Goal: Task Accomplishment & Management: Use online tool/utility

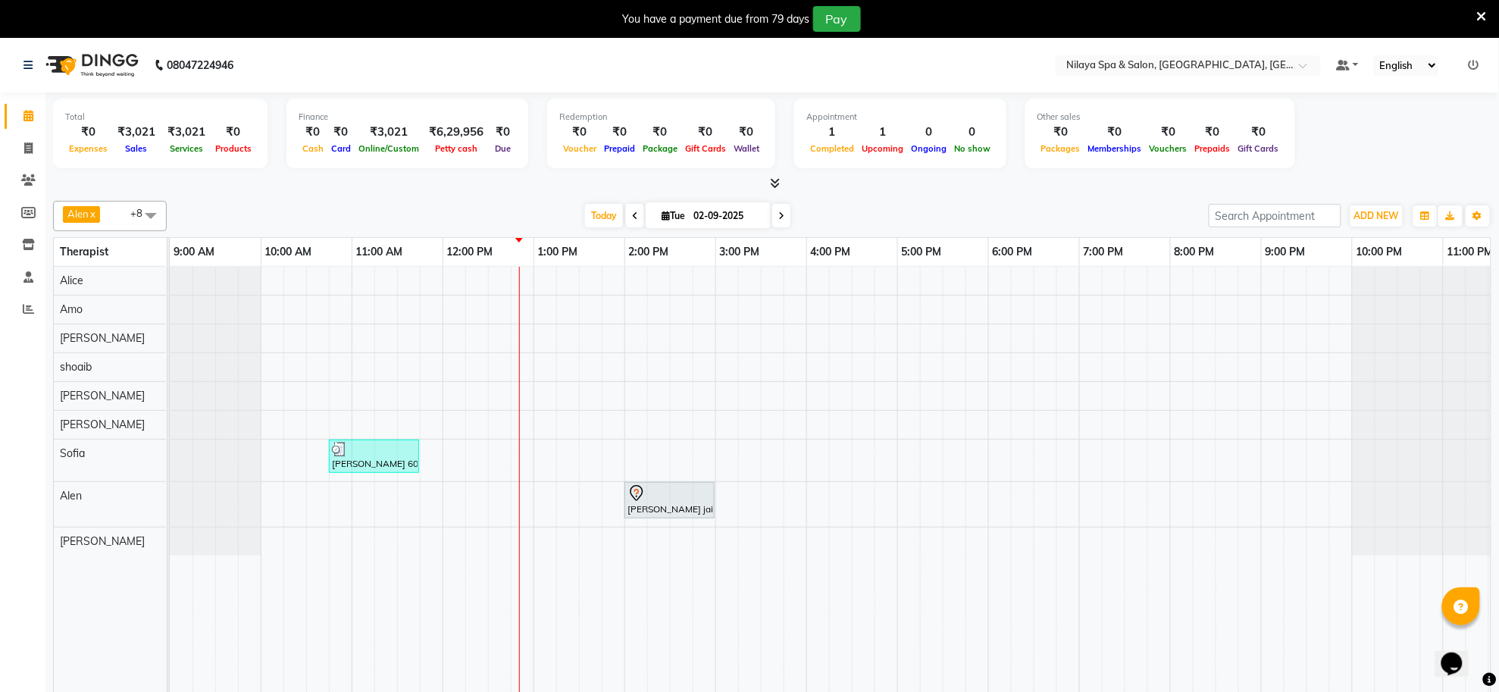
click at [631, 209] on span at bounding box center [635, 215] width 18 height 23
type input "[DATE]"
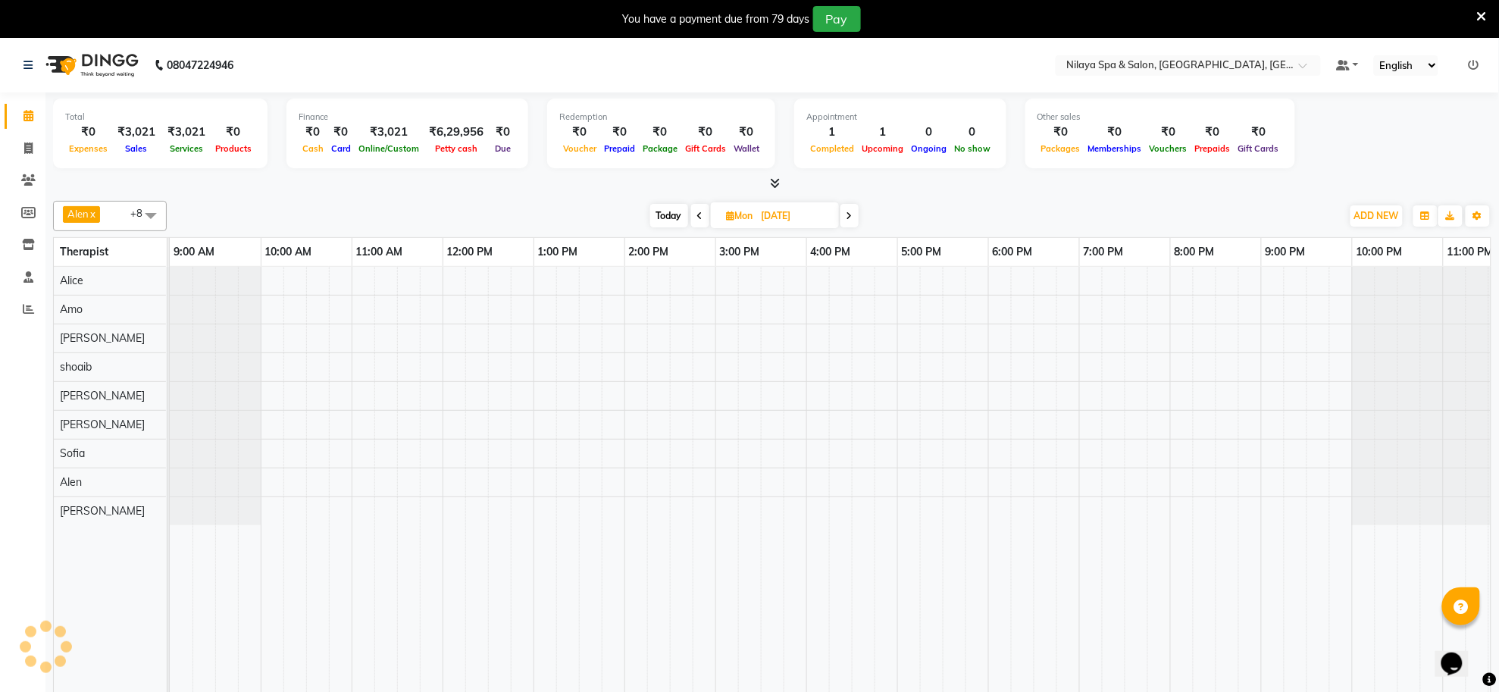
scroll to position [0, 42]
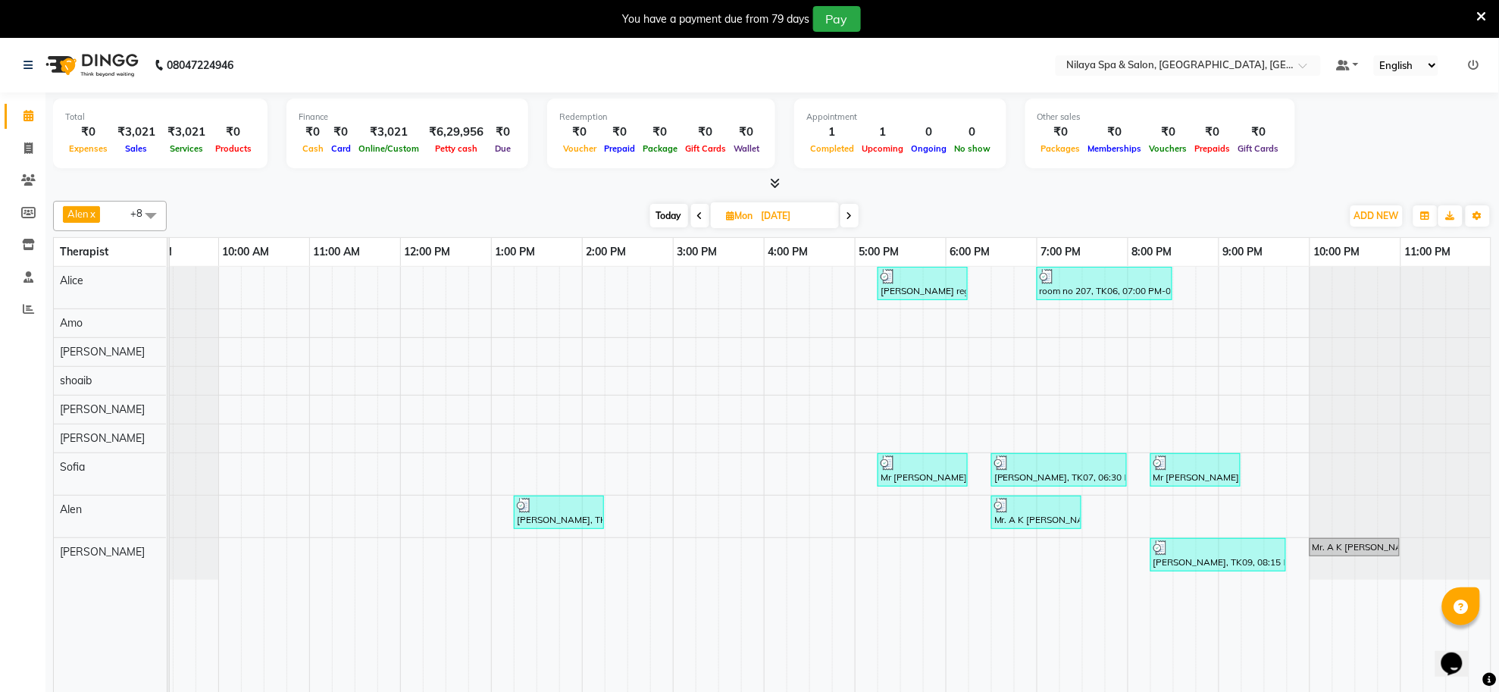
click at [763, 208] on input "[DATE]" at bounding box center [795, 216] width 76 height 23
select select "9"
select select "2025"
click at [724, 255] on select "Jan Feb Mar Apr May Jun [DATE] Aug Sep Oct Nov Dec" at bounding box center [738, 263] width 58 height 23
click at [732, 260] on select "Jan Feb Mar Apr May Jun [DATE] Aug Sep Oct Nov Dec" at bounding box center [738, 263] width 58 height 23
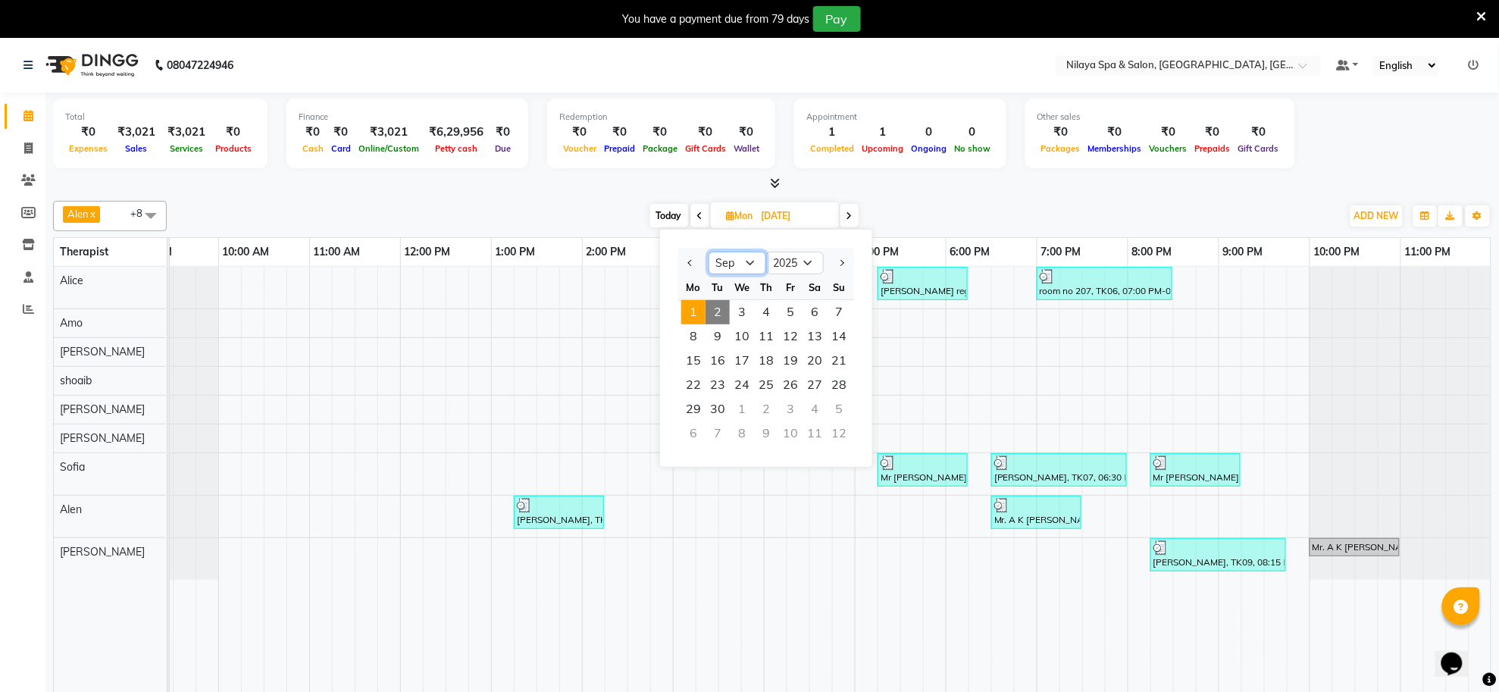
click at [745, 263] on select "Jan Feb Mar Apr May Jun [DATE] Aug Sep Oct Nov Dec" at bounding box center [738, 263] width 58 height 23
select select "8"
click at [709, 252] on select "Jan Feb Mar Apr May Jun [DATE] Aug Sep Oct Nov Dec" at bounding box center [738, 263] width 58 height 23
click at [835, 407] on span "31" at bounding box center [839, 409] width 24 height 24
type input "[DATE]"
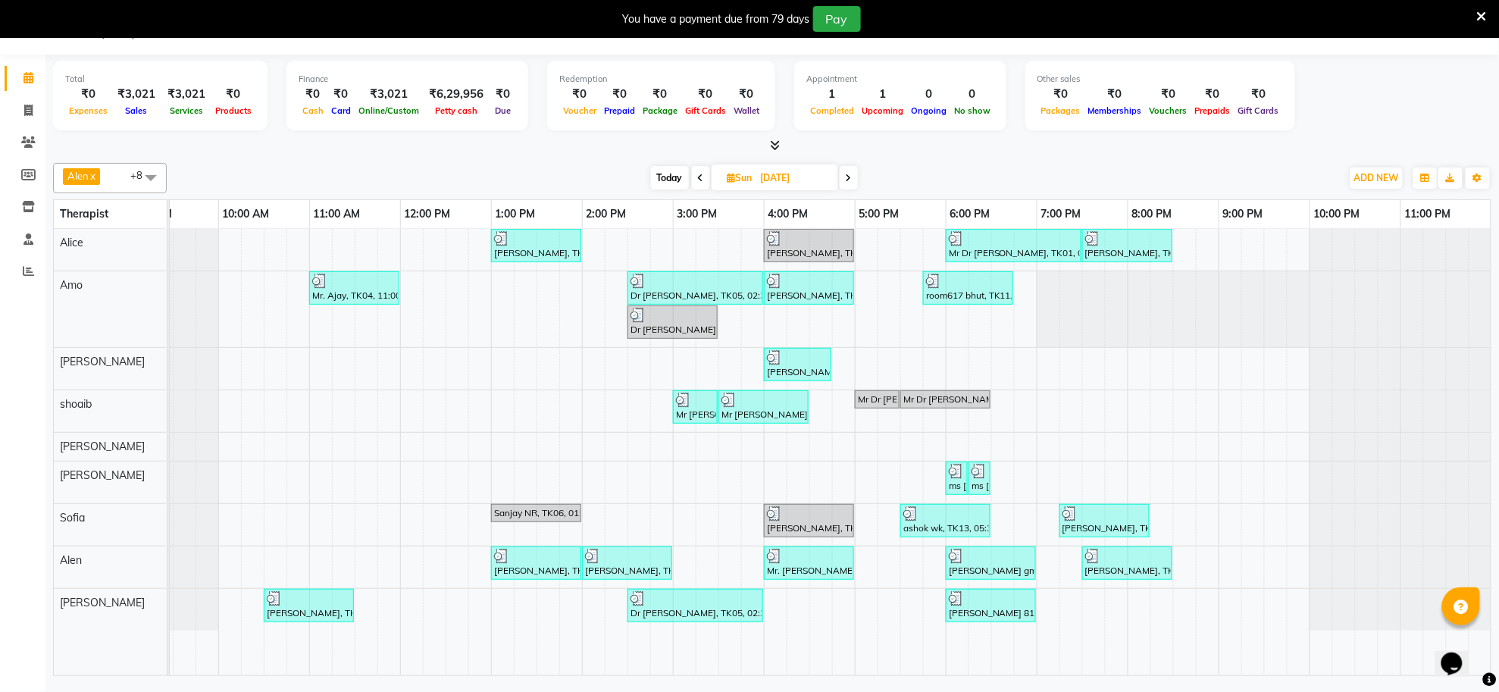
scroll to position [0, 0]
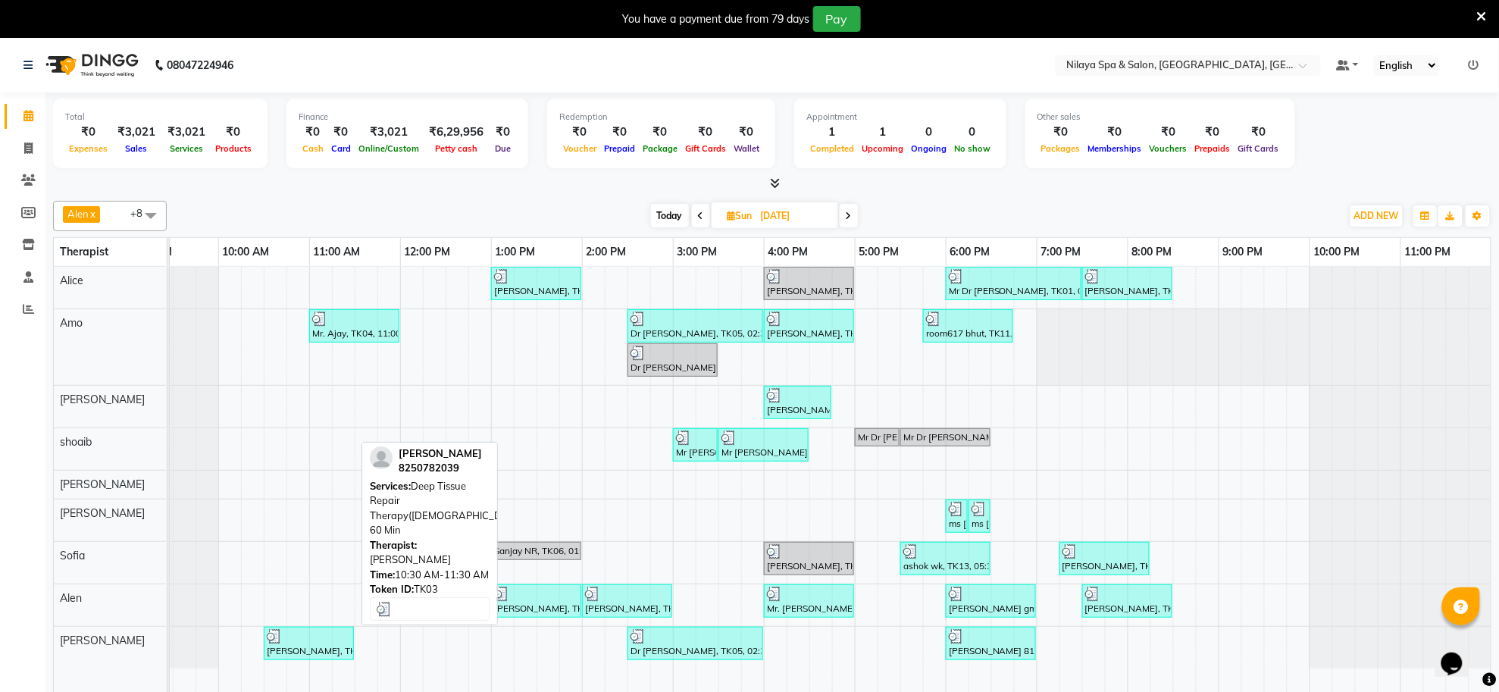
click at [326, 646] on div "[PERSON_NAME], TK03, 10:30 AM-11:30 AM, Deep Tissue Repair Therapy([DEMOGRAPHIC…" at bounding box center [308, 643] width 87 height 29
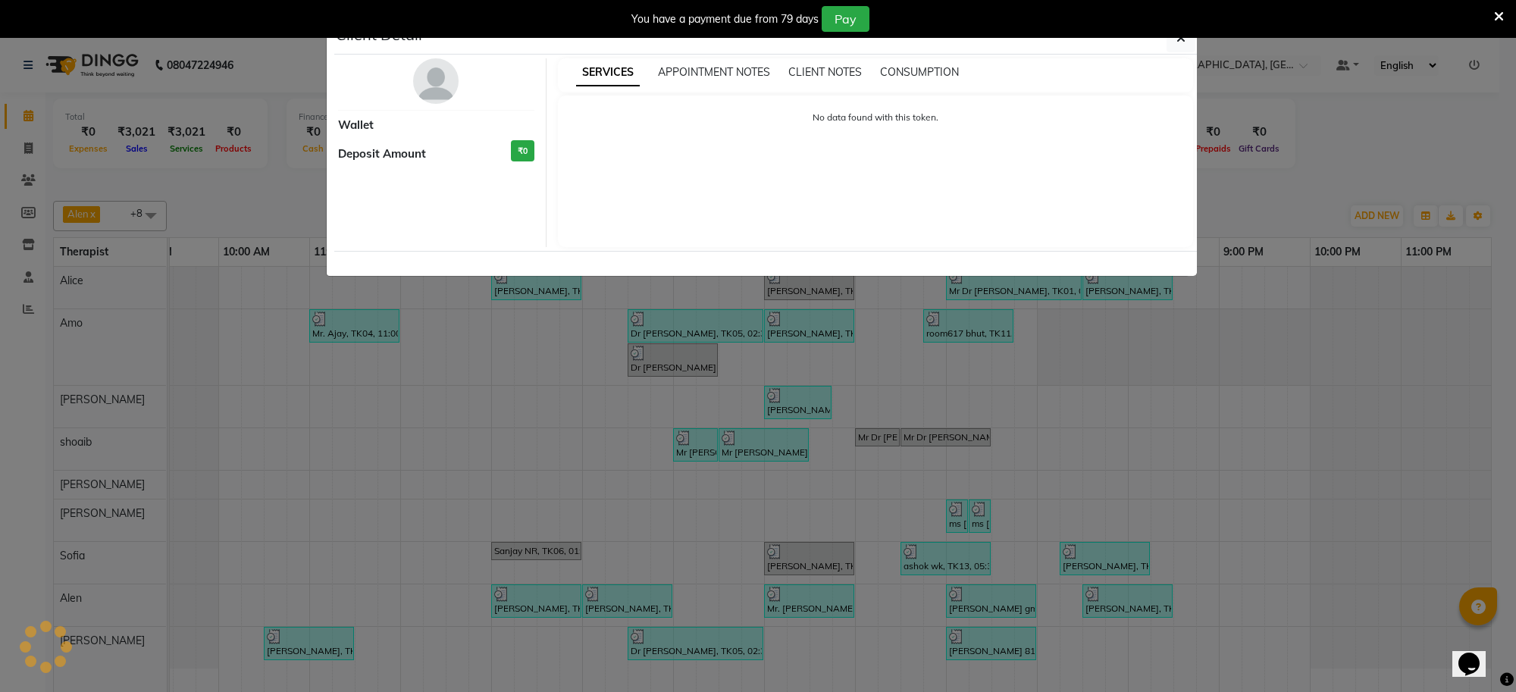
select select "3"
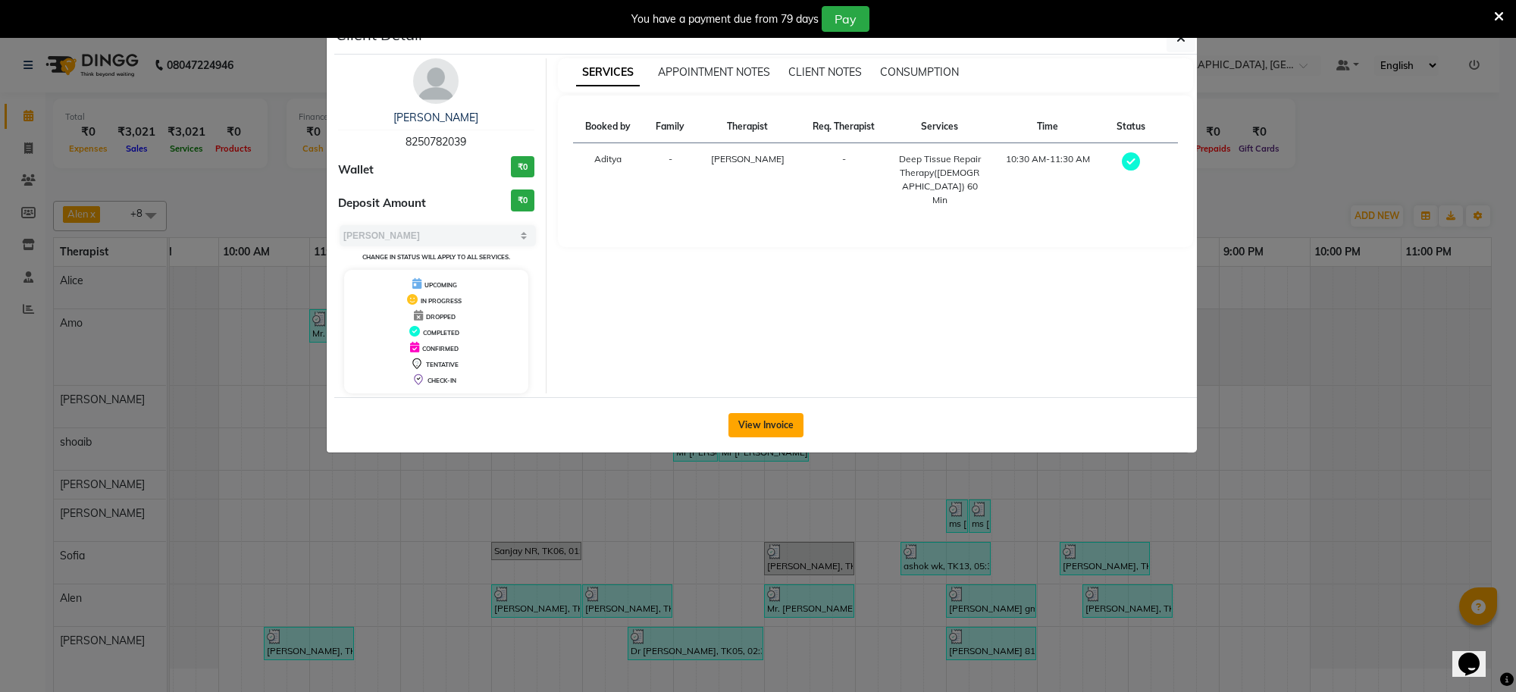
click at [759, 430] on button "View Invoice" at bounding box center [765, 425] width 75 height 24
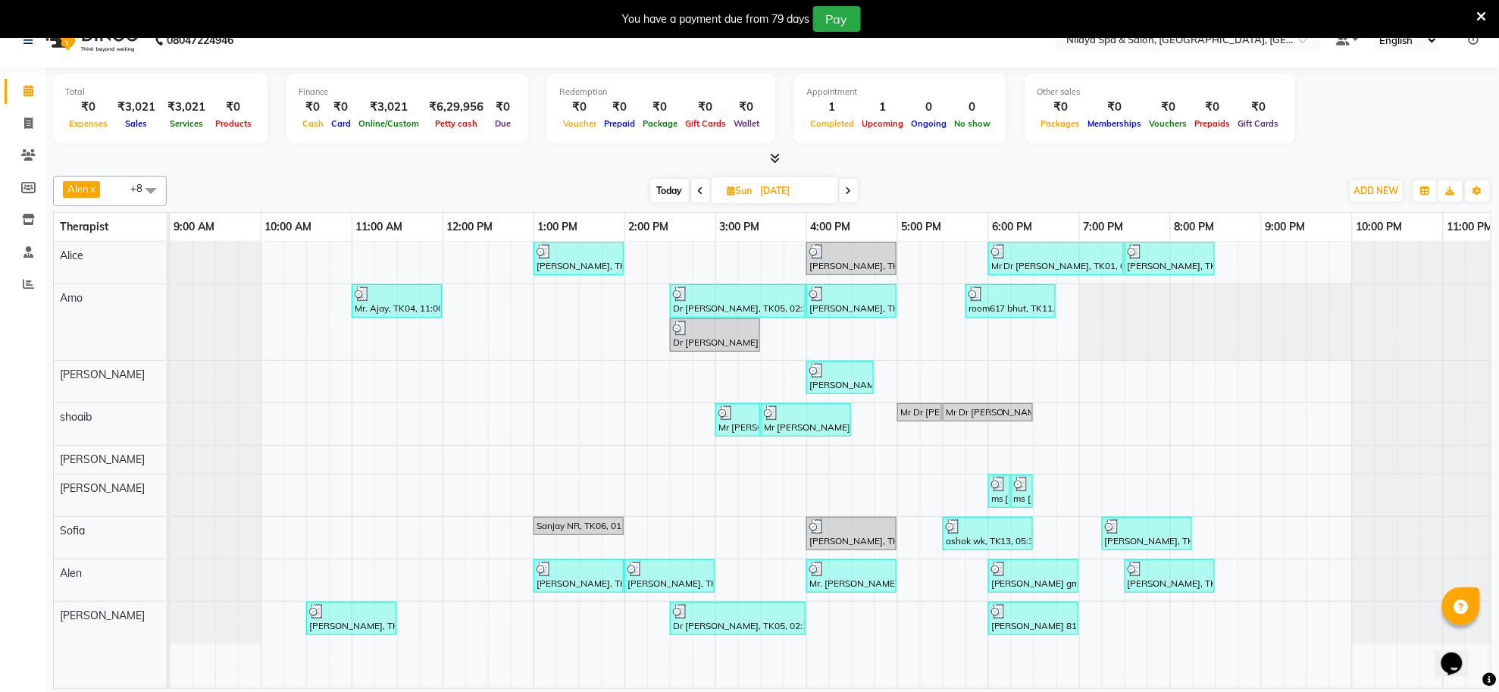
scroll to position [38, 0]
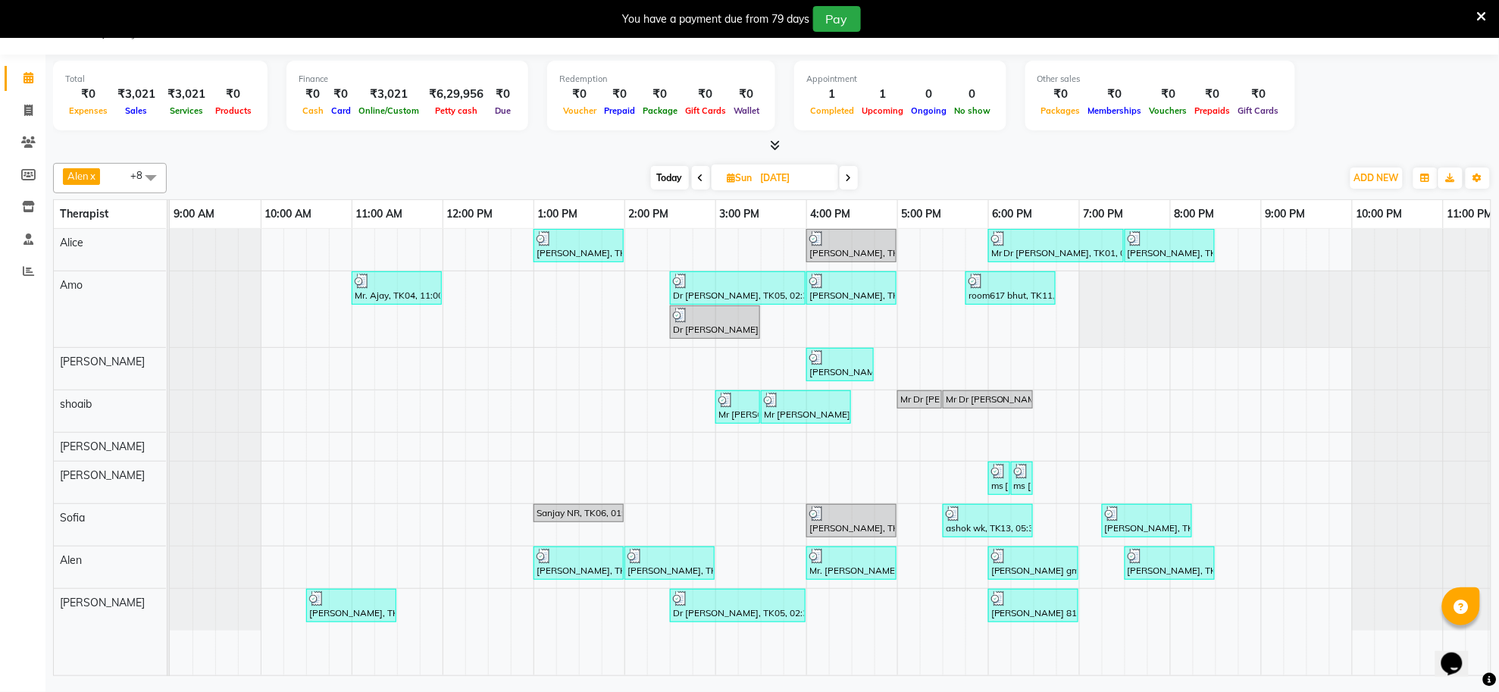
click at [801, 177] on input "[DATE]" at bounding box center [794, 178] width 76 height 23
select select "8"
select select "2025"
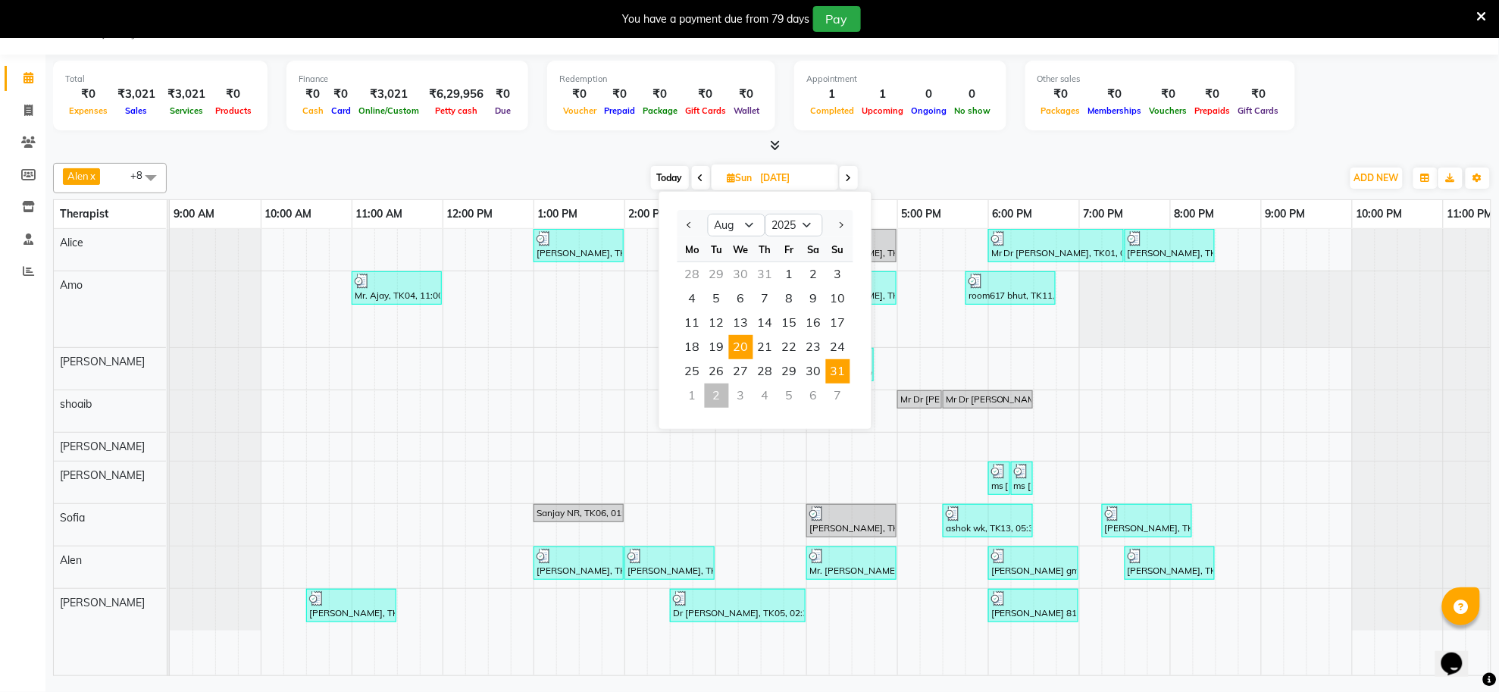
click at [744, 346] on span "20" at bounding box center [741, 347] width 24 height 24
type input "[DATE]"
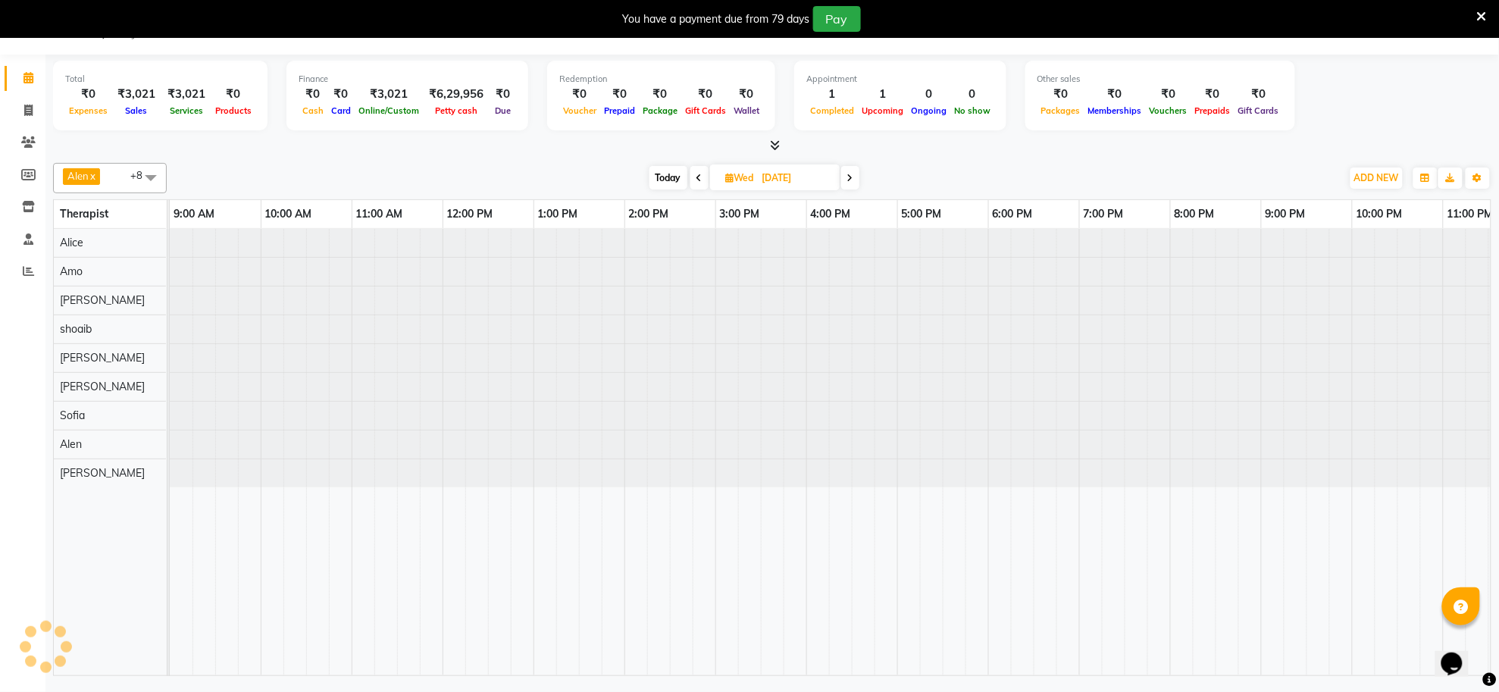
scroll to position [0, 42]
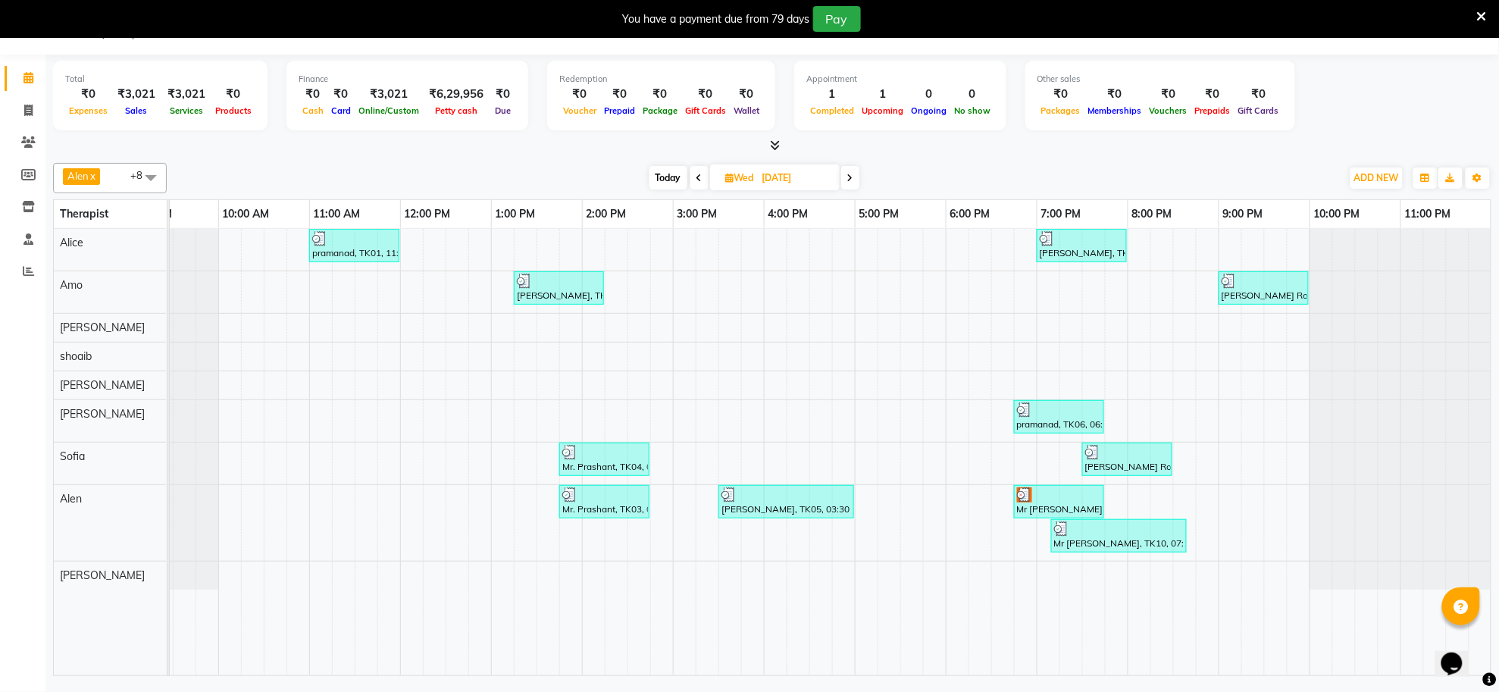
click at [779, 178] on input "[DATE]" at bounding box center [796, 178] width 76 height 23
select select "8"
select select "2025"
click at [697, 177] on icon at bounding box center [700, 178] width 6 height 9
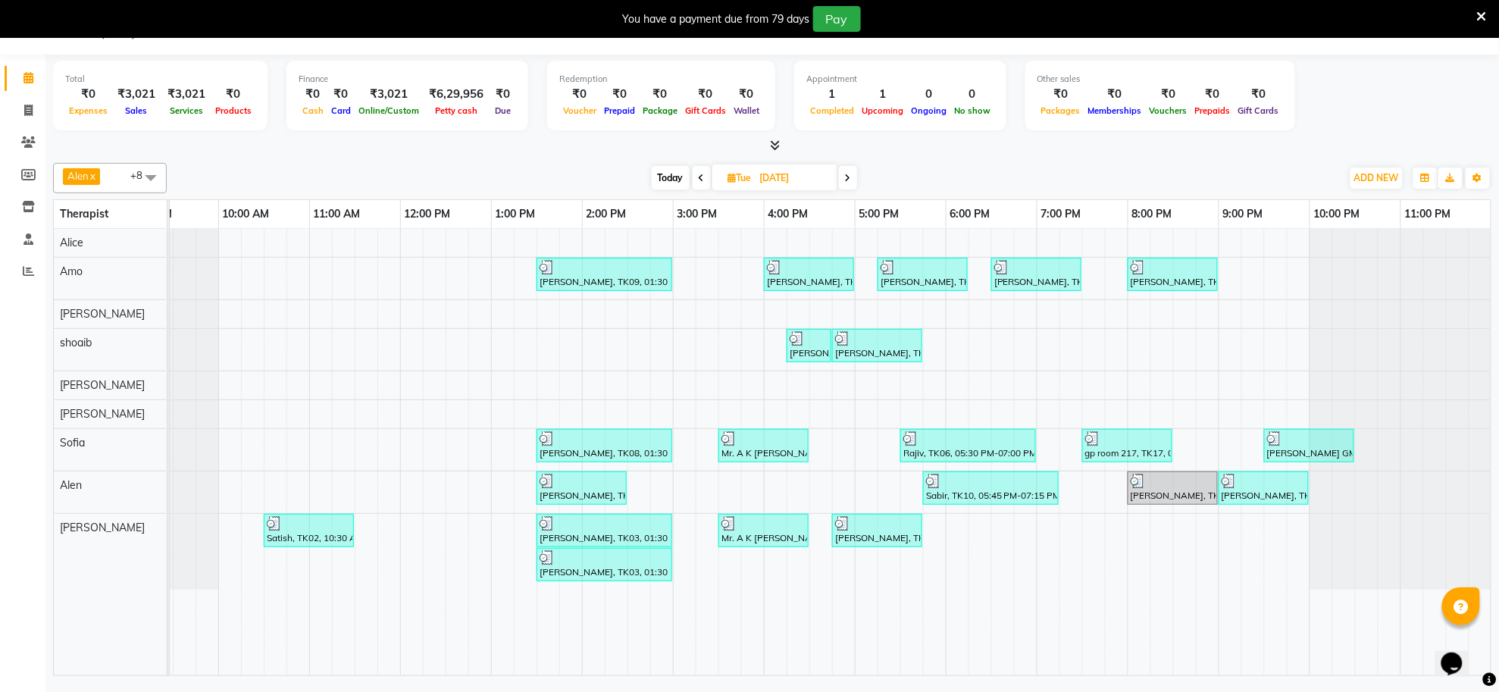
click at [847, 179] on icon at bounding box center [848, 178] width 6 height 9
type input "[DATE]"
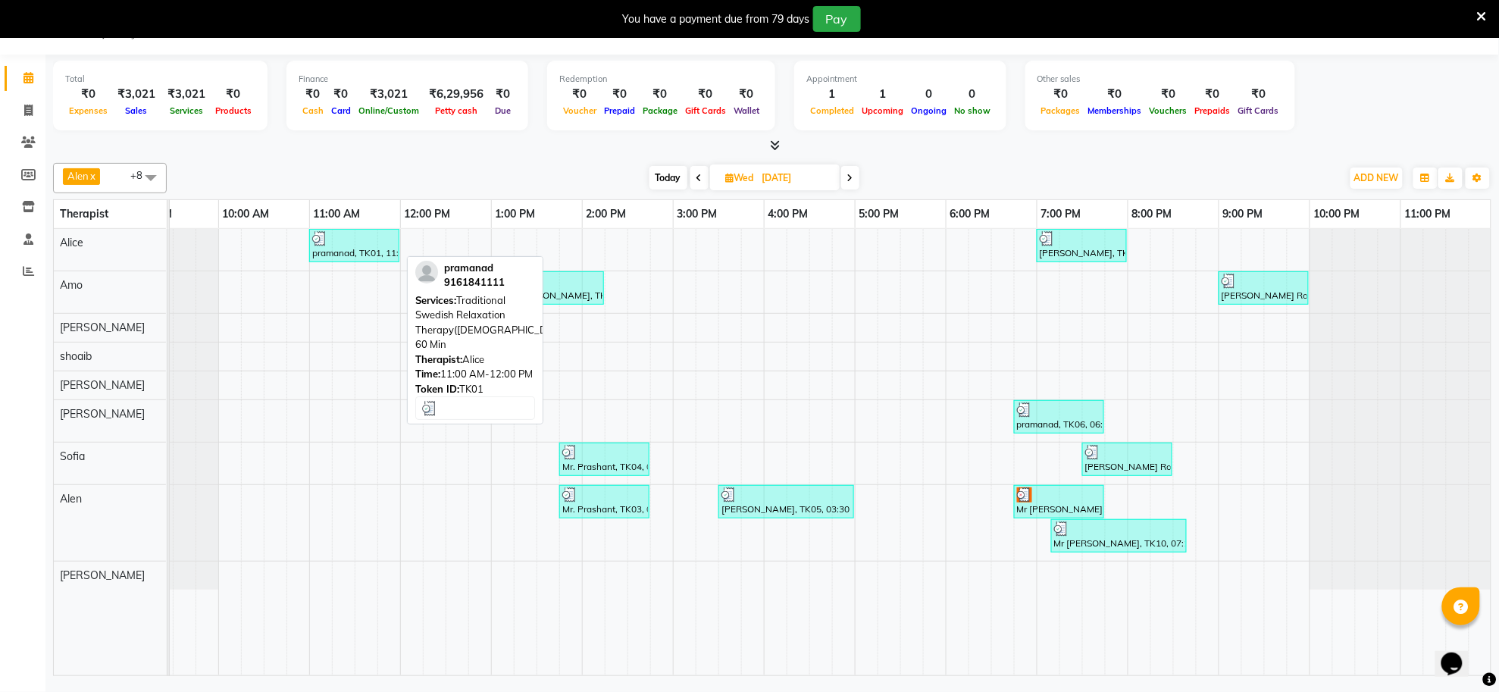
click at [369, 251] on div "pramanad, TK01, 11:00 AM-12:00 PM, Traditional Swedish Relaxation Therapy([DEMO…" at bounding box center [354, 245] width 87 height 29
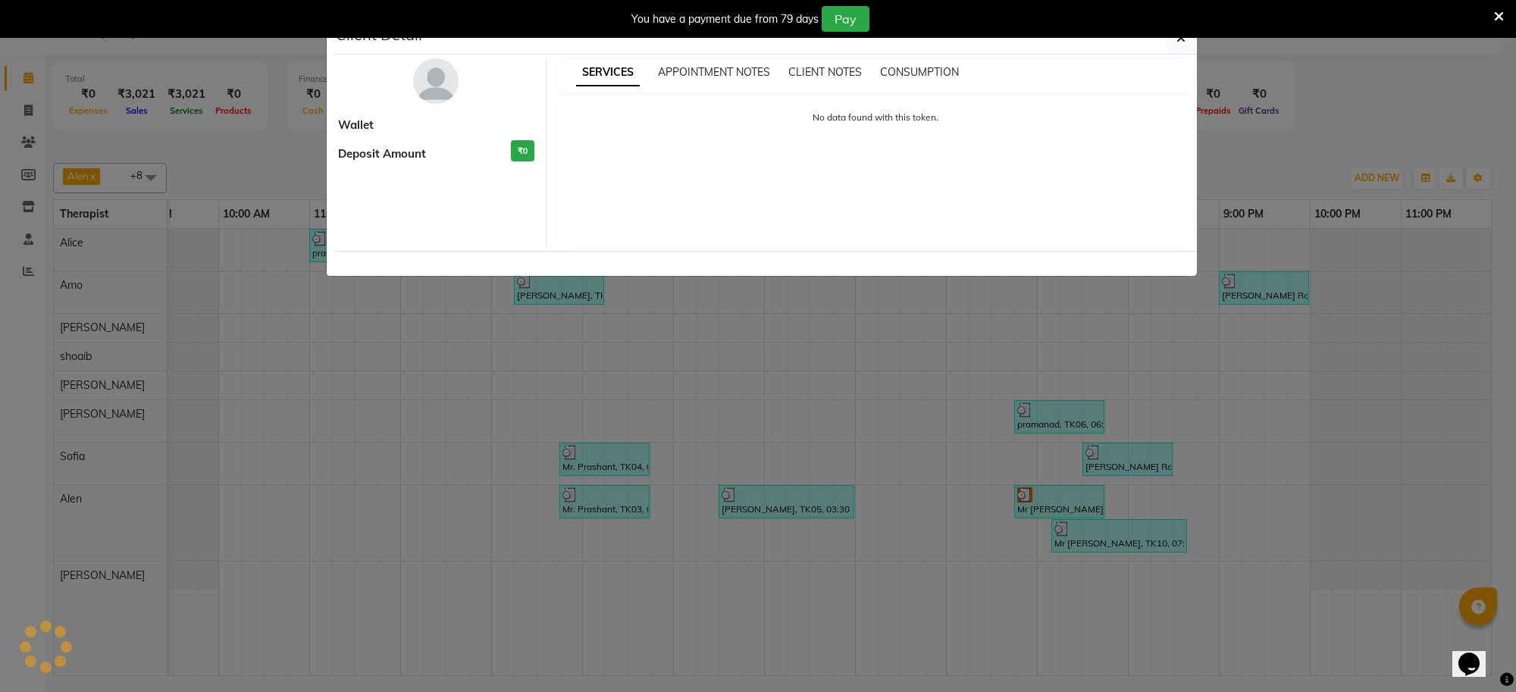
select select "3"
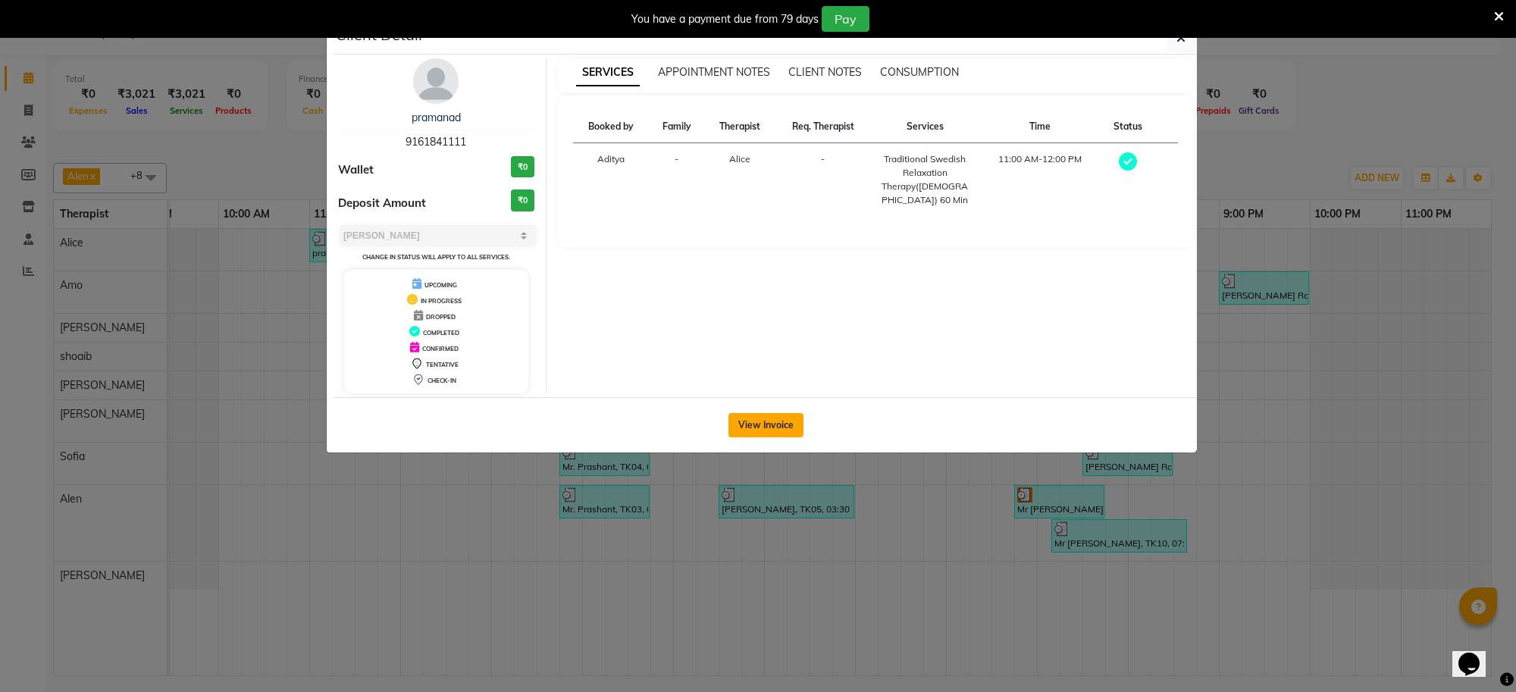
click at [763, 423] on button "View Invoice" at bounding box center [765, 425] width 75 height 24
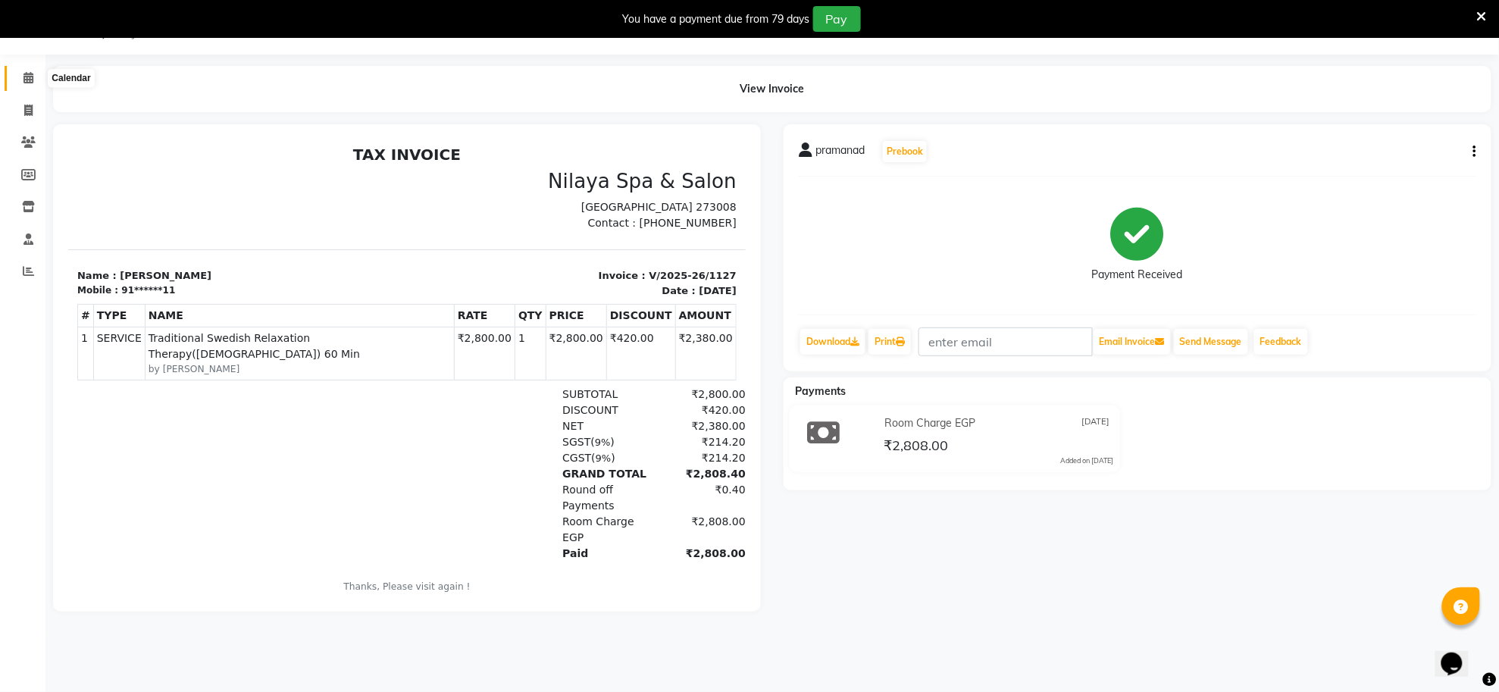
click at [20, 77] on span at bounding box center [28, 78] width 27 height 17
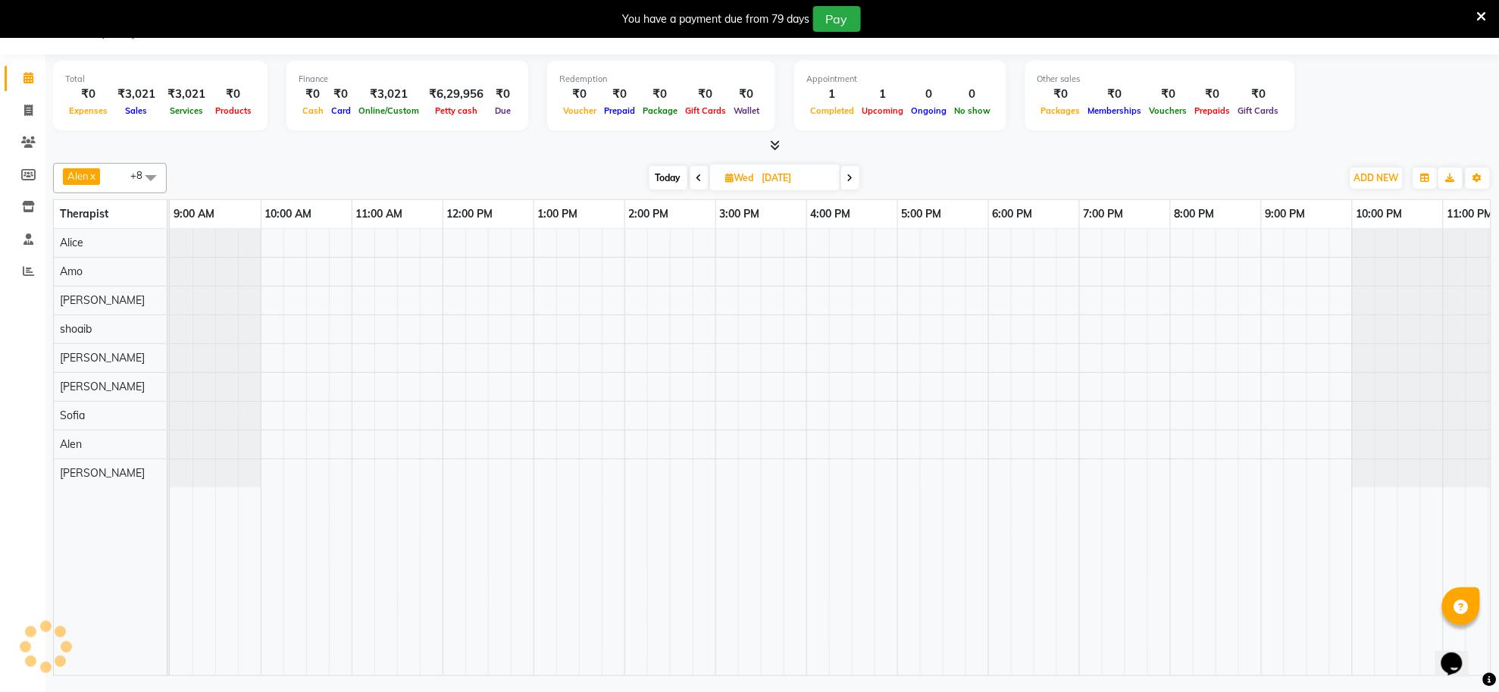
scroll to position [0, 42]
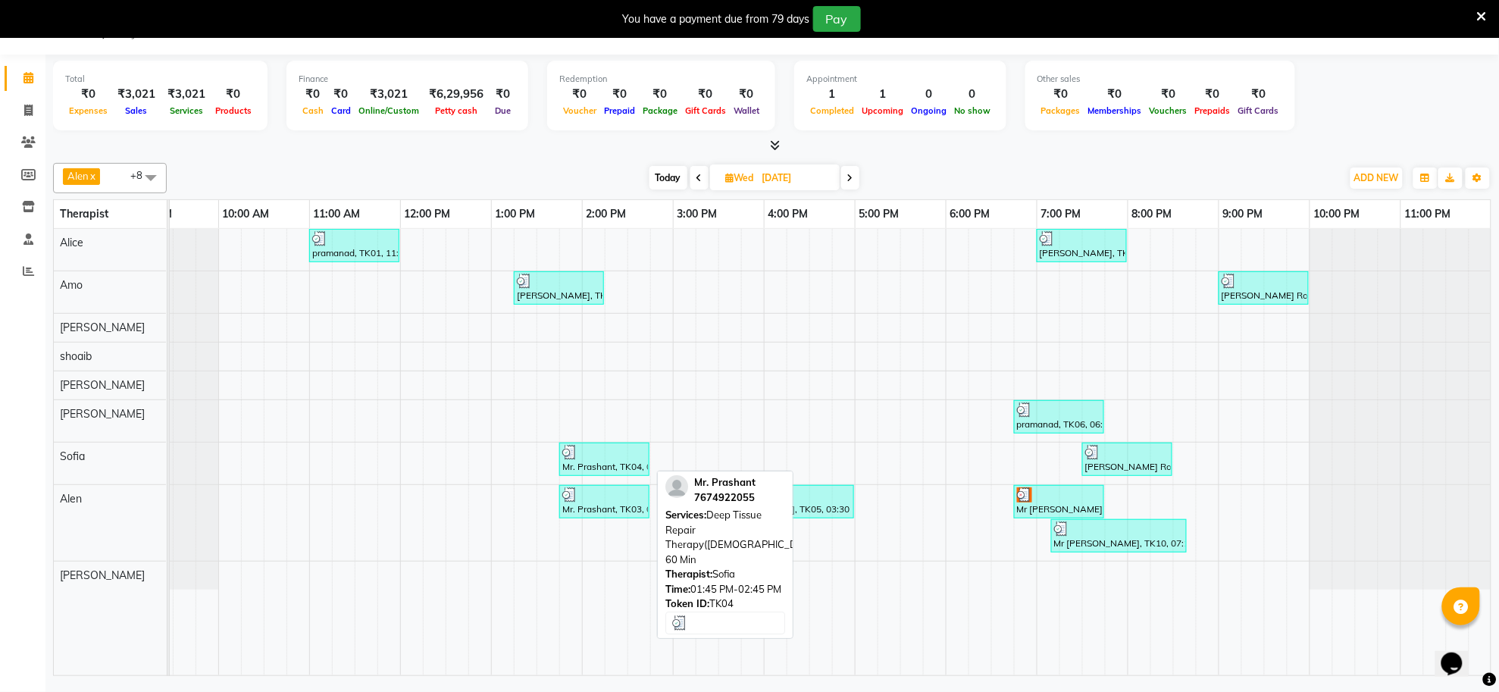
click at [615, 468] on div "Mr. Prashant, TK04, 01:45 PM-02:45 PM, Deep Tissue Repair Therapy([DEMOGRAPHIC_…" at bounding box center [604, 459] width 87 height 29
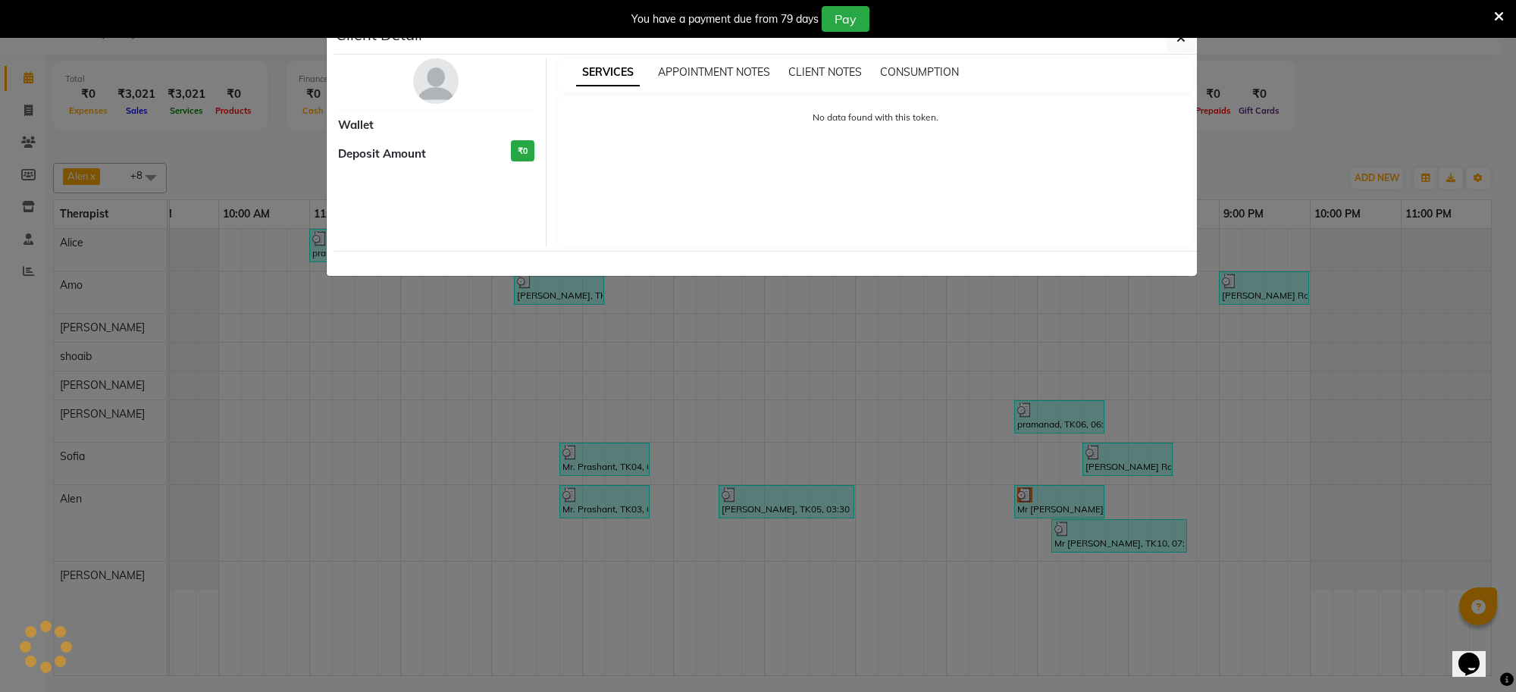
select select "3"
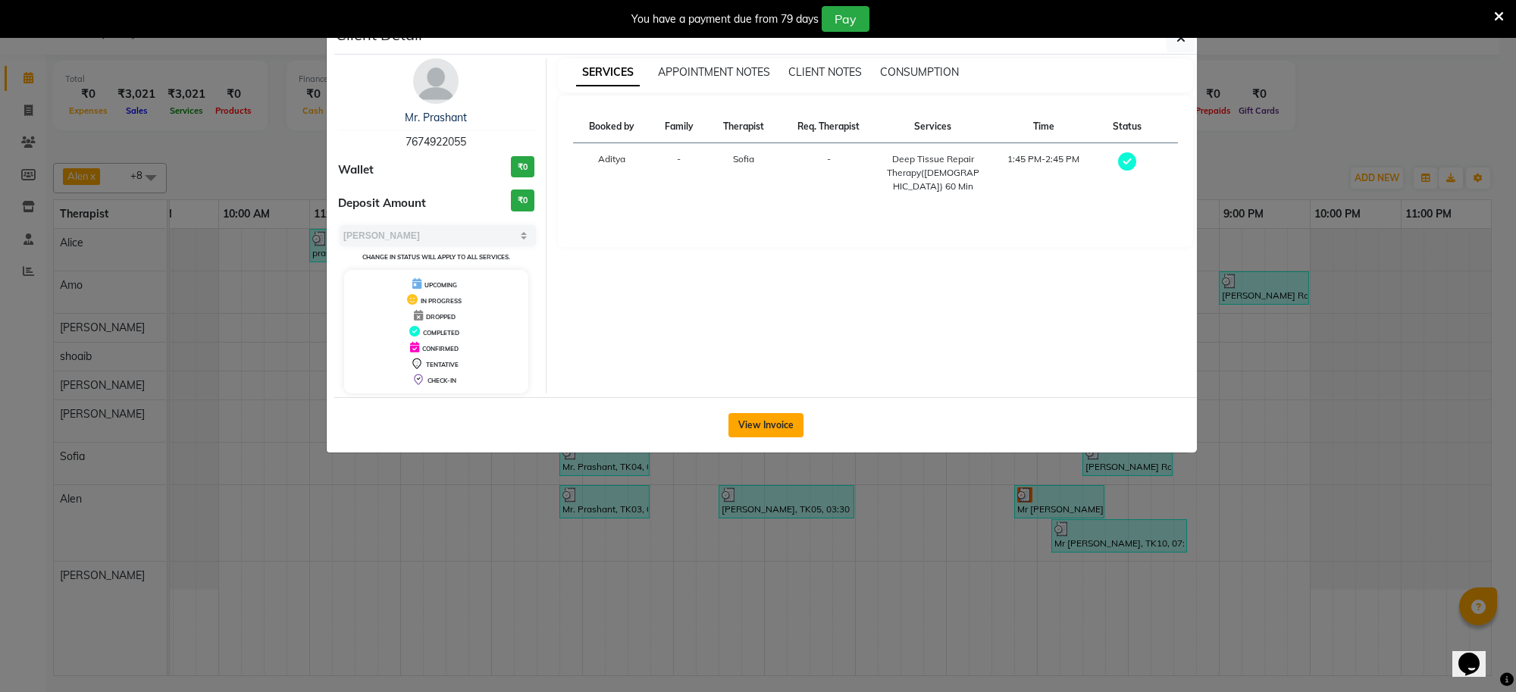
click at [756, 429] on button "View Invoice" at bounding box center [765, 425] width 75 height 24
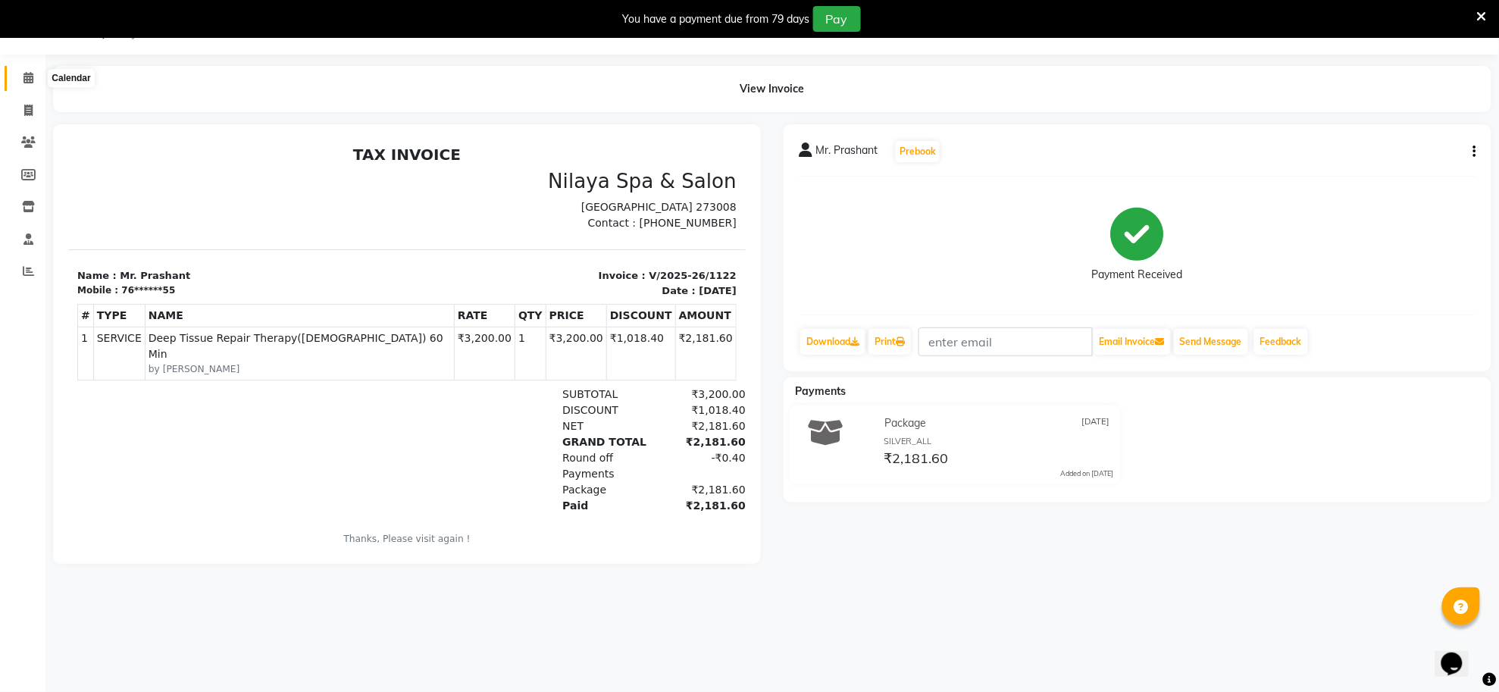
click at [27, 77] on icon at bounding box center [28, 77] width 10 height 11
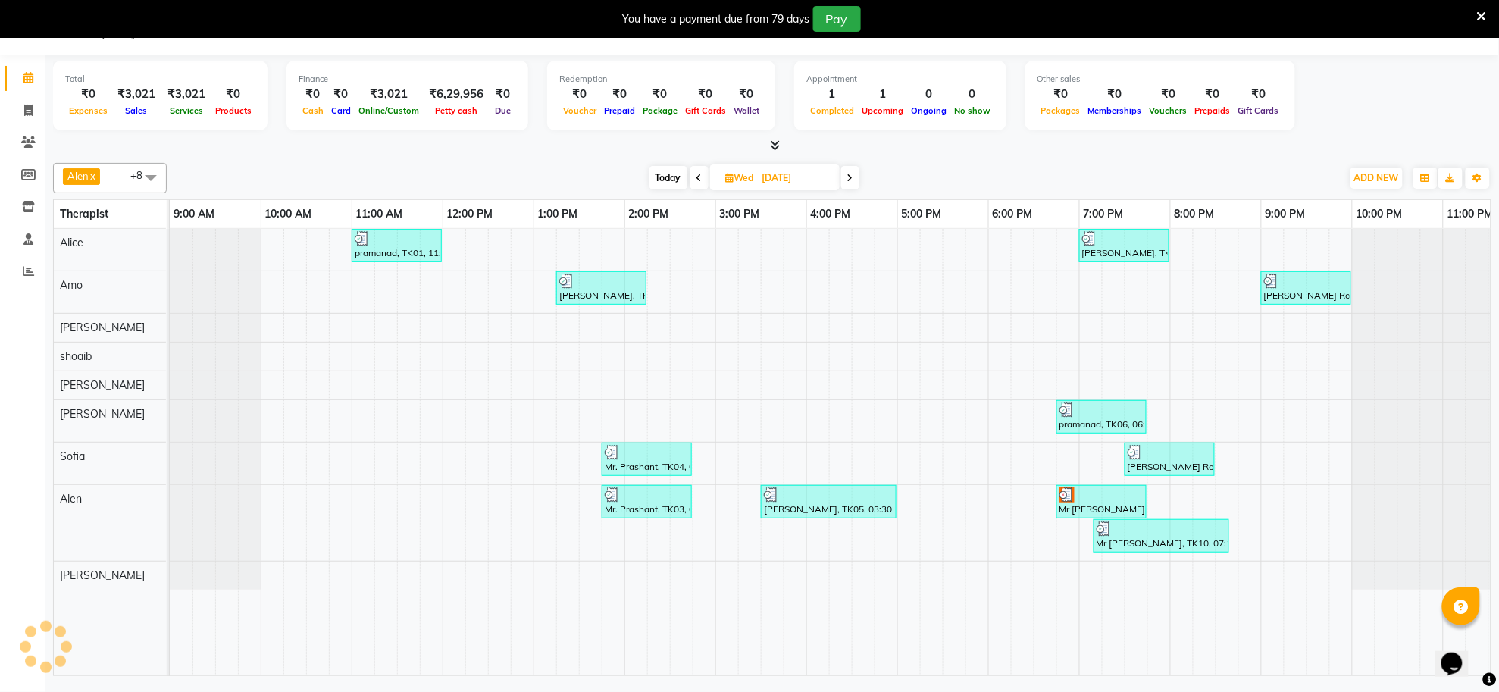
scroll to position [0, 42]
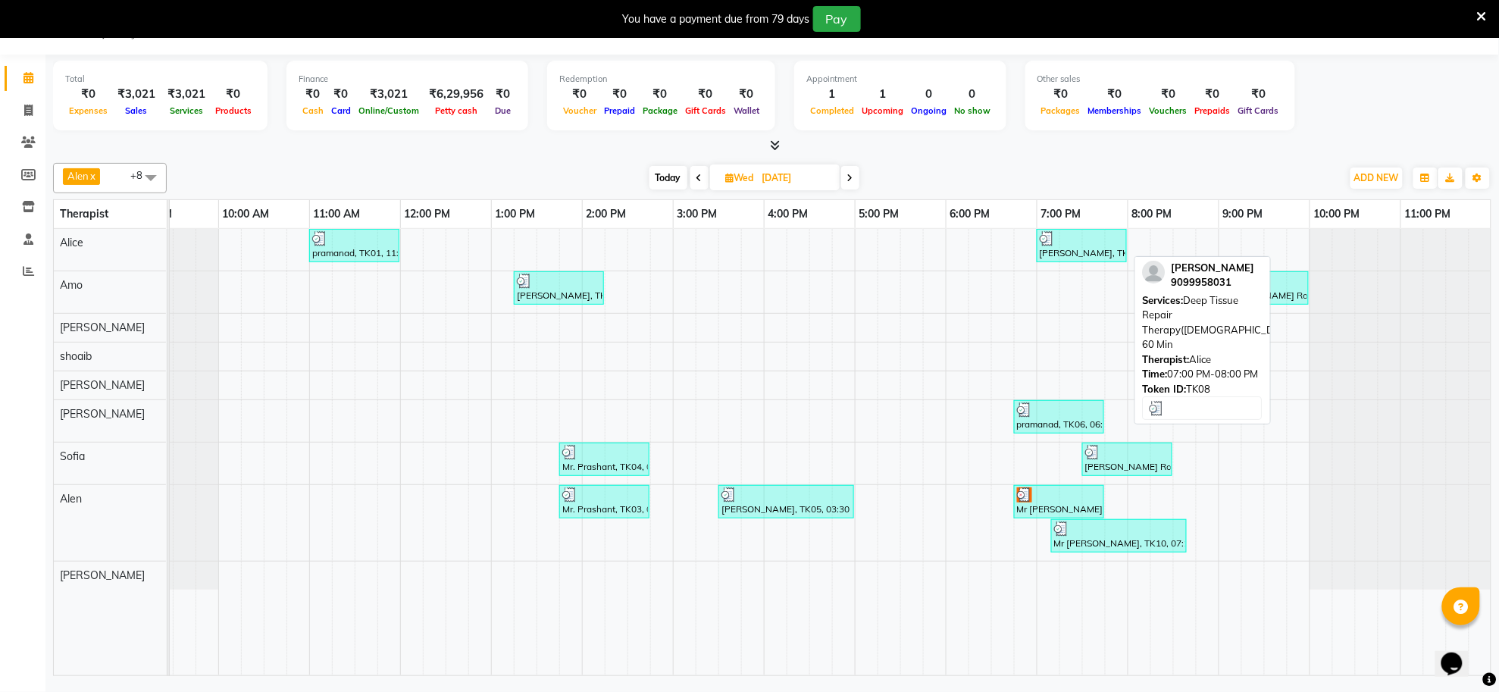
click at [1091, 258] on div "[PERSON_NAME], TK08, 07:00 PM-08:00 PM, Deep Tissue Repair Therapy([DEMOGRAPHIC…" at bounding box center [1081, 245] width 87 height 29
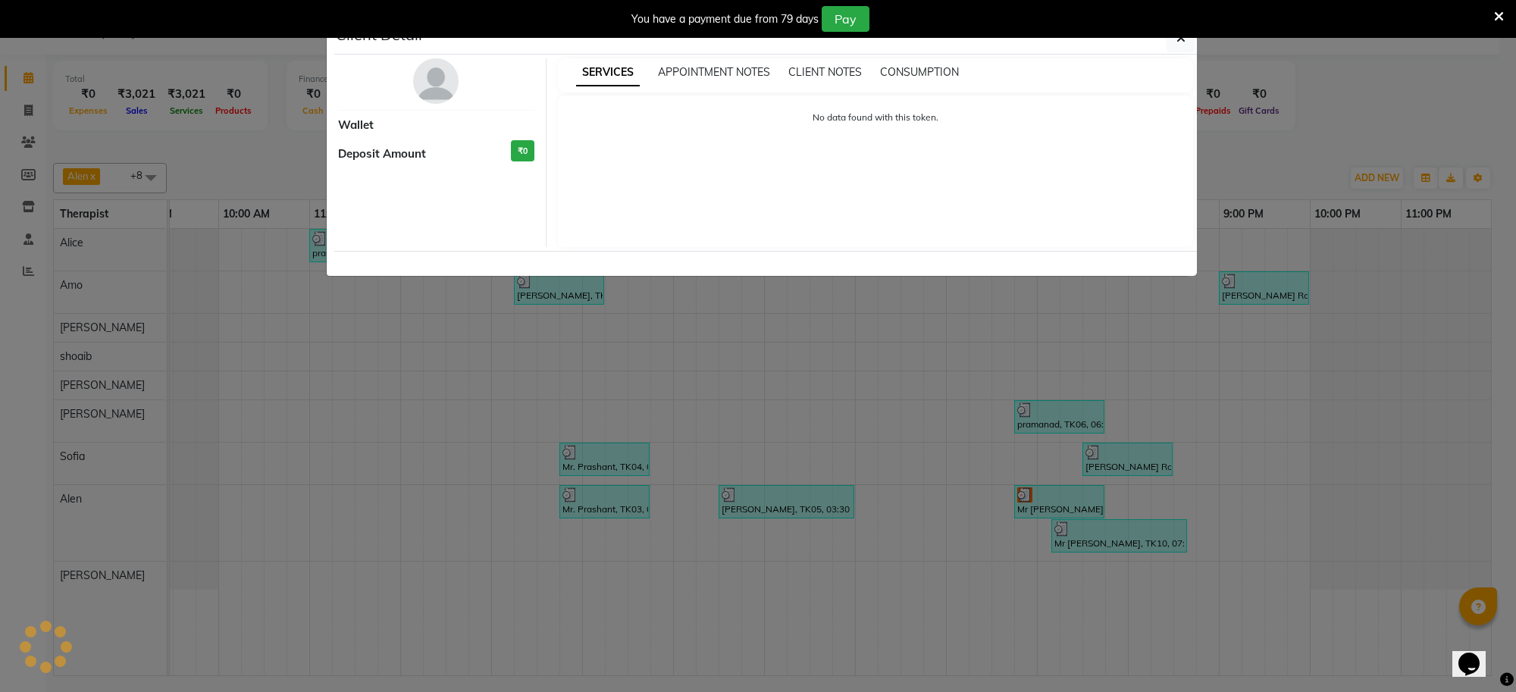
select select "3"
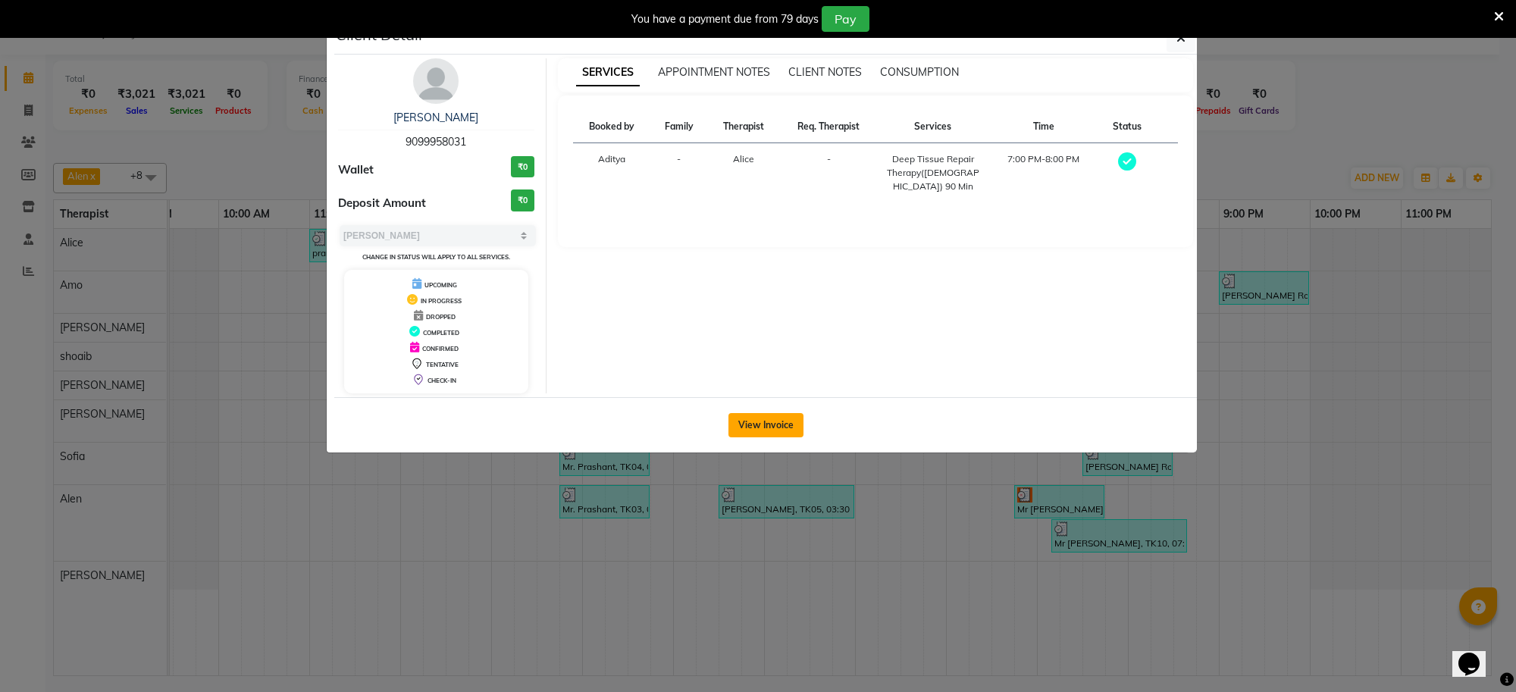
click at [768, 422] on button "View Invoice" at bounding box center [765, 425] width 75 height 24
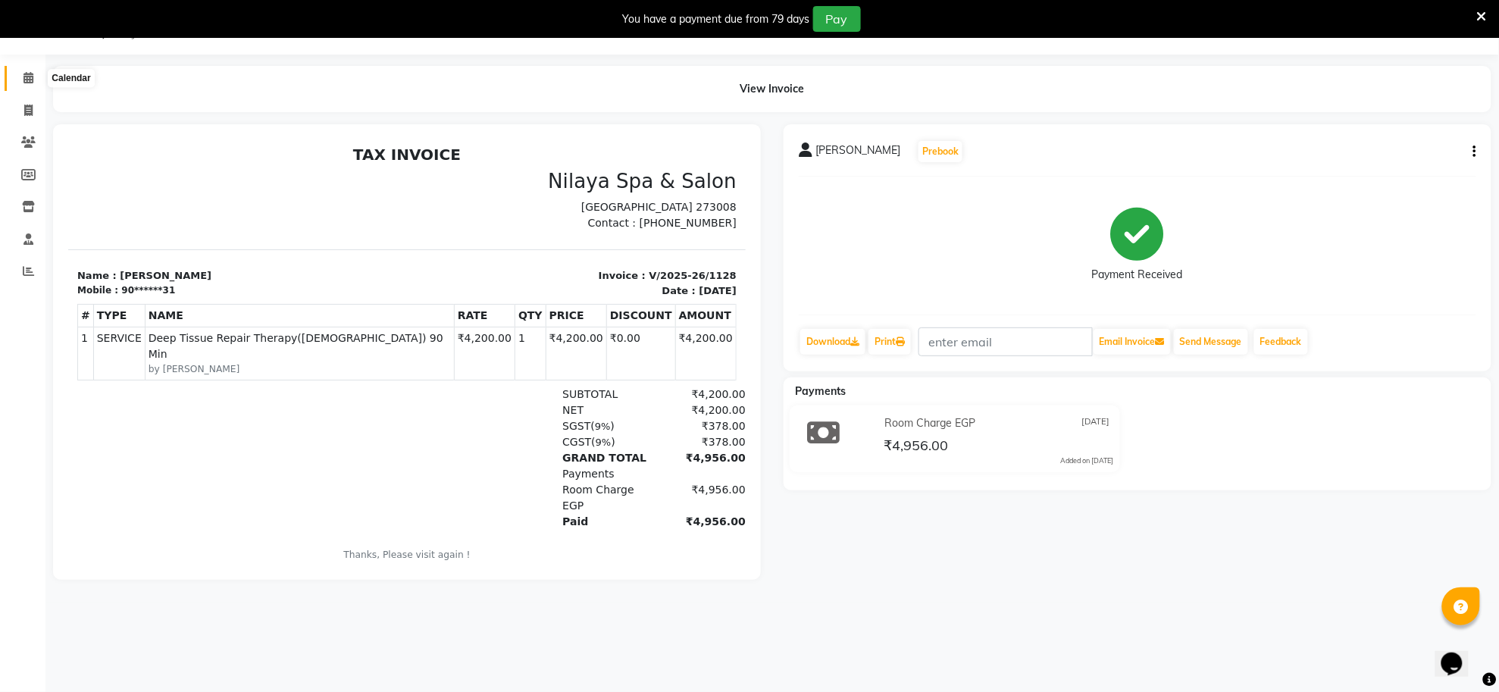
click at [27, 70] on span at bounding box center [28, 78] width 27 height 17
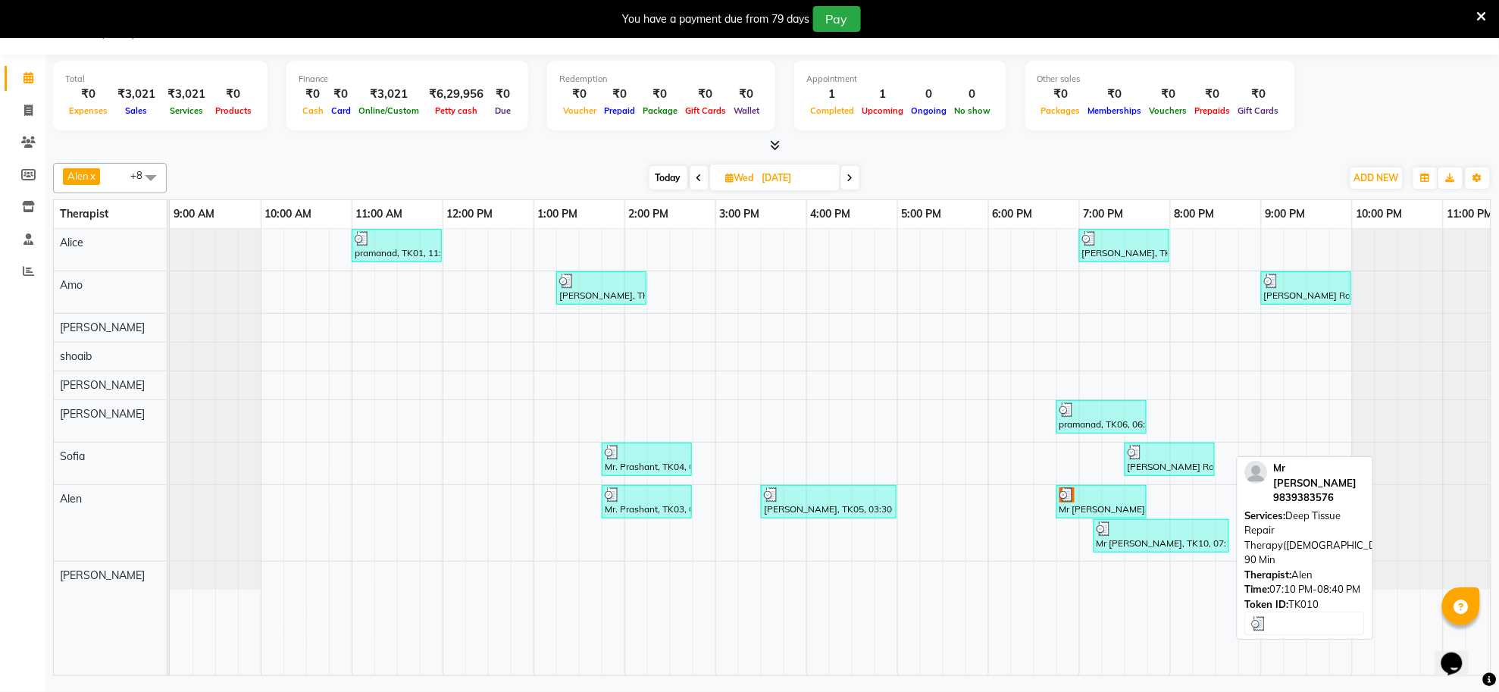
click at [1128, 550] on div "Mr [PERSON_NAME], TK10, 07:10 PM-08:40 PM, Deep Tissue Repair Therapy([DEMOGRAP…" at bounding box center [1161, 535] width 133 height 29
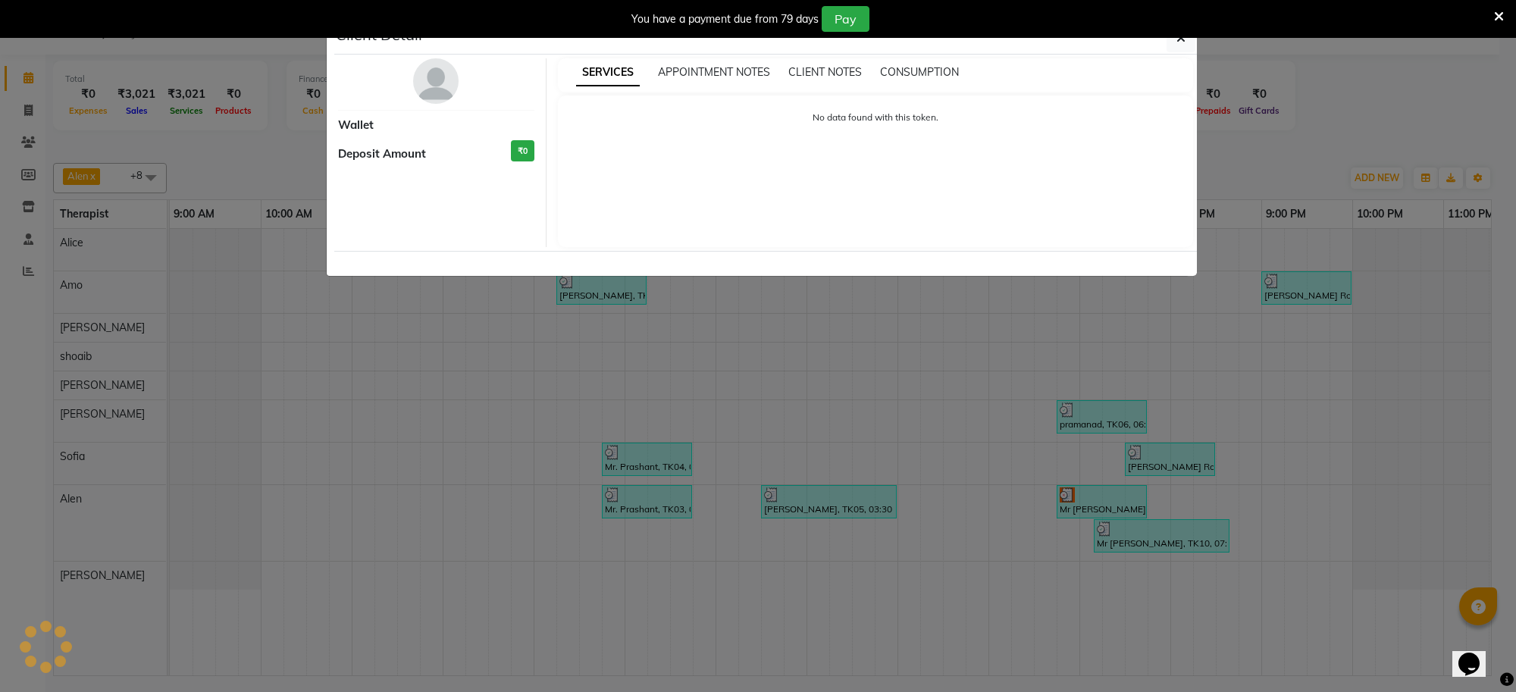
select select "3"
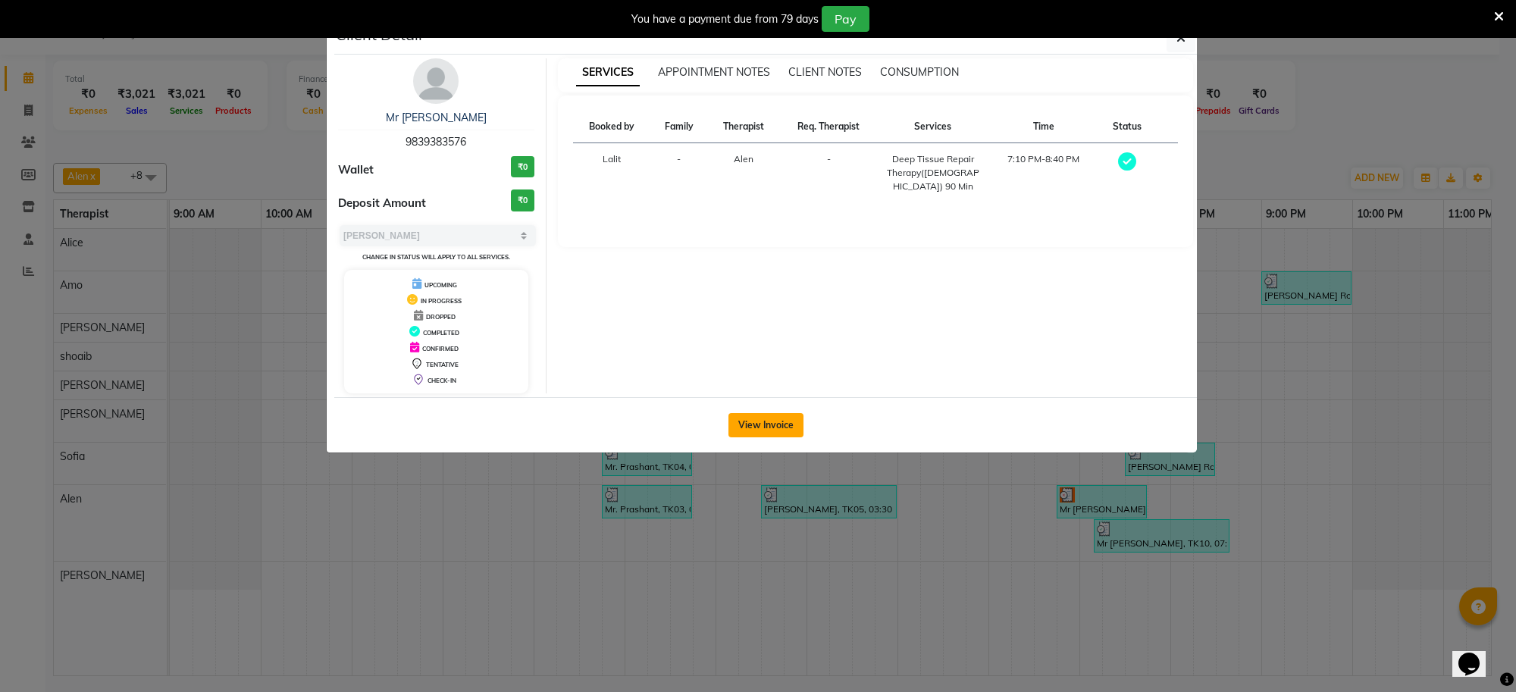
click at [729, 425] on button "View Invoice" at bounding box center [765, 425] width 75 height 24
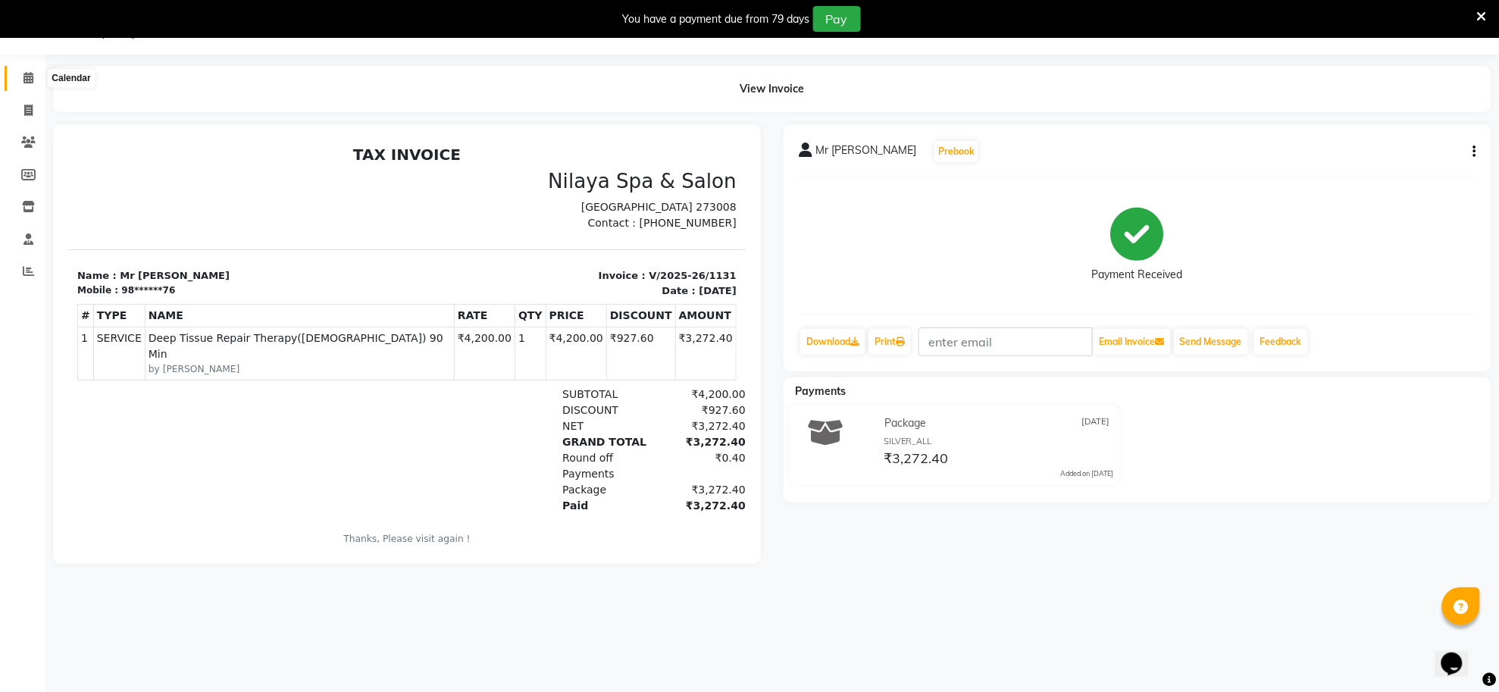
click at [20, 72] on span at bounding box center [28, 78] width 27 height 17
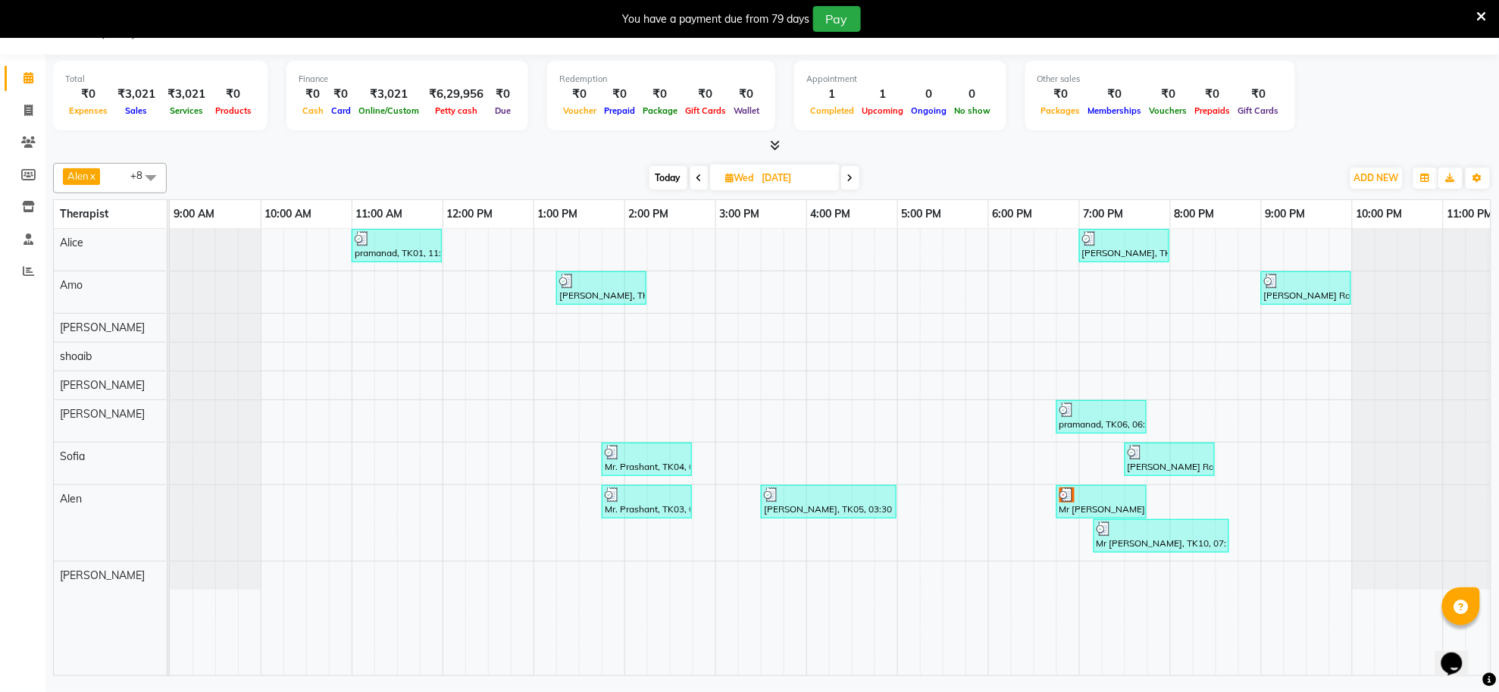
click at [851, 176] on icon at bounding box center [850, 178] width 6 height 9
type input "[DATE]"
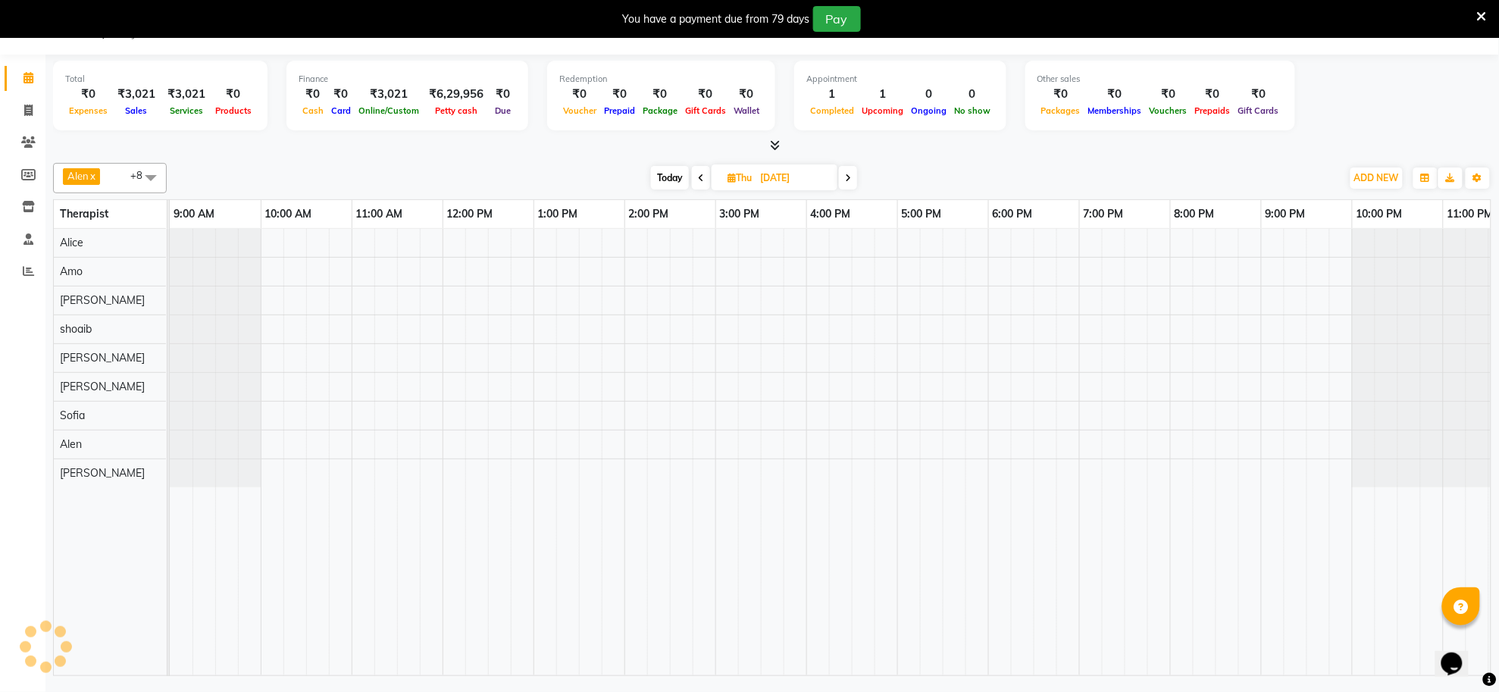
scroll to position [0, 42]
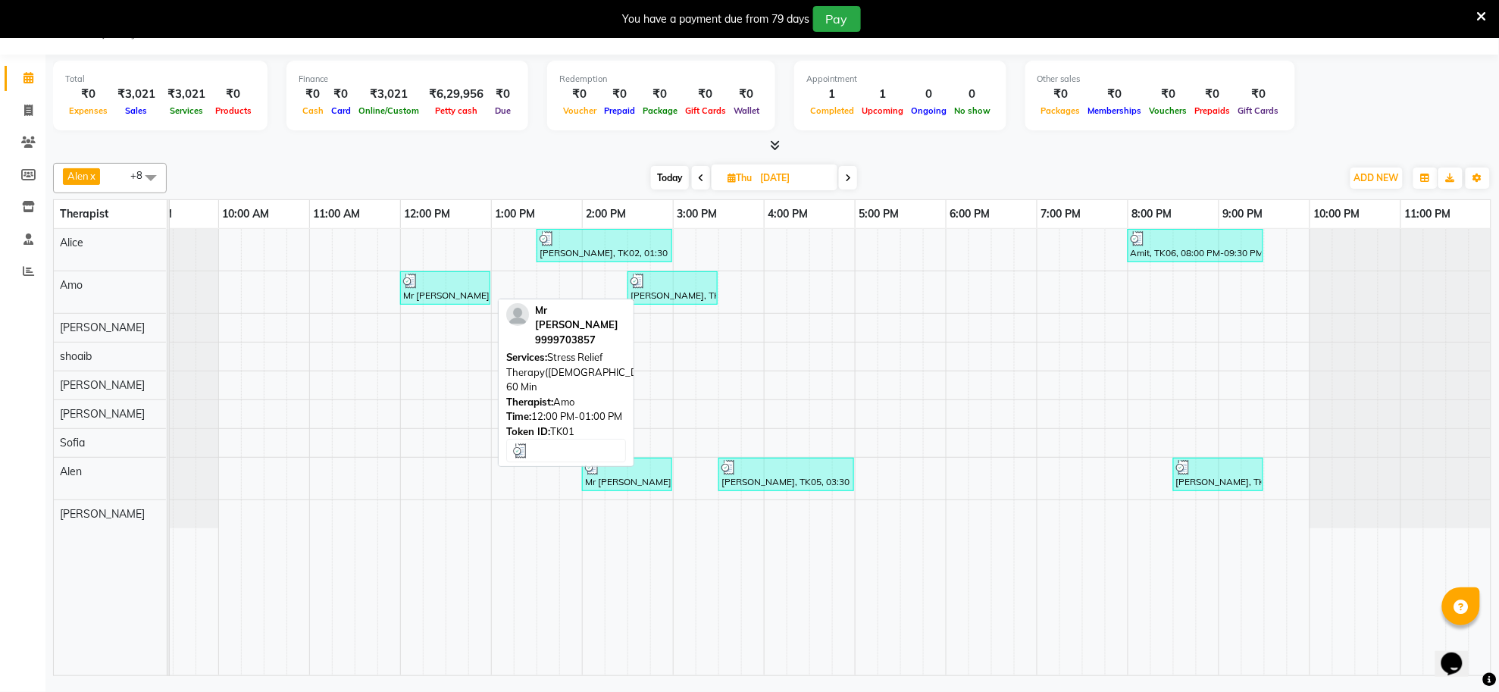
click at [448, 279] on div at bounding box center [445, 281] width 84 height 15
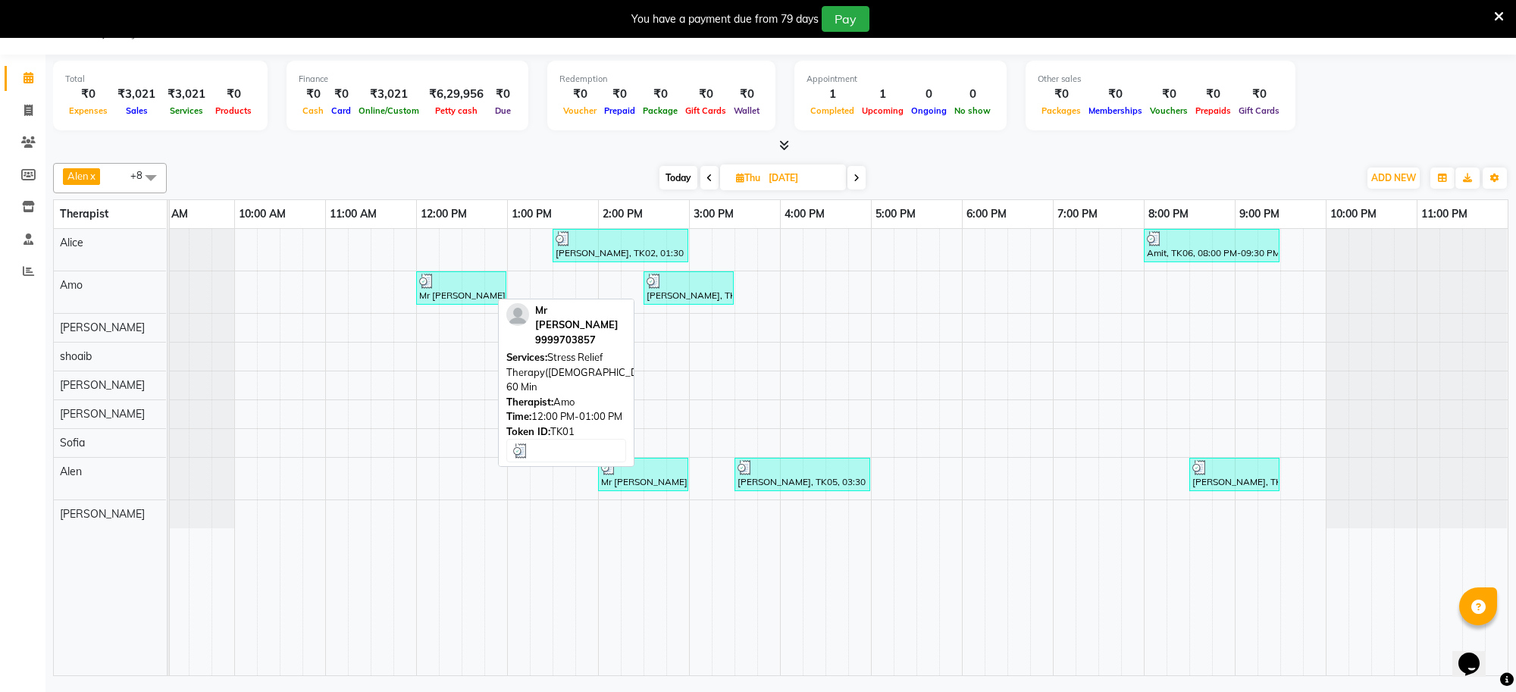
select select "3"
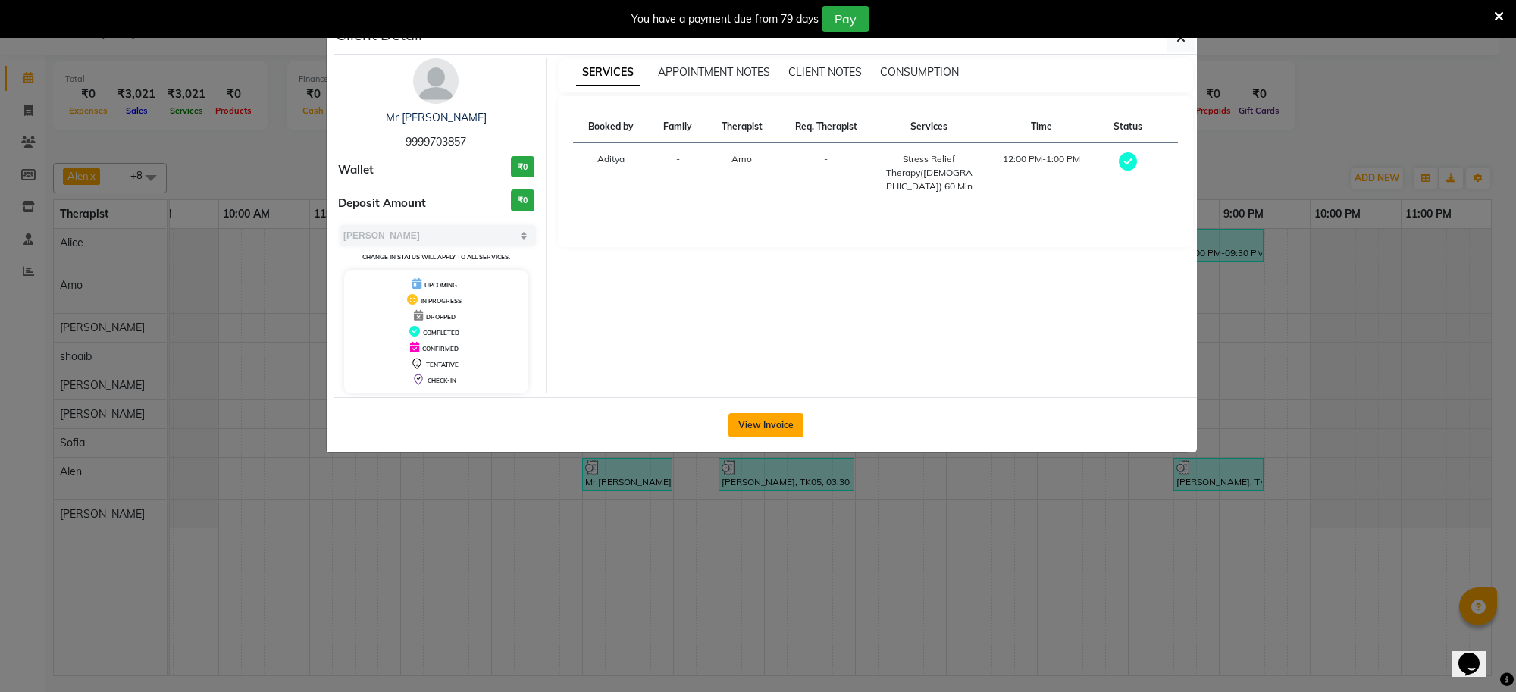
click at [755, 421] on button "View Invoice" at bounding box center [765, 425] width 75 height 24
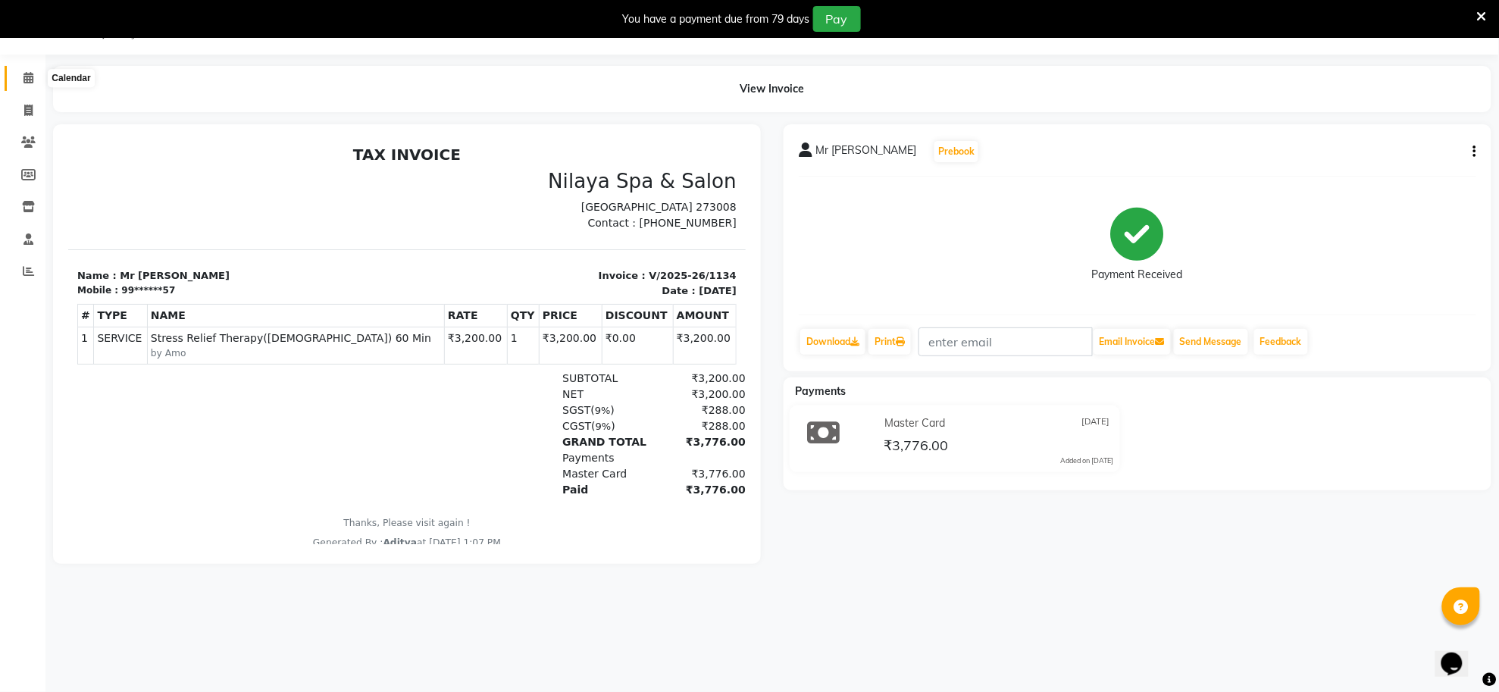
click at [27, 77] on icon at bounding box center [28, 77] width 10 height 11
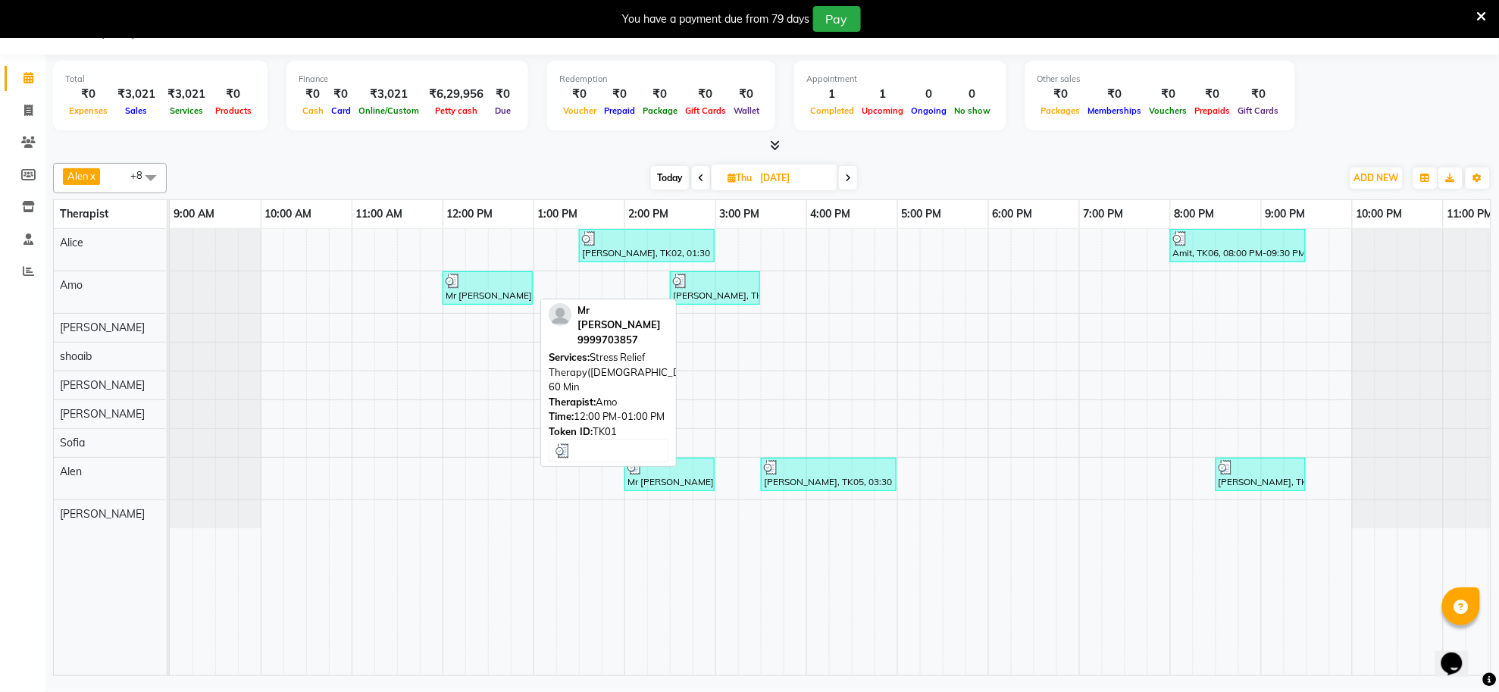
click at [461, 302] on div "Mr [PERSON_NAME], TK01, 12:00 PM-01:00 PM, Stress Relief Therapy([DEMOGRAPHIC_D…" at bounding box center [487, 288] width 87 height 29
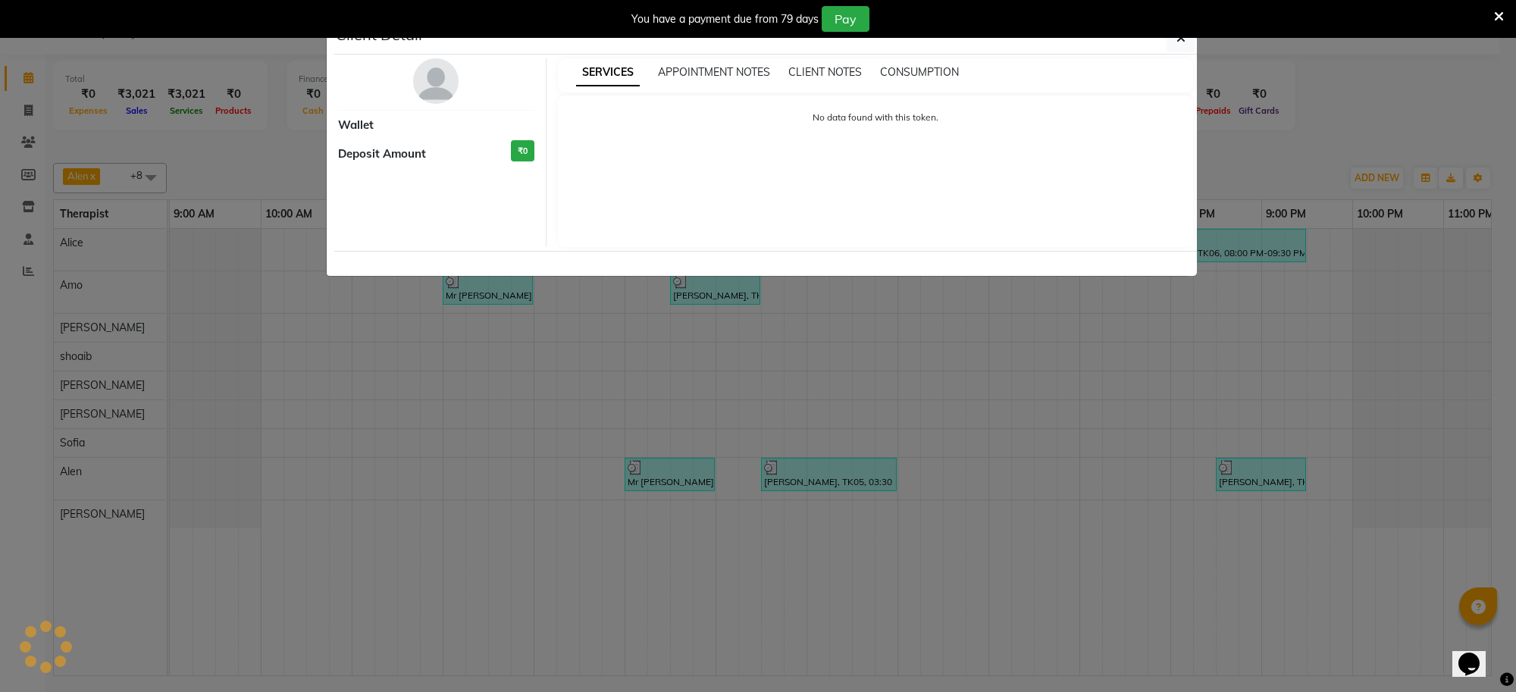
select select "3"
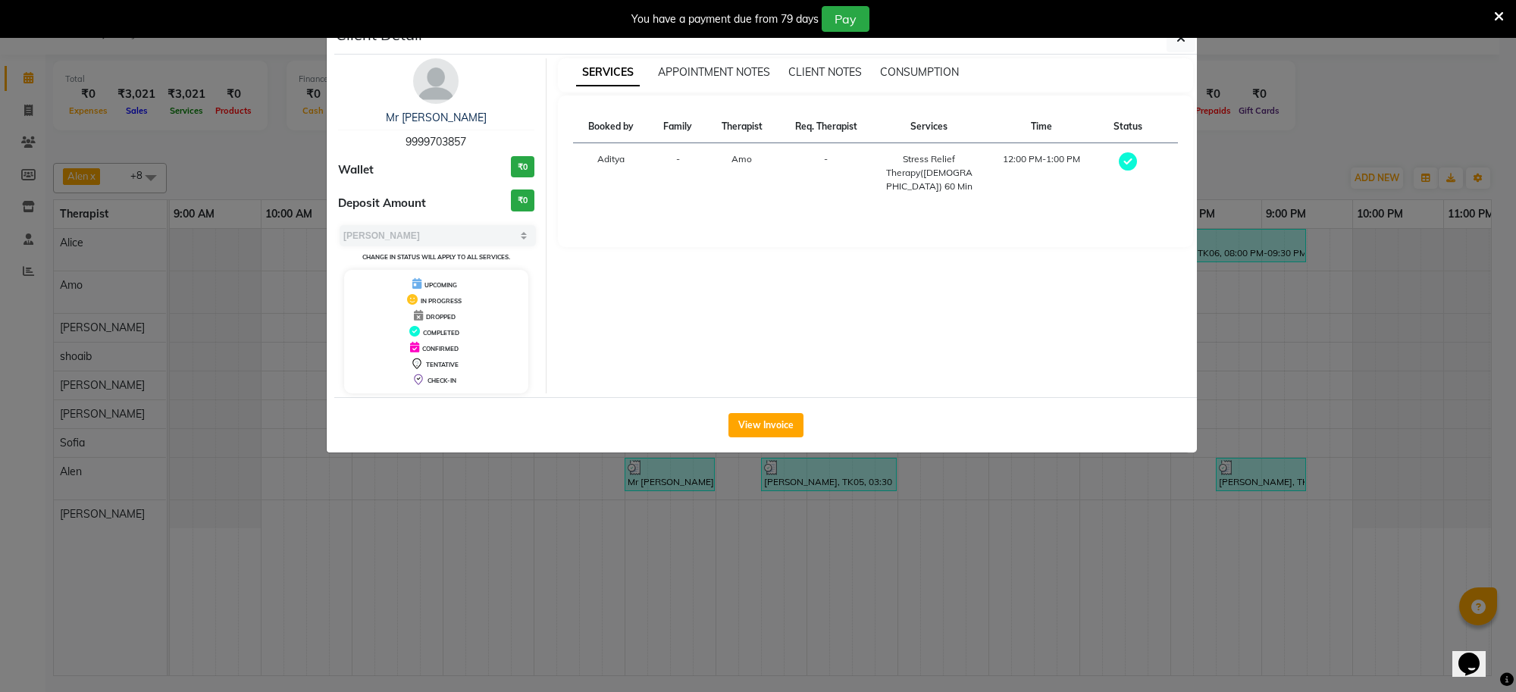
click at [726, 419] on div "View Invoice" at bounding box center [765, 424] width 863 height 55
click at [737, 428] on button "View Invoice" at bounding box center [765, 425] width 75 height 24
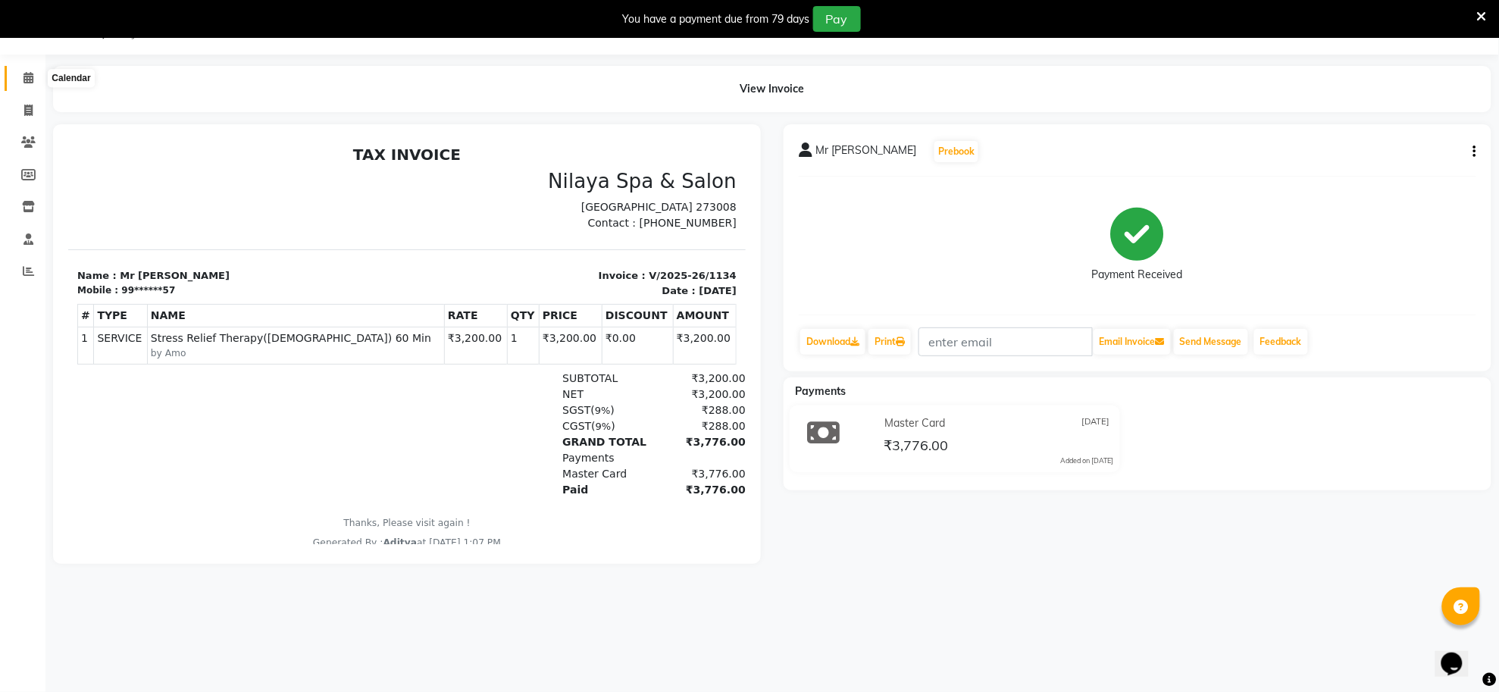
click at [27, 77] on icon at bounding box center [28, 77] width 10 height 11
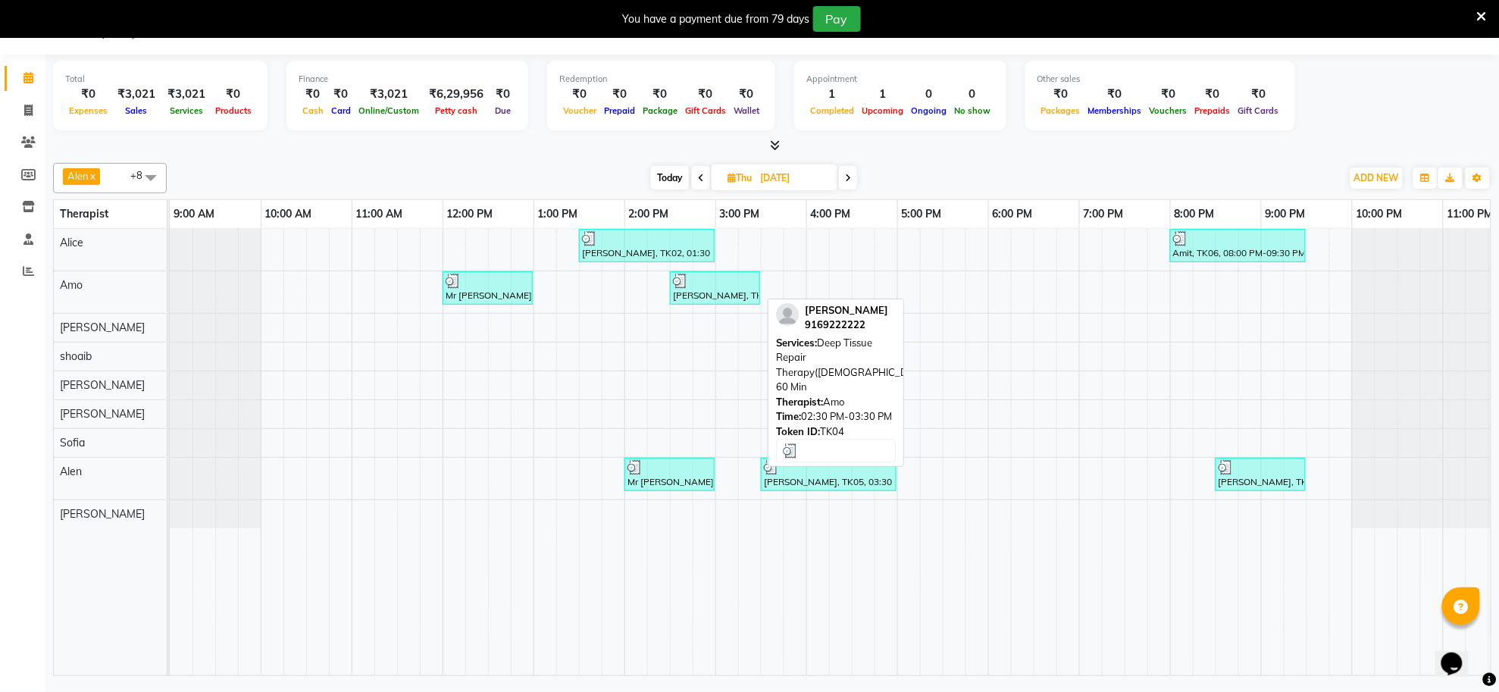
click at [706, 294] on div "[PERSON_NAME], TK04, 02:30 PM-03:30 PM, Deep Tissue Repair Therapy([DEMOGRAPHIC…" at bounding box center [715, 288] width 87 height 29
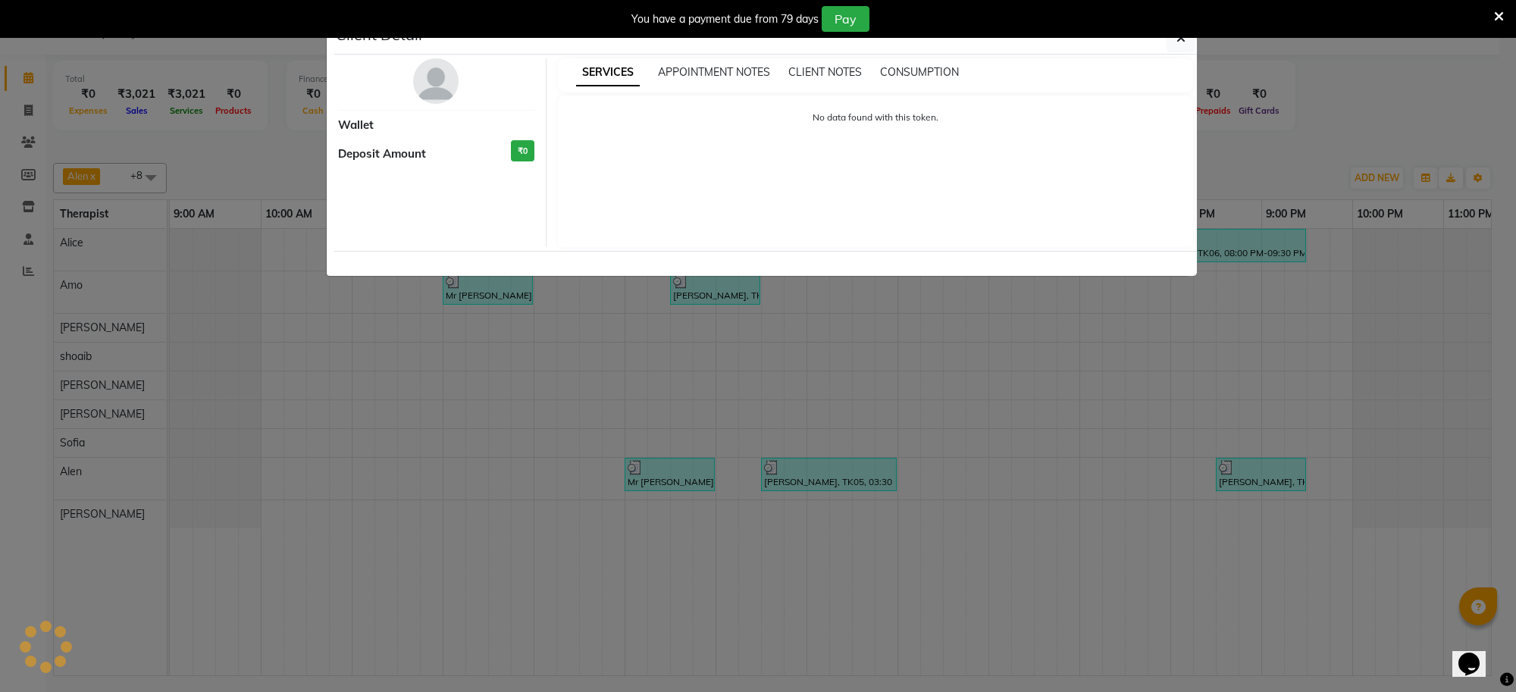
select select "3"
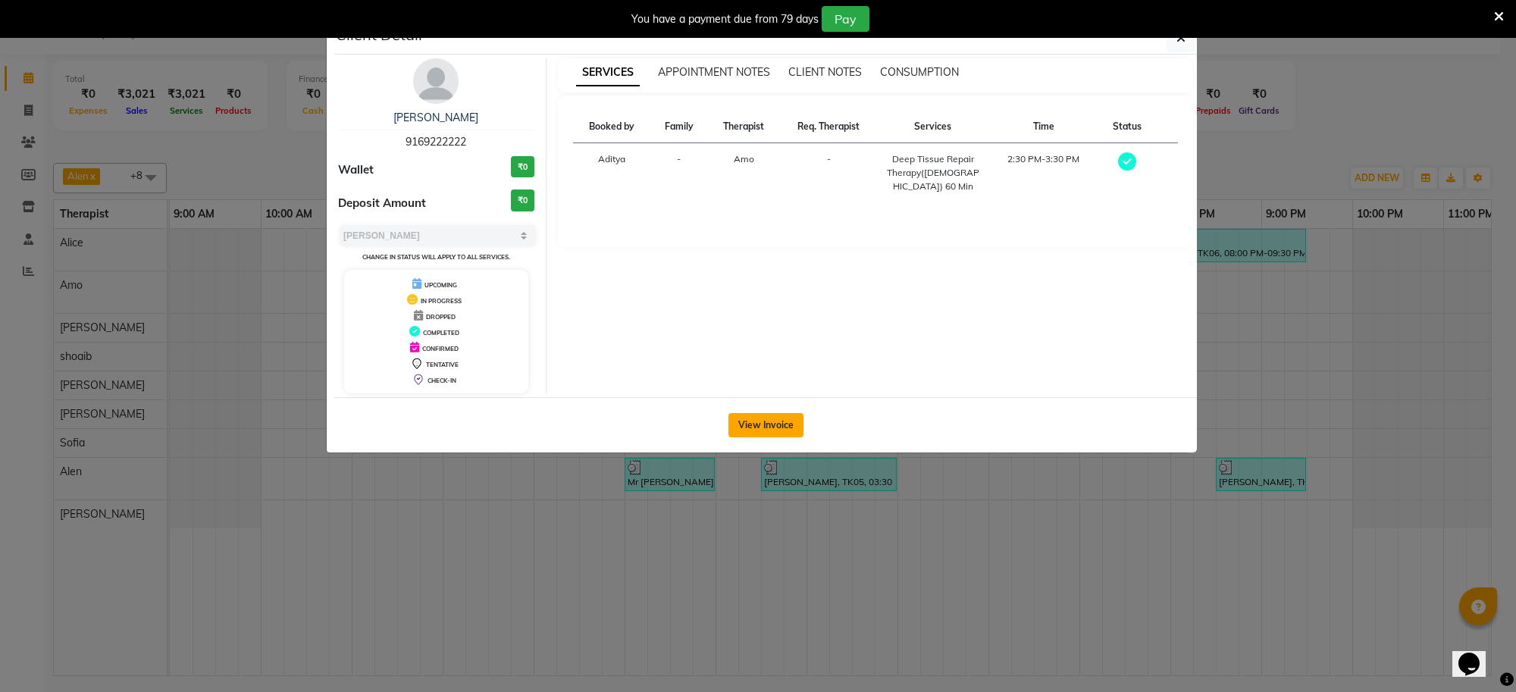
click at [754, 415] on button "View Invoice" at bounding box center [765, 425] width 75 height 24
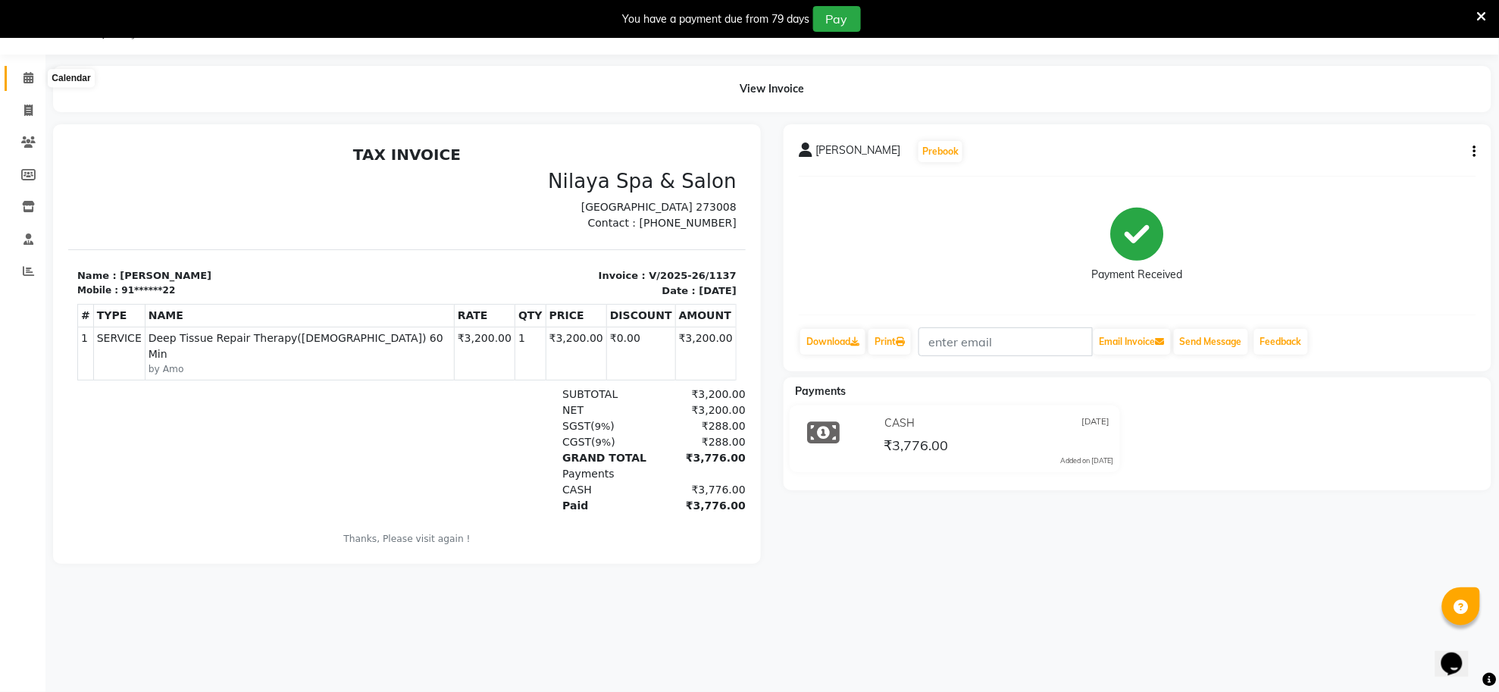
click at [28, 76] on icon at bounding box center [28, 77] width 10 height 11
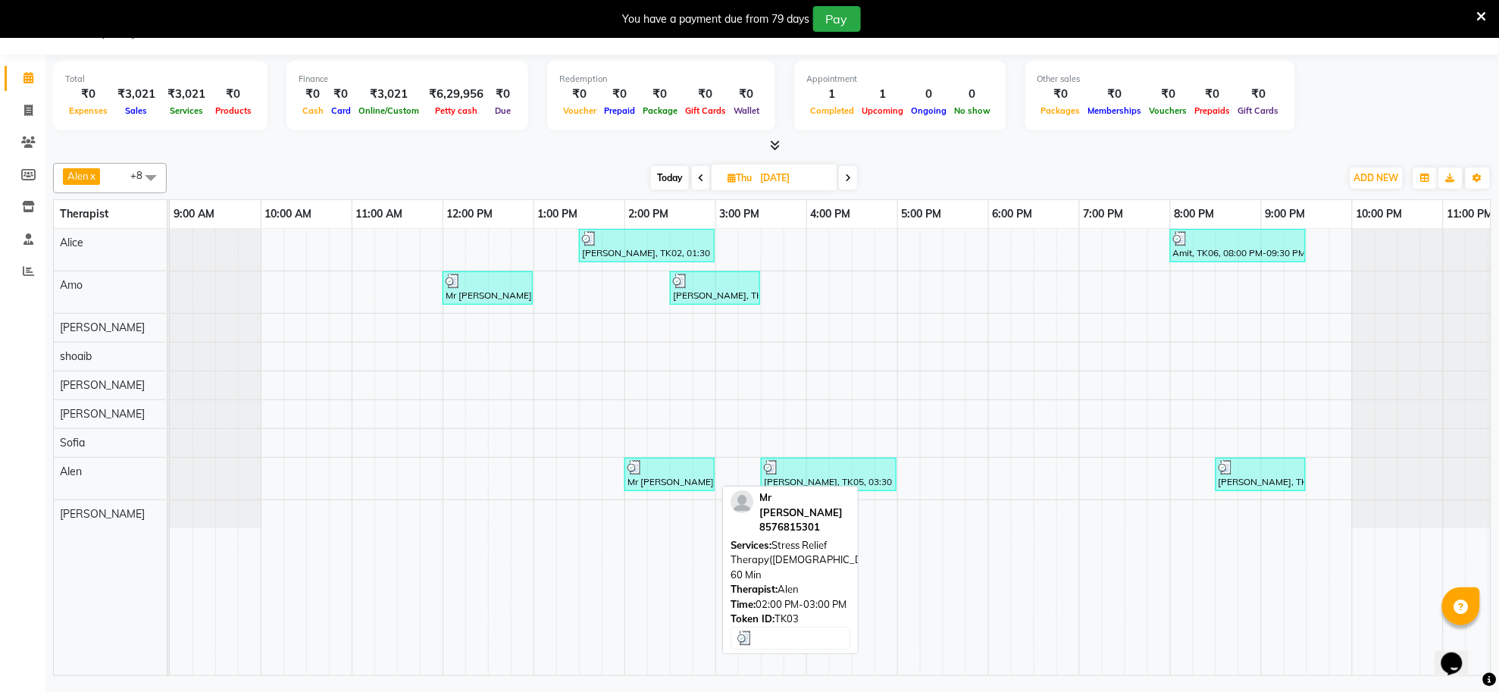
click at [678, 474] on div at bounding box center [670, 467] width 84 height 15
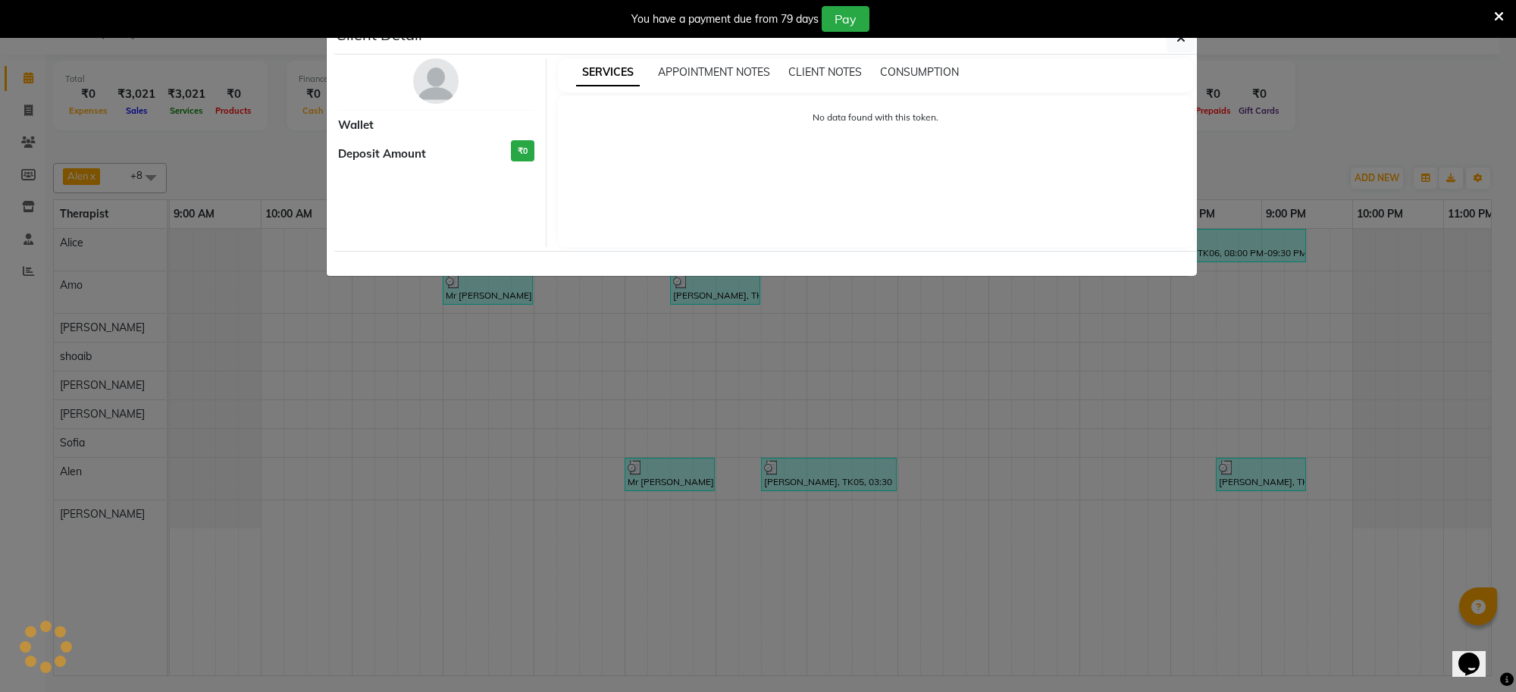
select select "3"
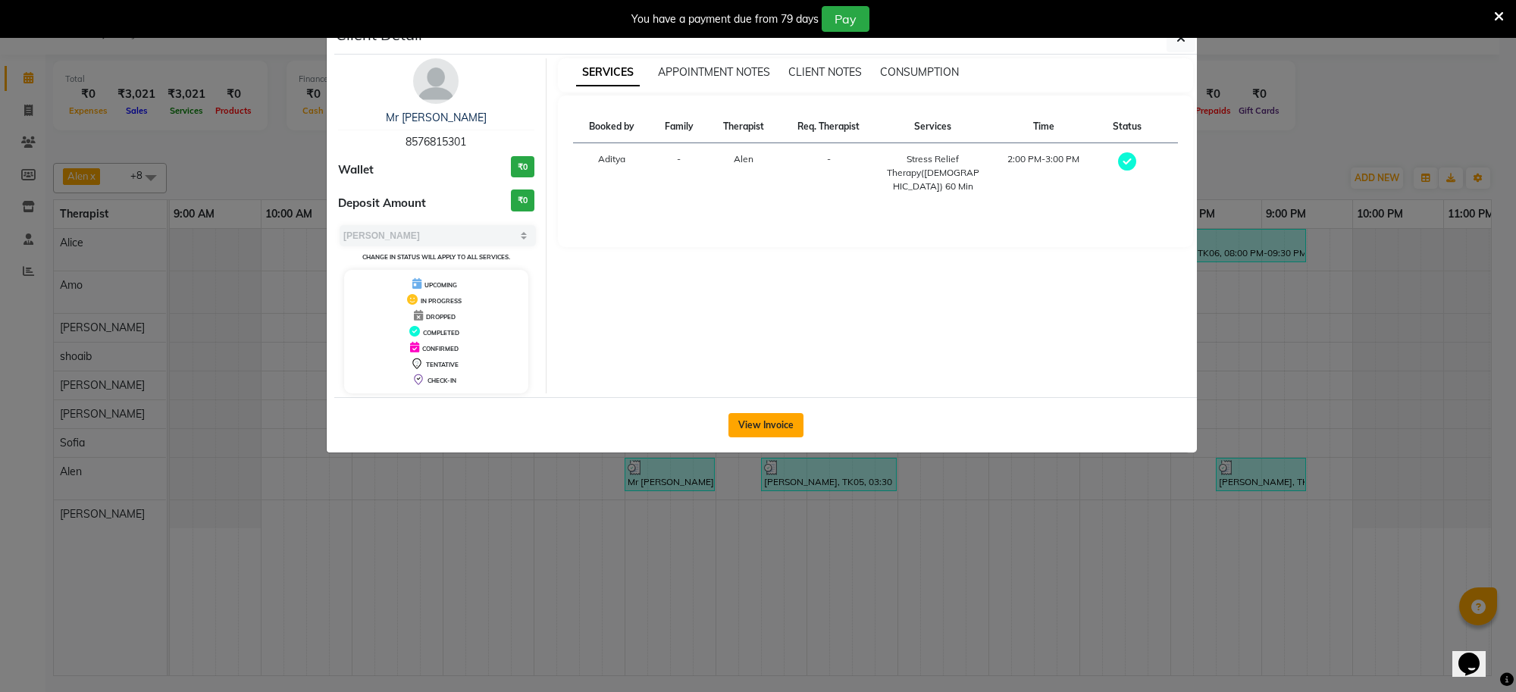
click at [737, 426] on button "View Invoice" at bounding box center [765, 425] width 75 height 24
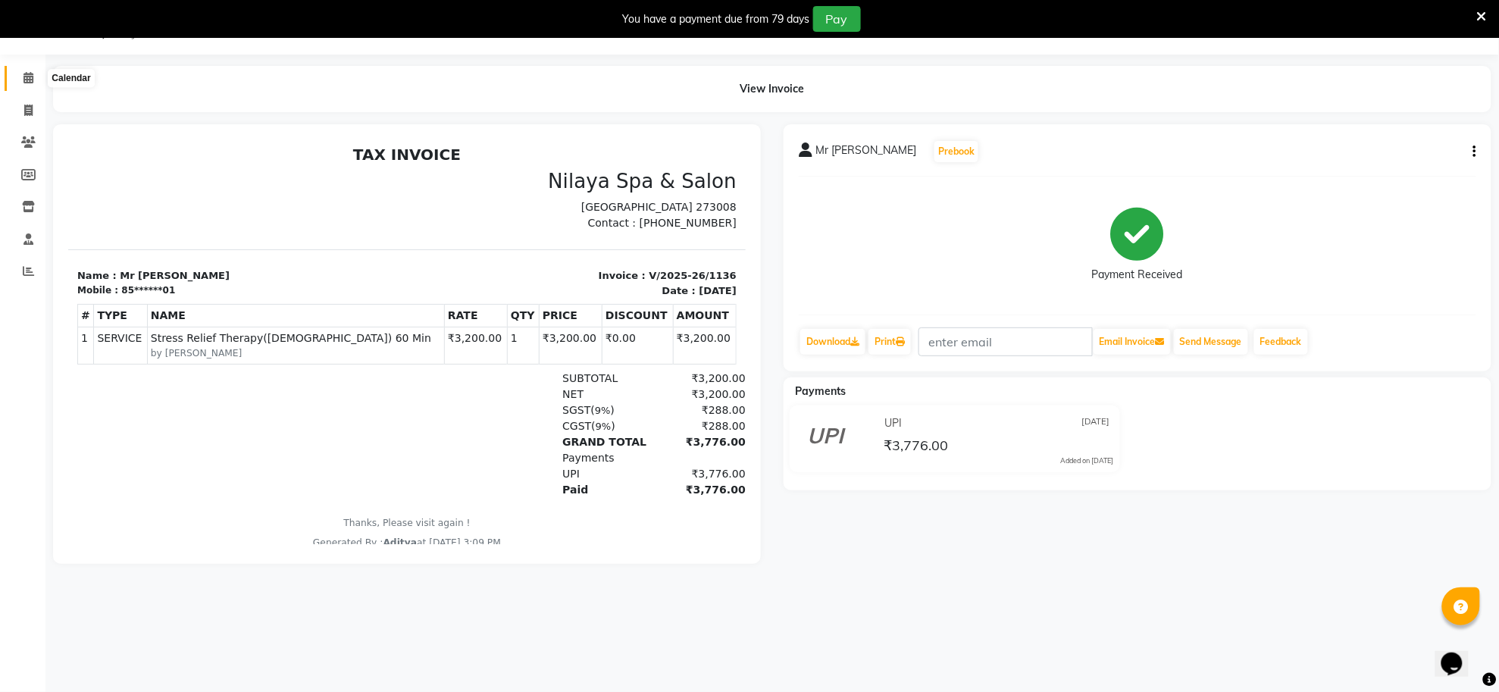
click at [27, 77] on icon at bounding box center [28, 77] width 10 height 11
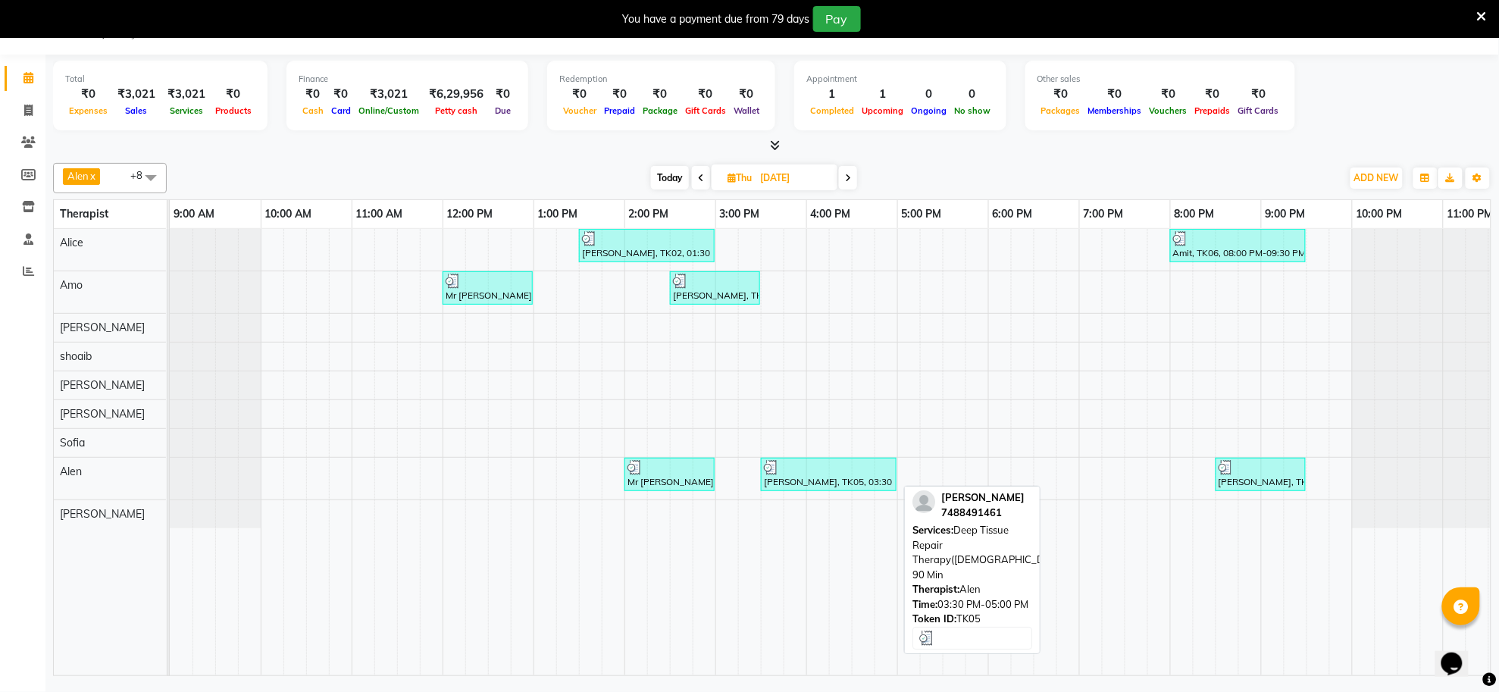
click at [797, 483] on div "[PERSON_NAME], TK05, 03:30 PM-05:00 PM, Deep Tissue Repair Therapy([DEMOGRAPHIC…" at bounding box center [828, 474] width 133 height 29
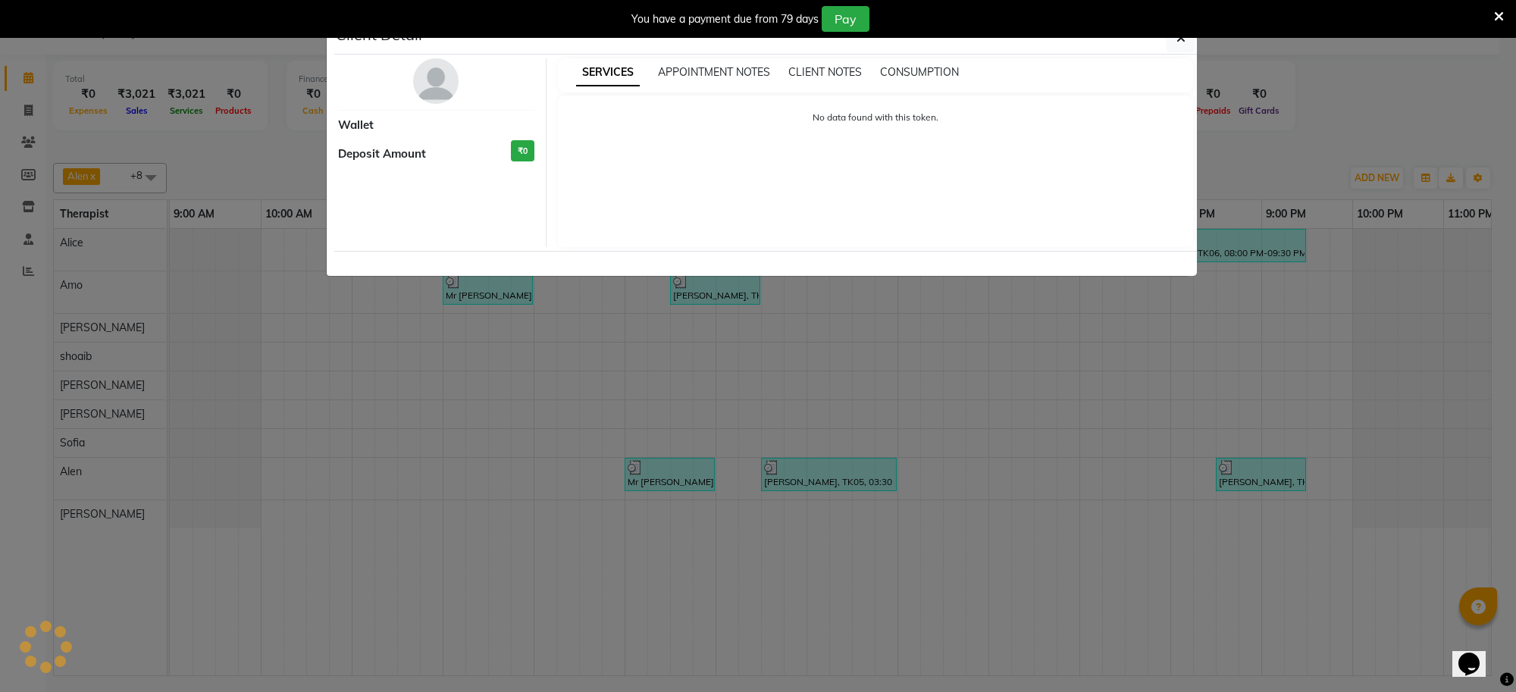
select select "3"
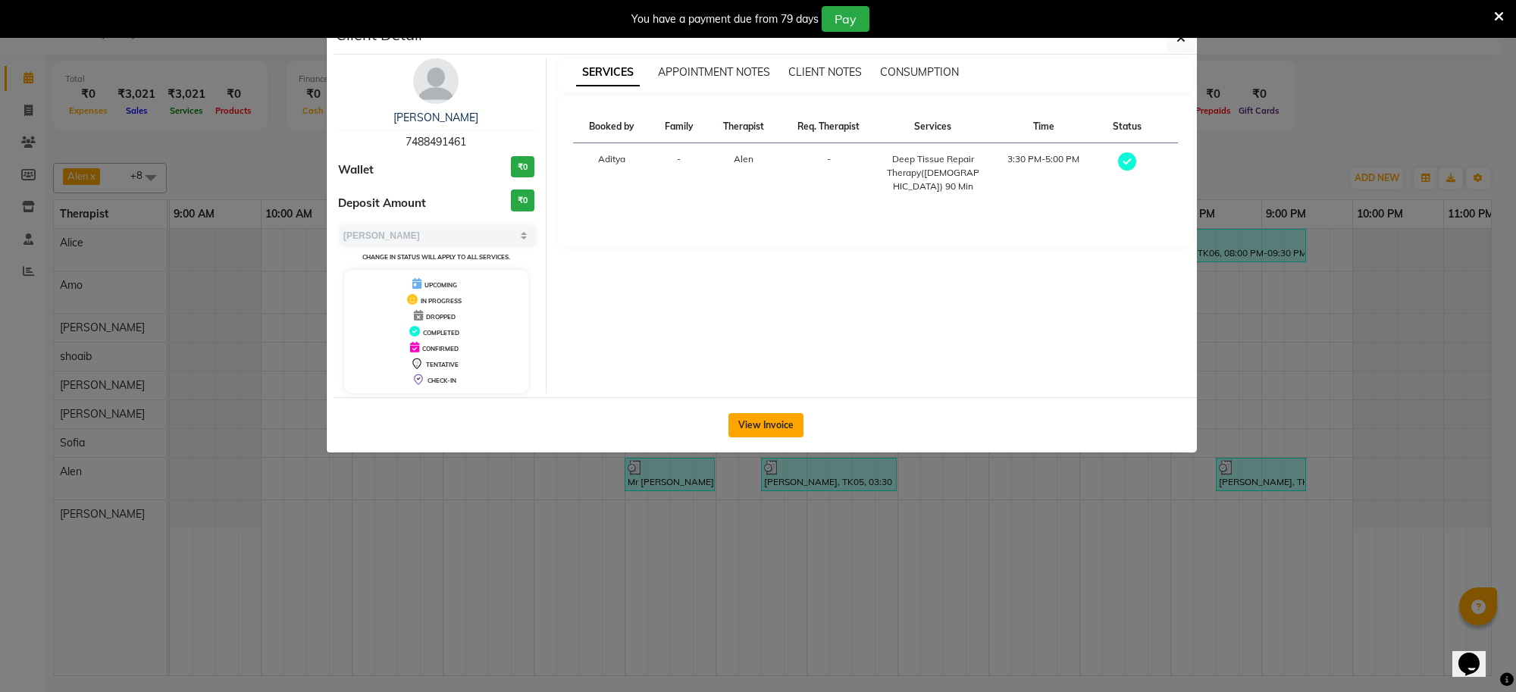
click at [758, 436] on button "View Invoice" at bounding box center [765, 425] width 75 height 24
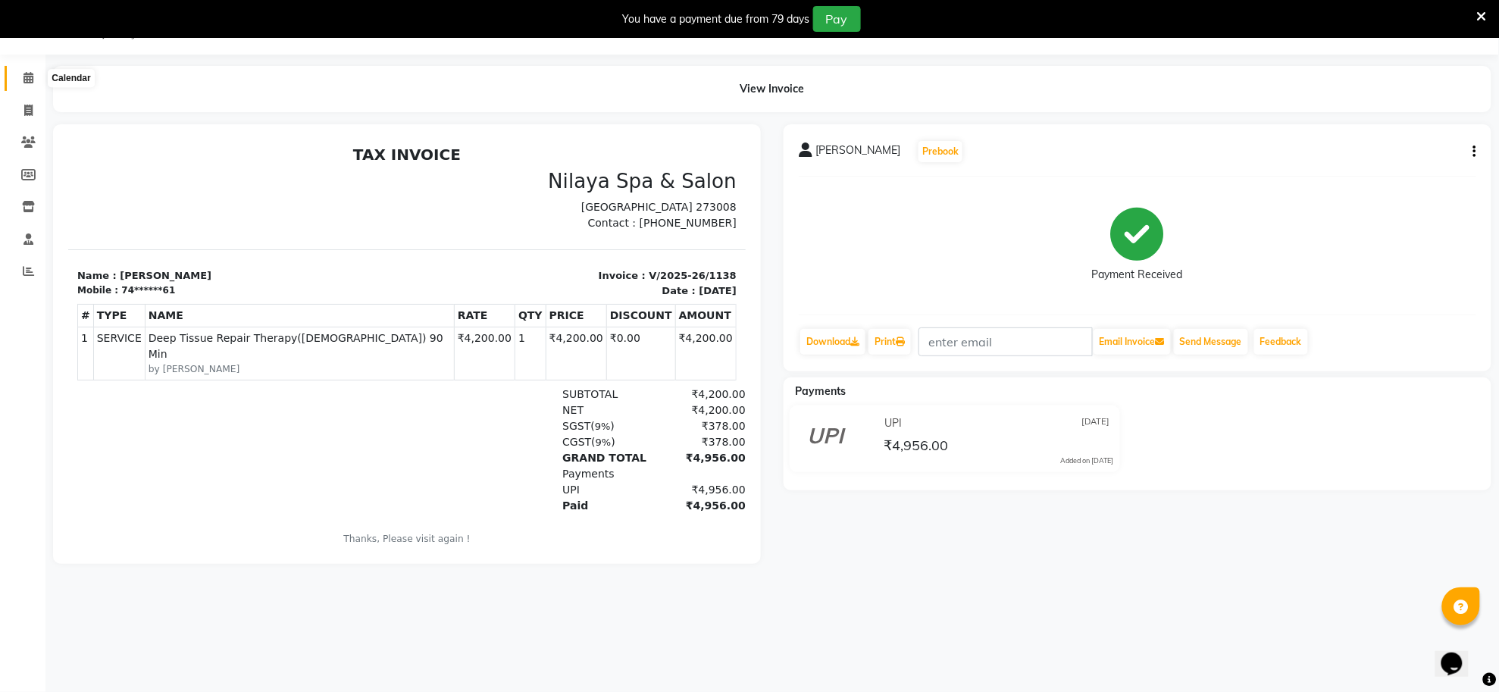
click at [25, 80] on icon at bounding box center [28, 77] width 10 height 11
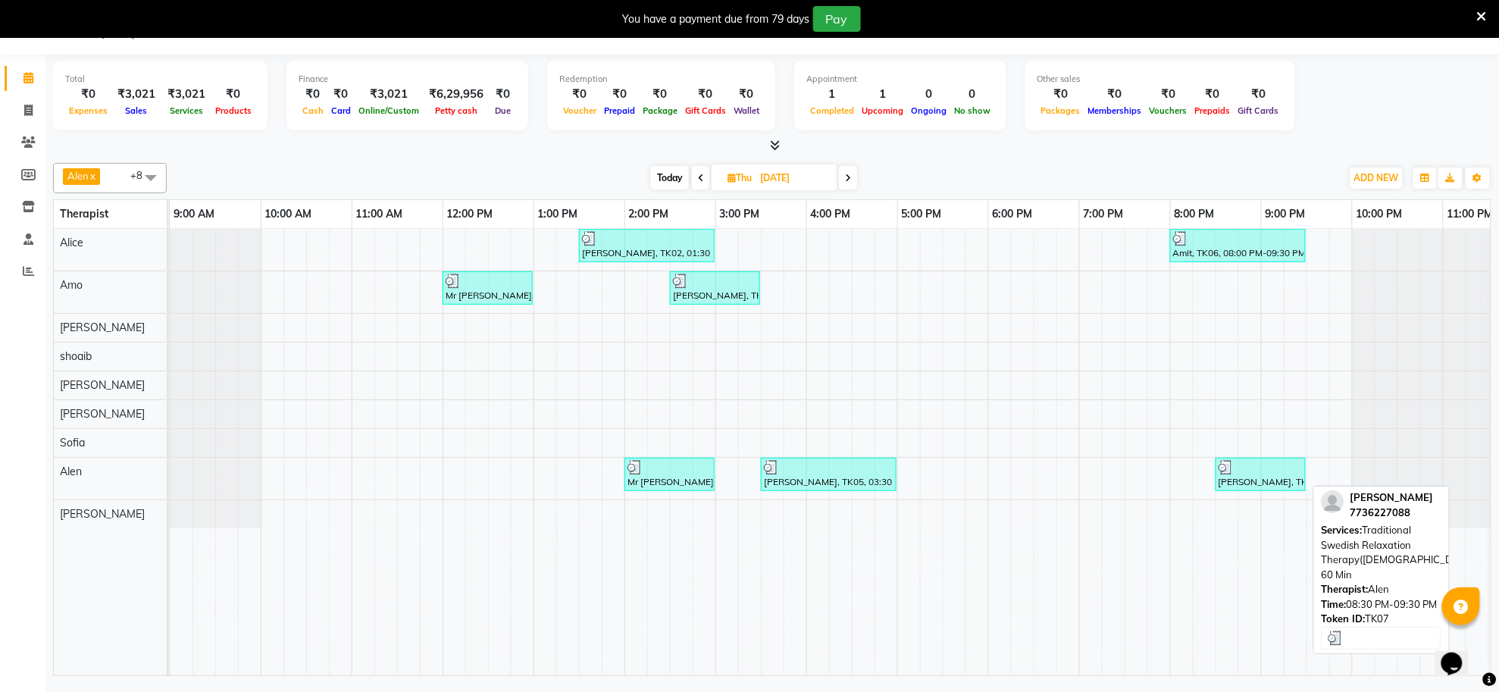
click at [1241, 484] on div "[PERSON_NAME], TK07, 08:30 PM-09:30 PM, Traditional Swedish Relaxation Therapy(…" at bounding box center [1260, 474] width 87 height 29
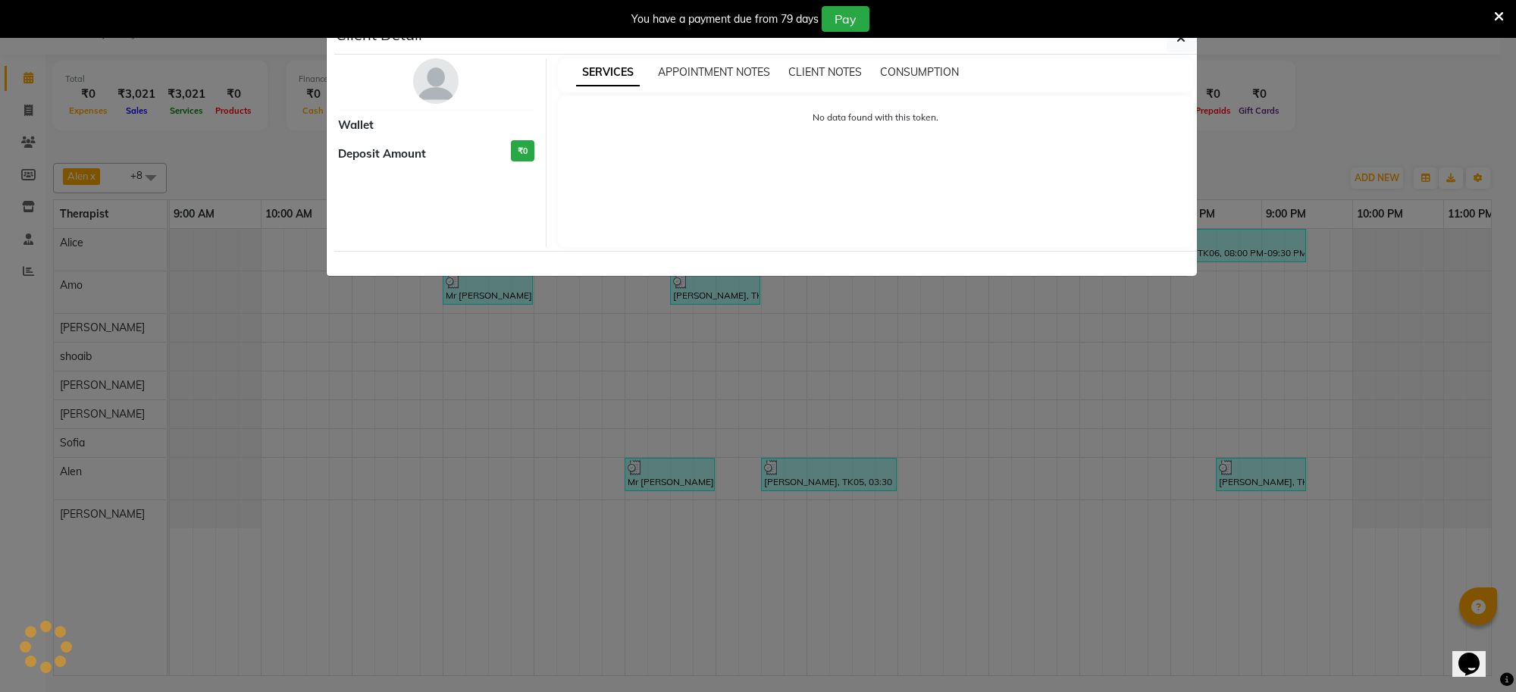
select select "3"
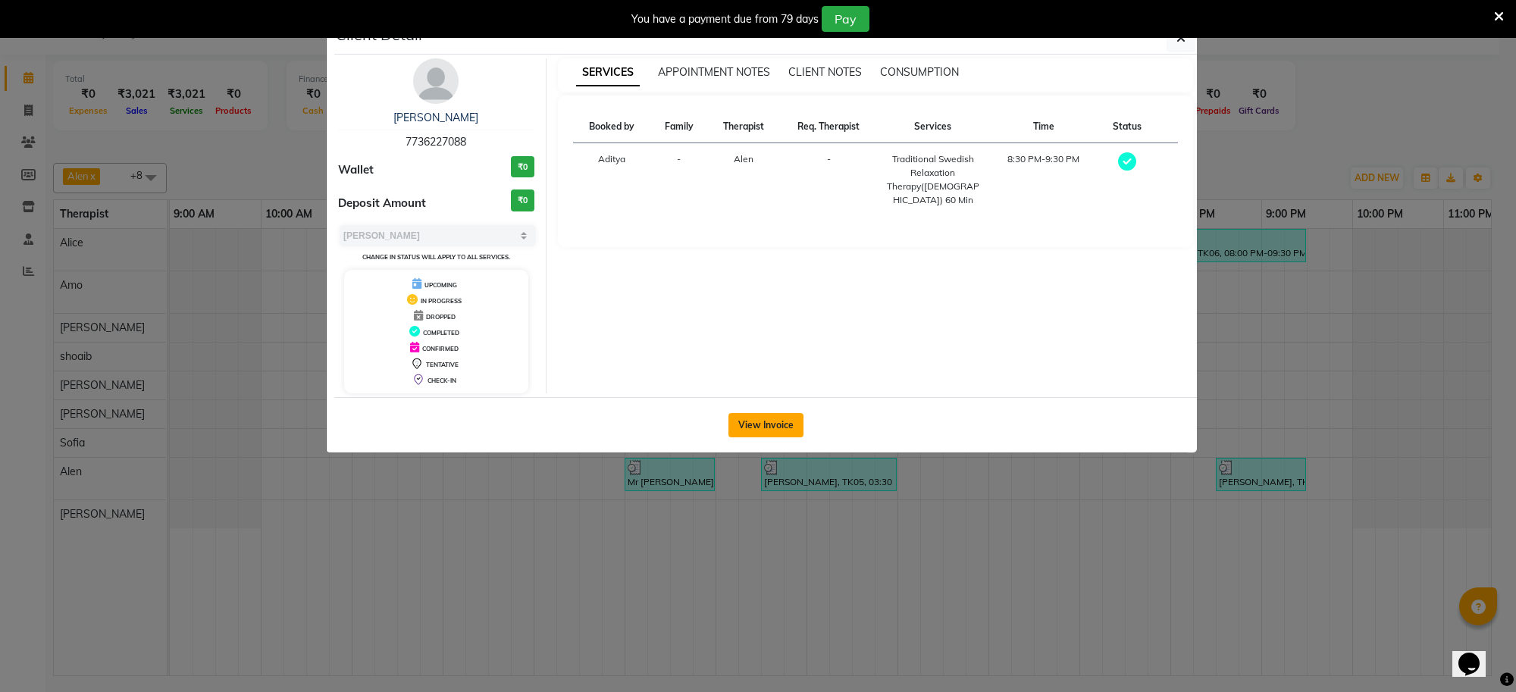
click at [759, 433] on button "View Invoice" at bounding box center [765, 425] width 75 height 24
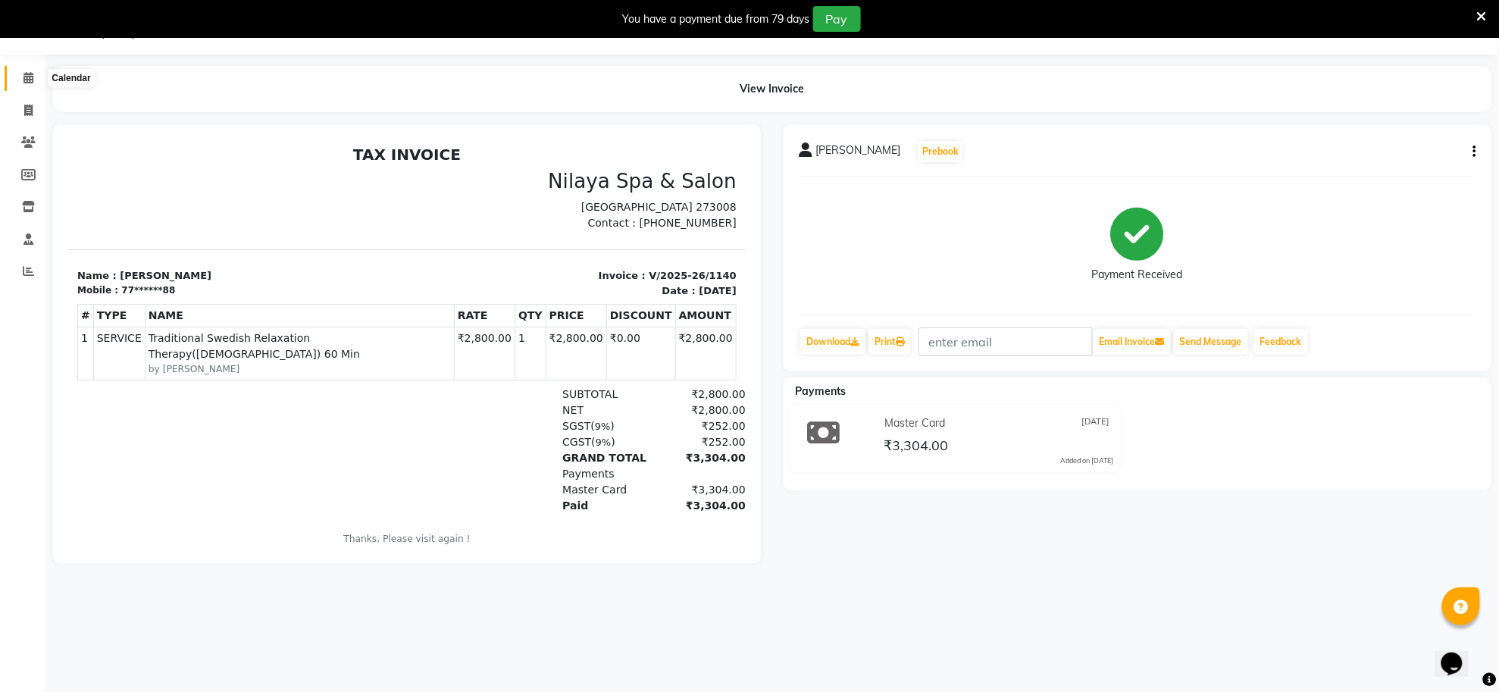
click at [24, 73] on icon at bounding box center [28, 77] width 10 height 11
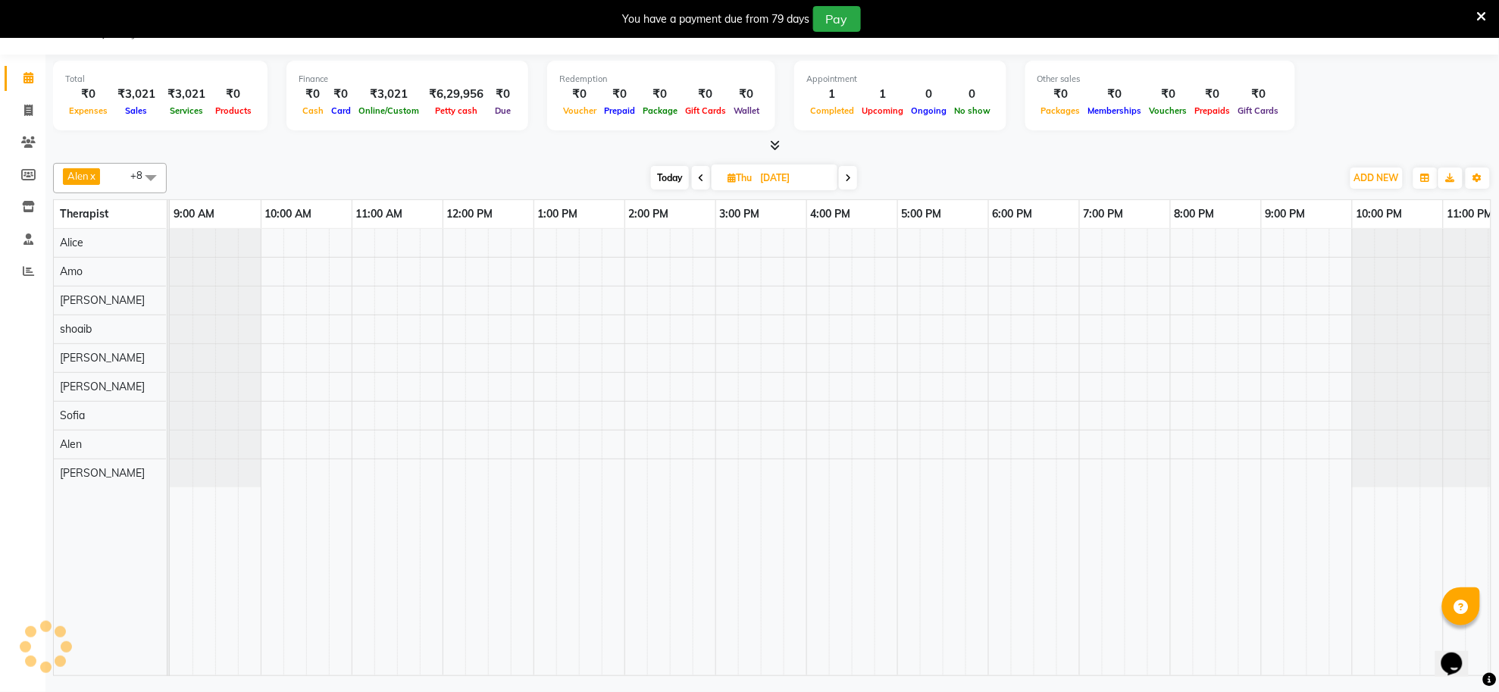
scroll to position [0, 42]
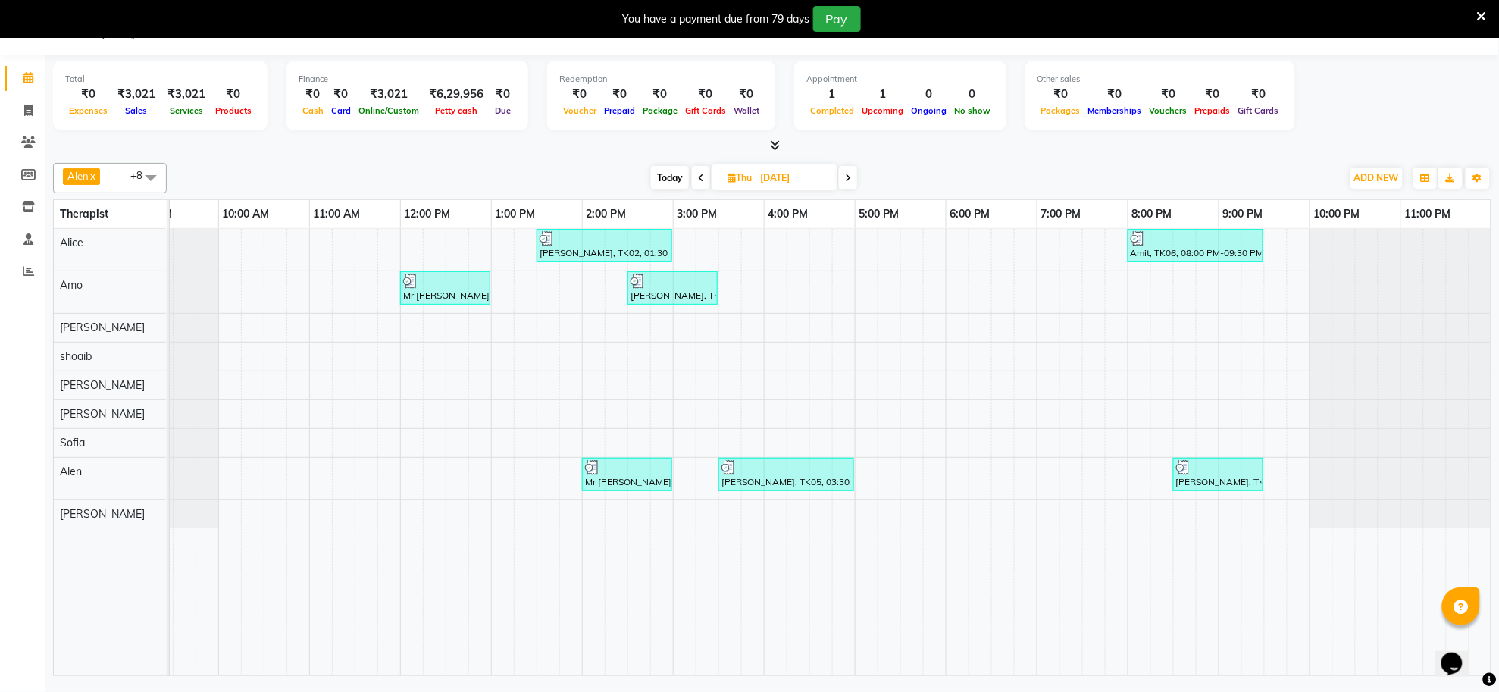
click at [849, 177] on icon at bounding box center [848, 178] width 6 height 9
type input "[DATE]"
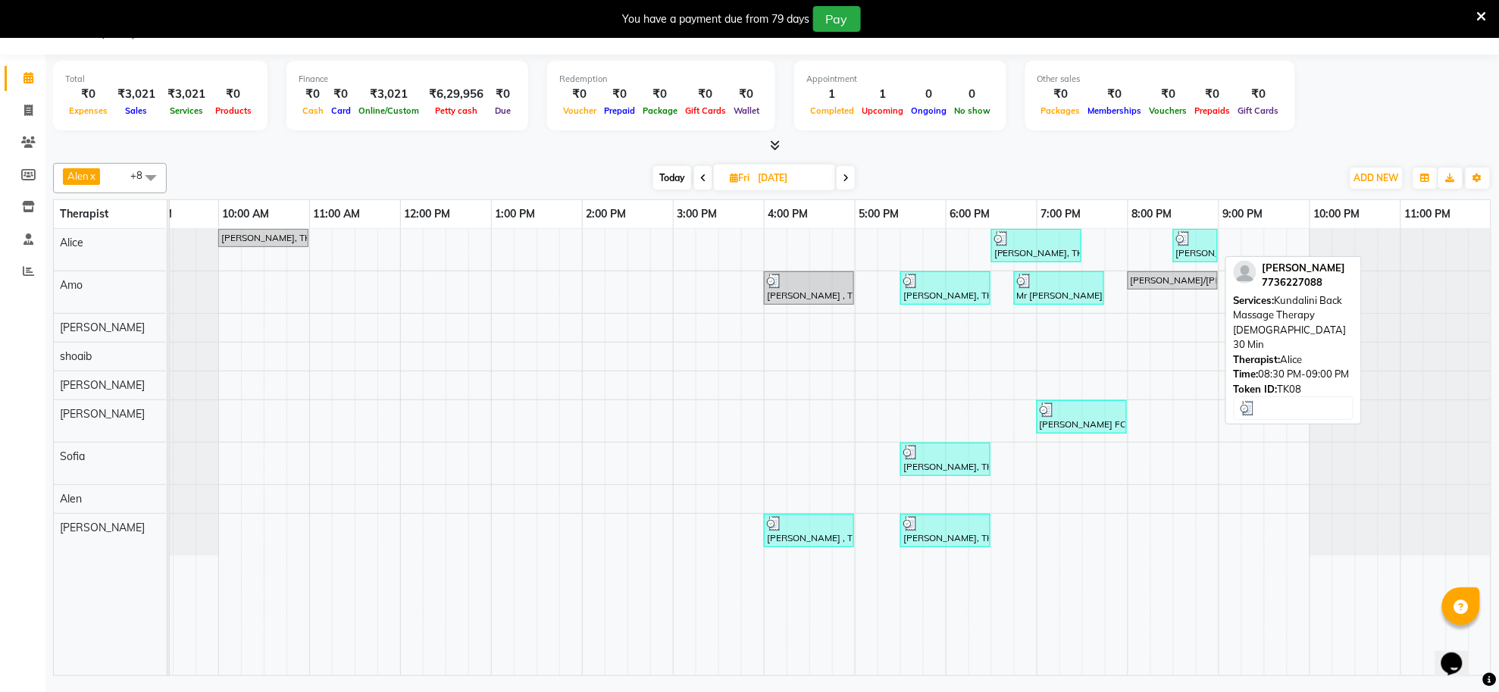
click at [1190, 252] on div "[PERSON_NAME], TK08, 08:30 PM-09:00 PM, Kundalini Back Massage Therapy [DEMOGRA…" at bounding box center [1196, 245] width 42 height 29
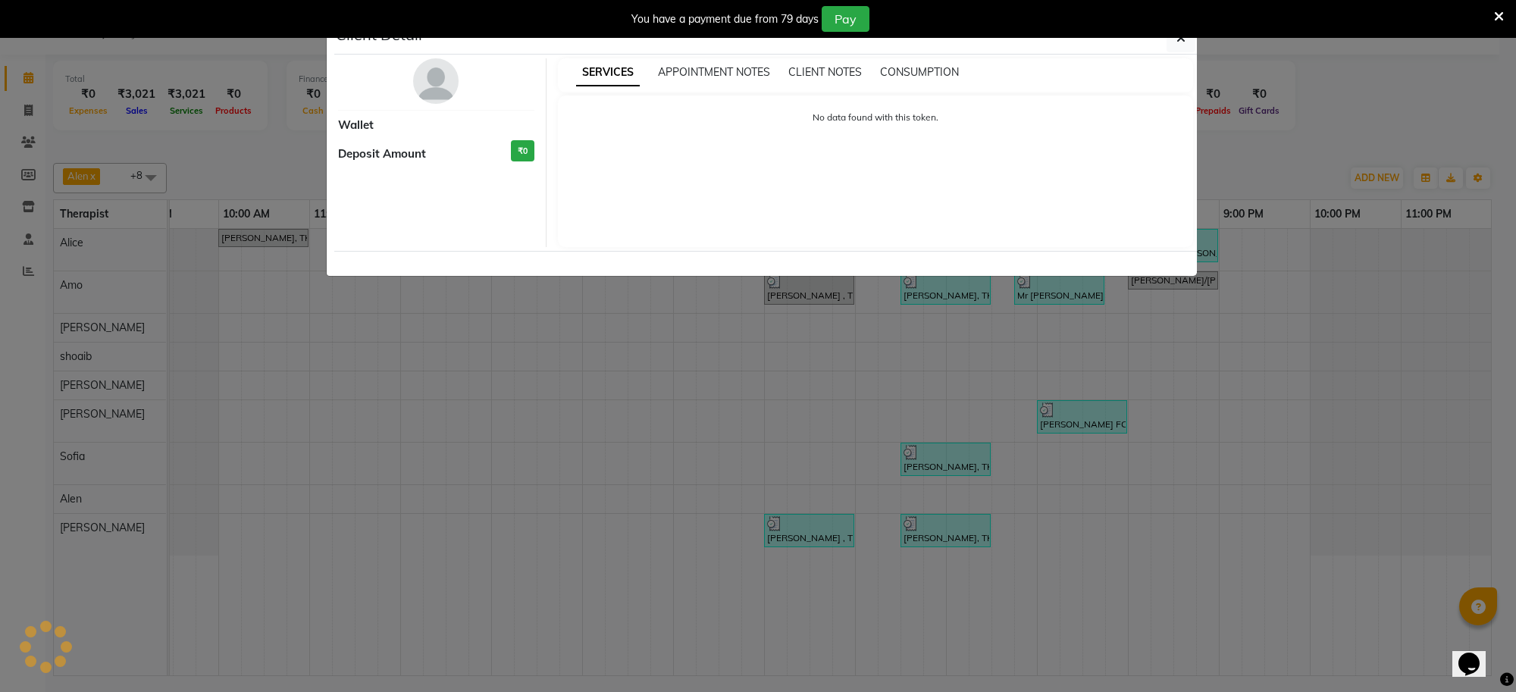
select select "3"
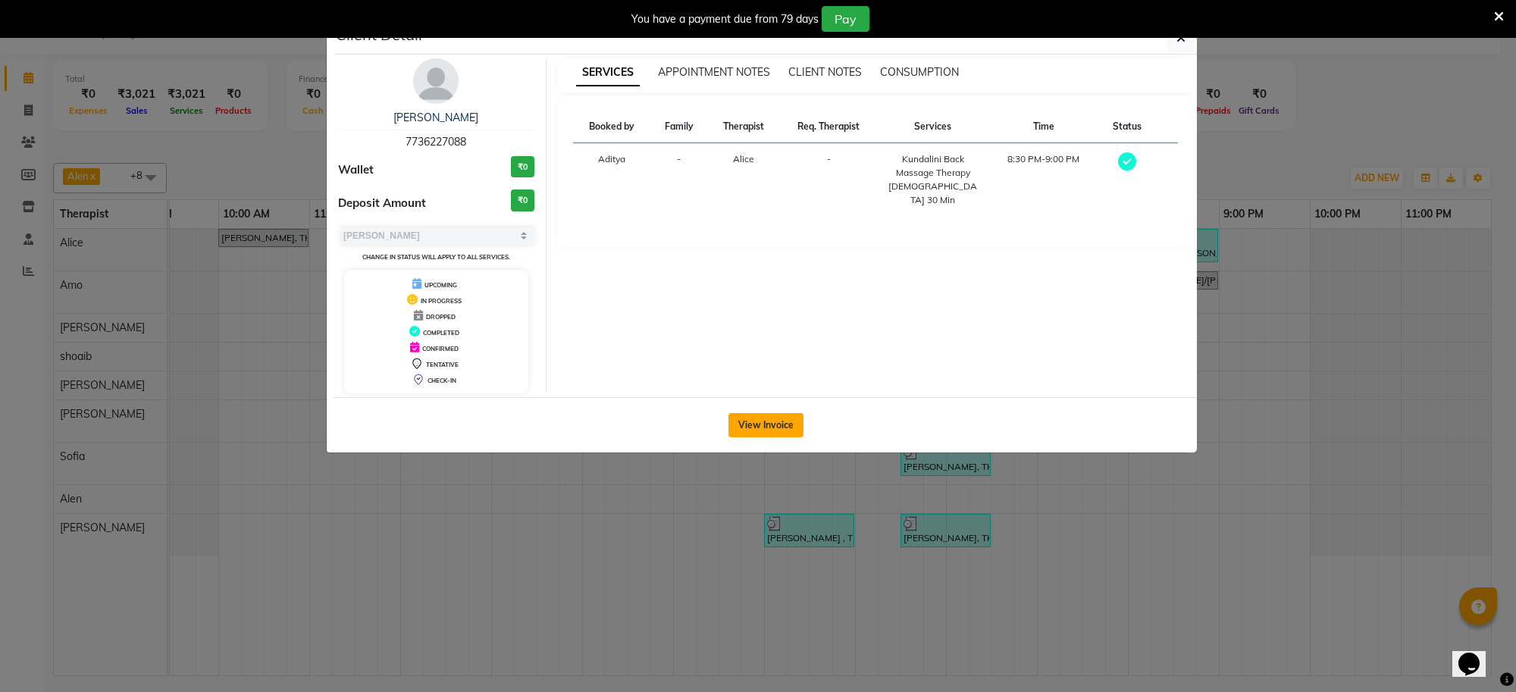
click at [747, 421] on button "View Invoice" at bounding box center [765, 425] width 75 height 24
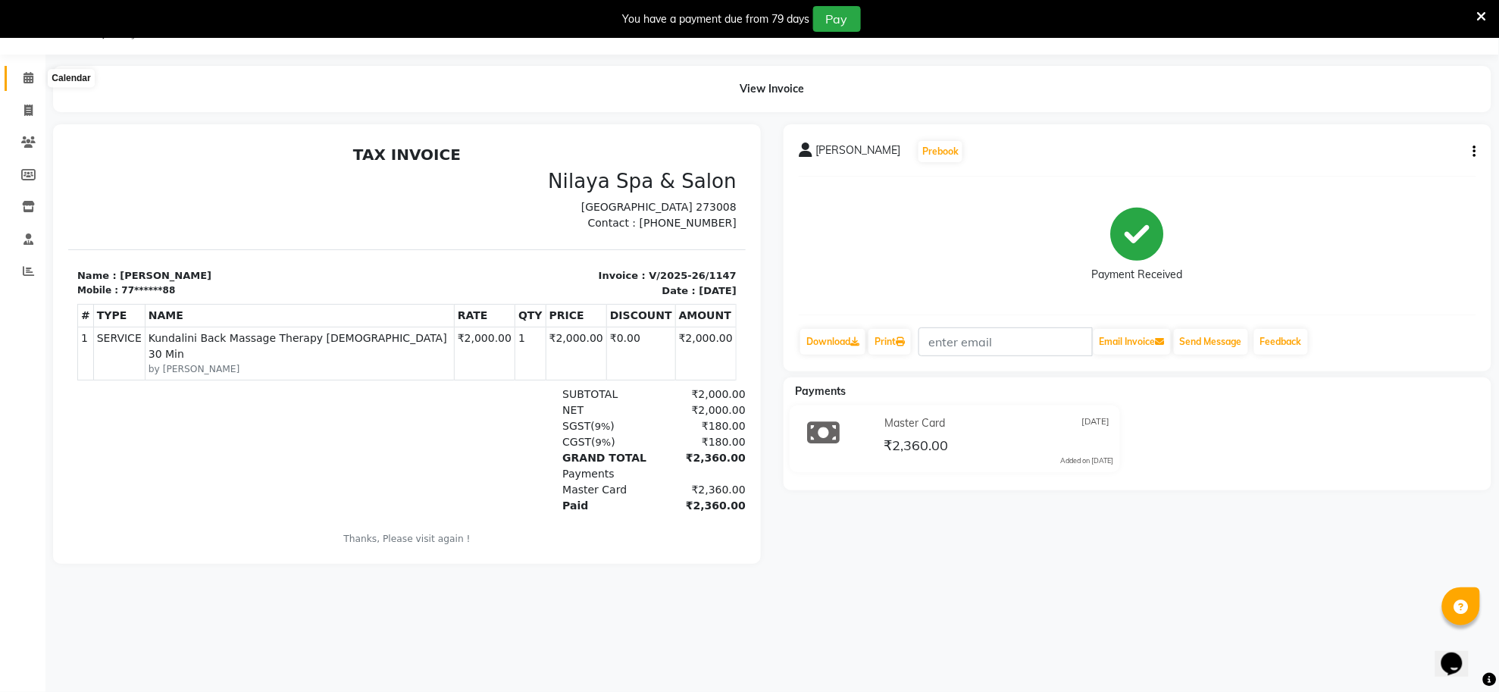
click at [29, 78] on icon at bounding box center [28, 77] width 10 height 11
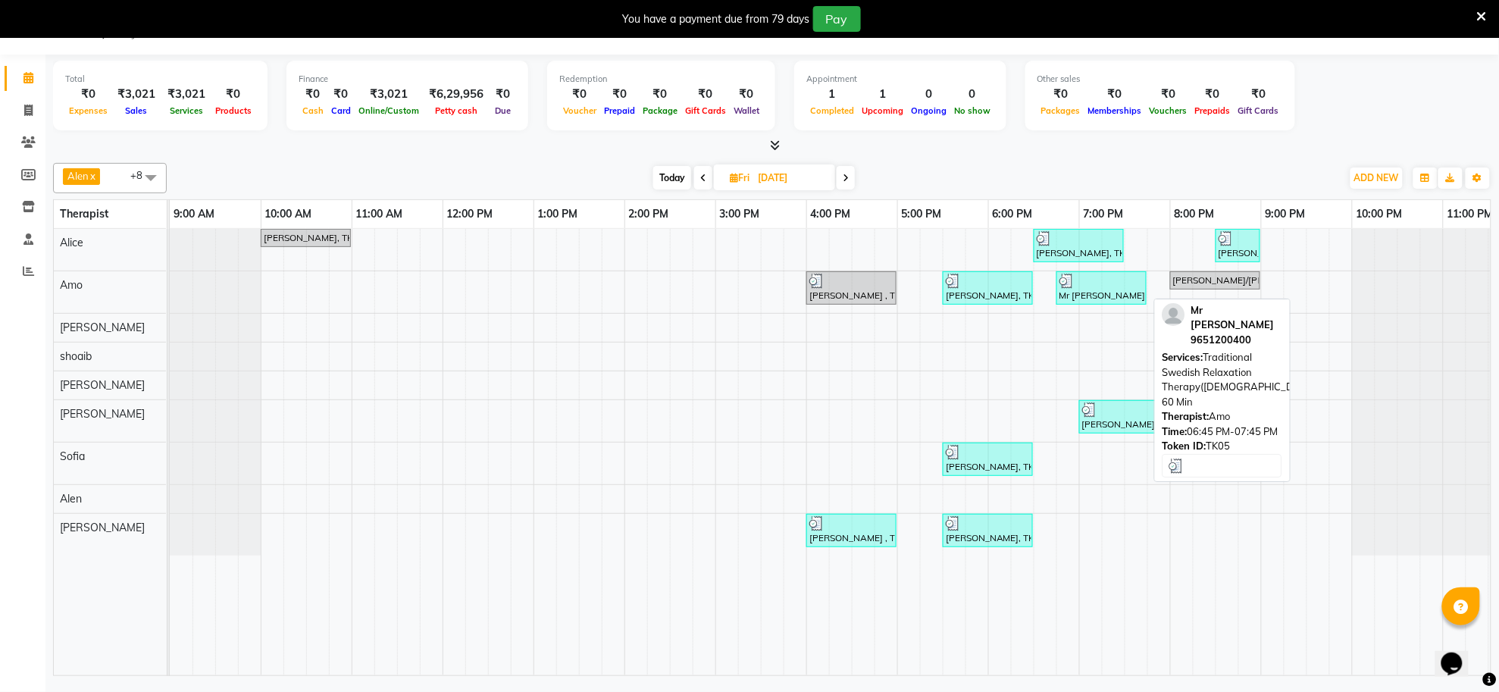
click at [1110, 301] on div "Mr [PERSON_NAME], TK05, 06:45 PM-07:45 PM, Traditional Swedish Relaxation Thera…" at bounding box center [1101, 288] width 87 height 29
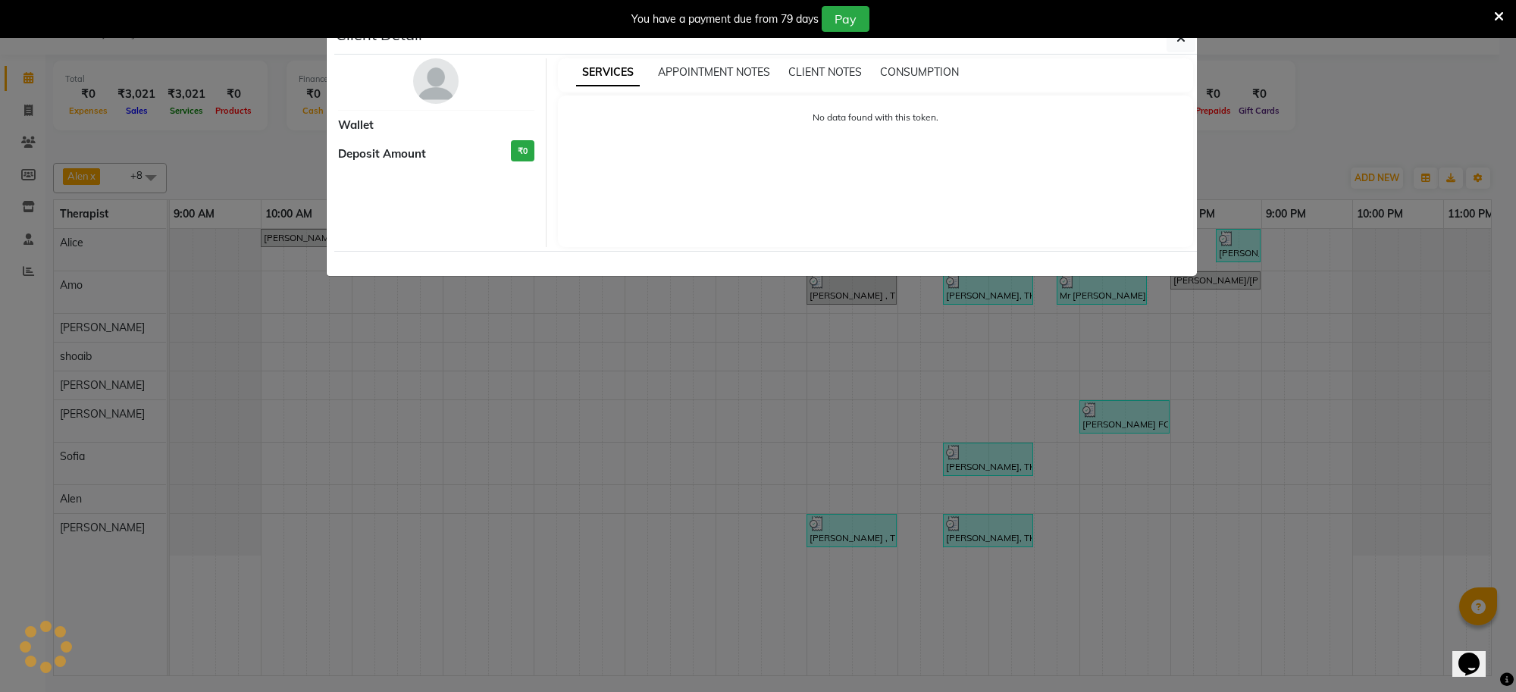
select select "3"
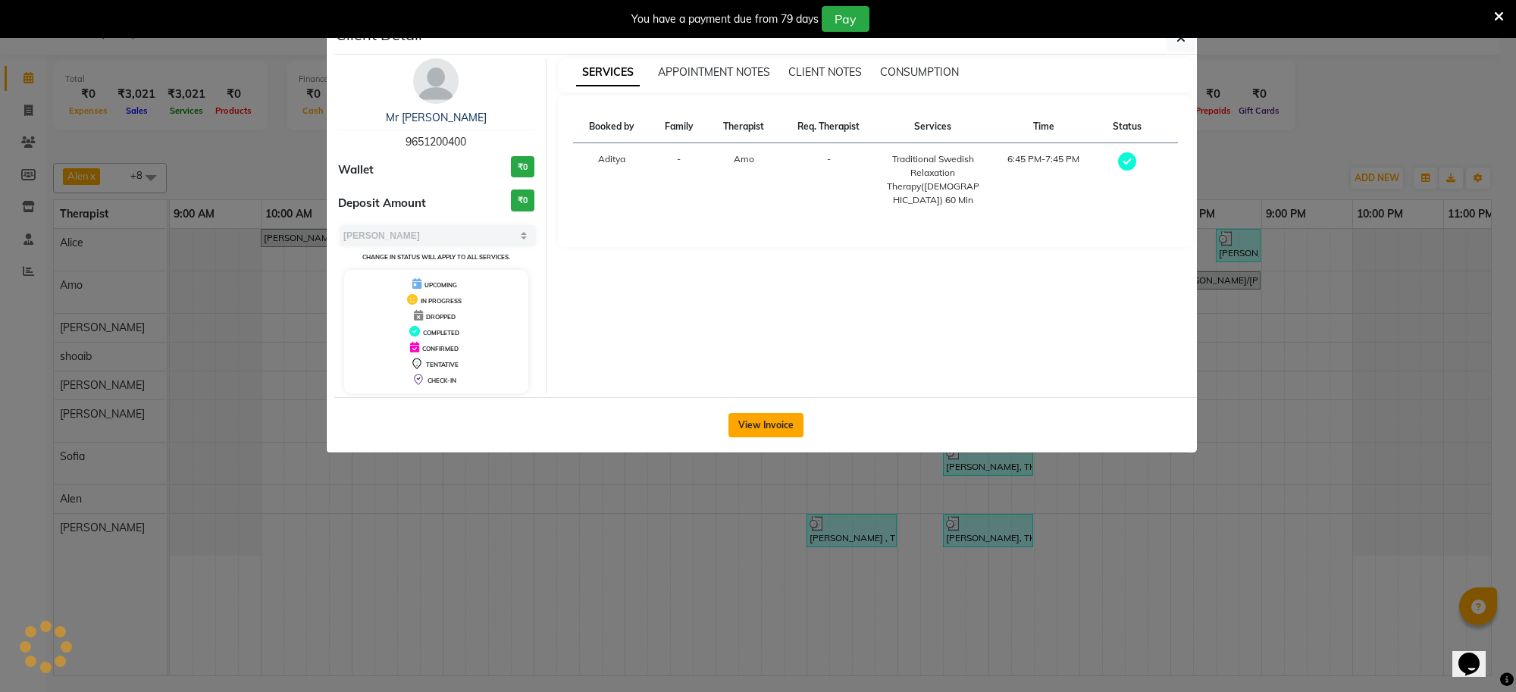
click at [778, 426] on button "View Invoice" at bounding box center [765, 425] width 75 height 24
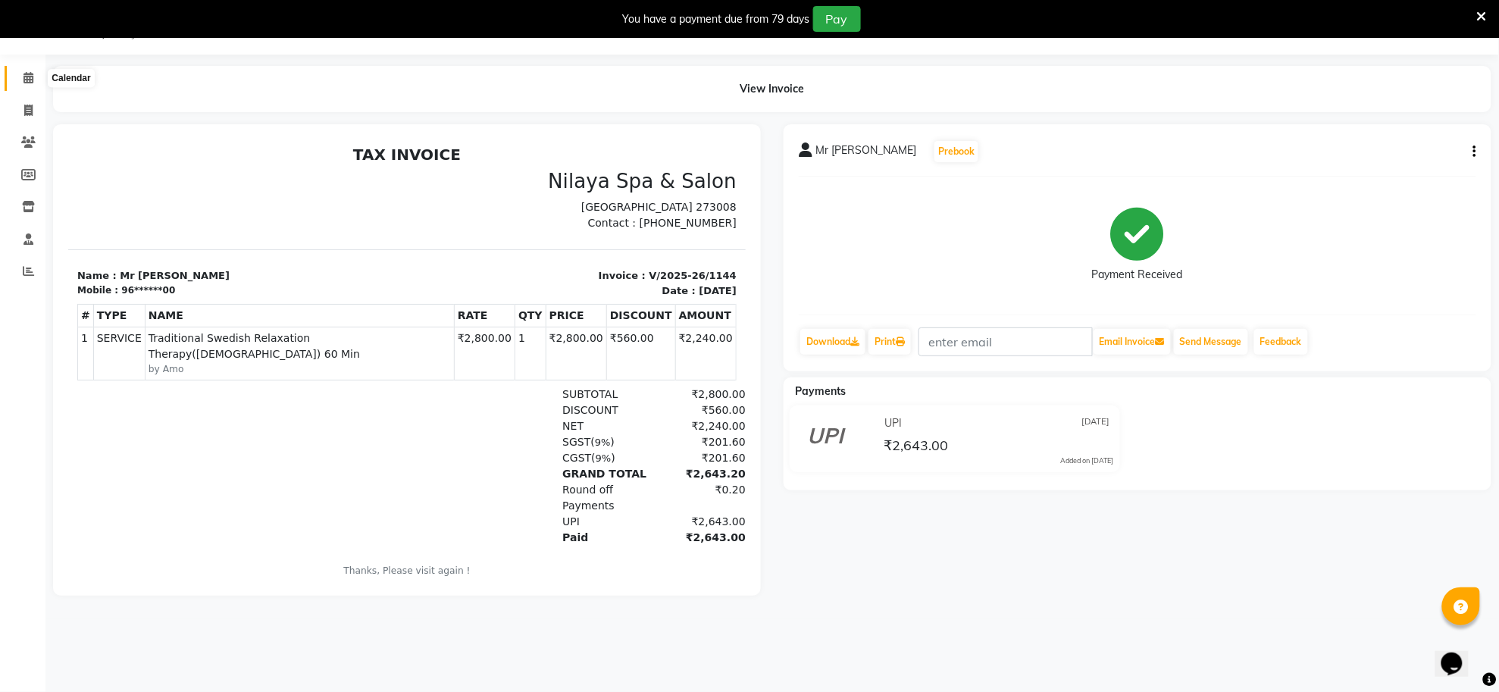
click at [27, 73] on span at bounding box center [28, 78] width 27 height 17
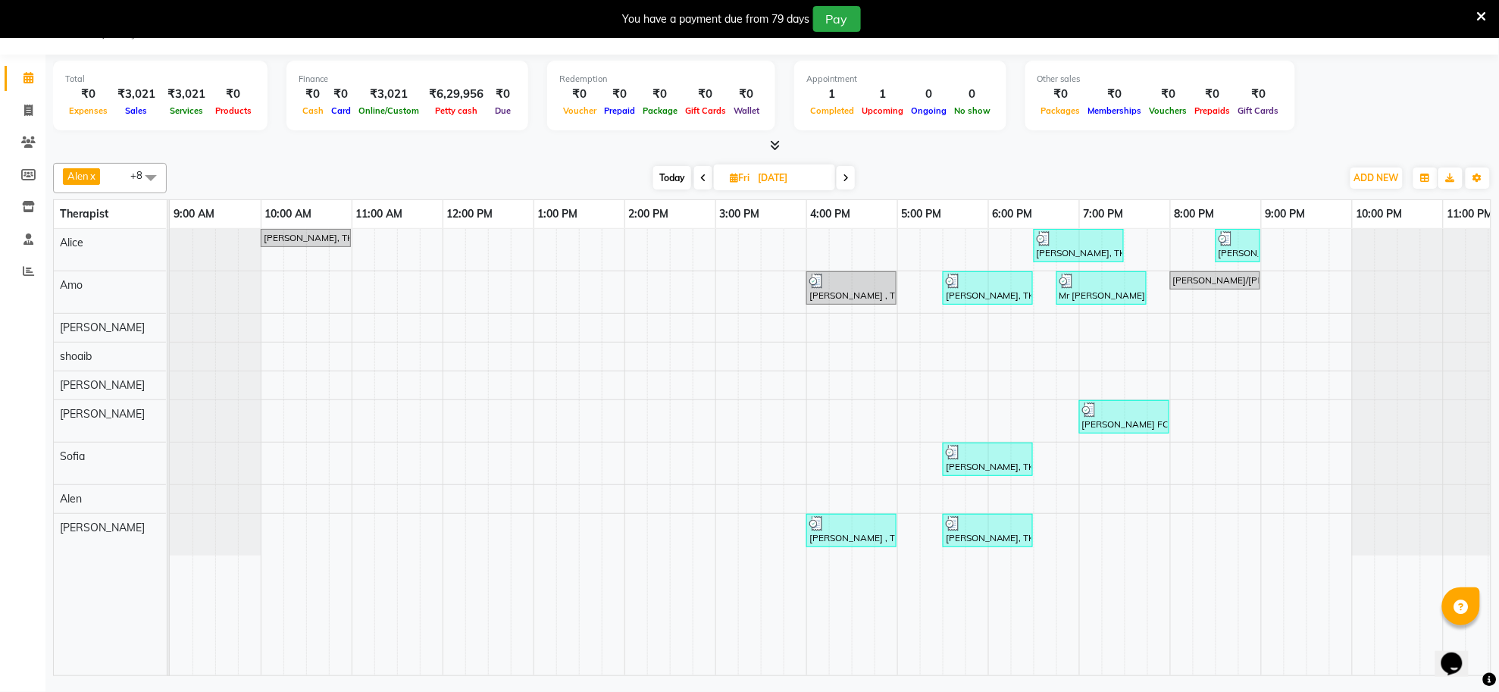
click at [850, 169] on span at bounding box center [846, 177] width 18 height 23
type input "[DATE]"
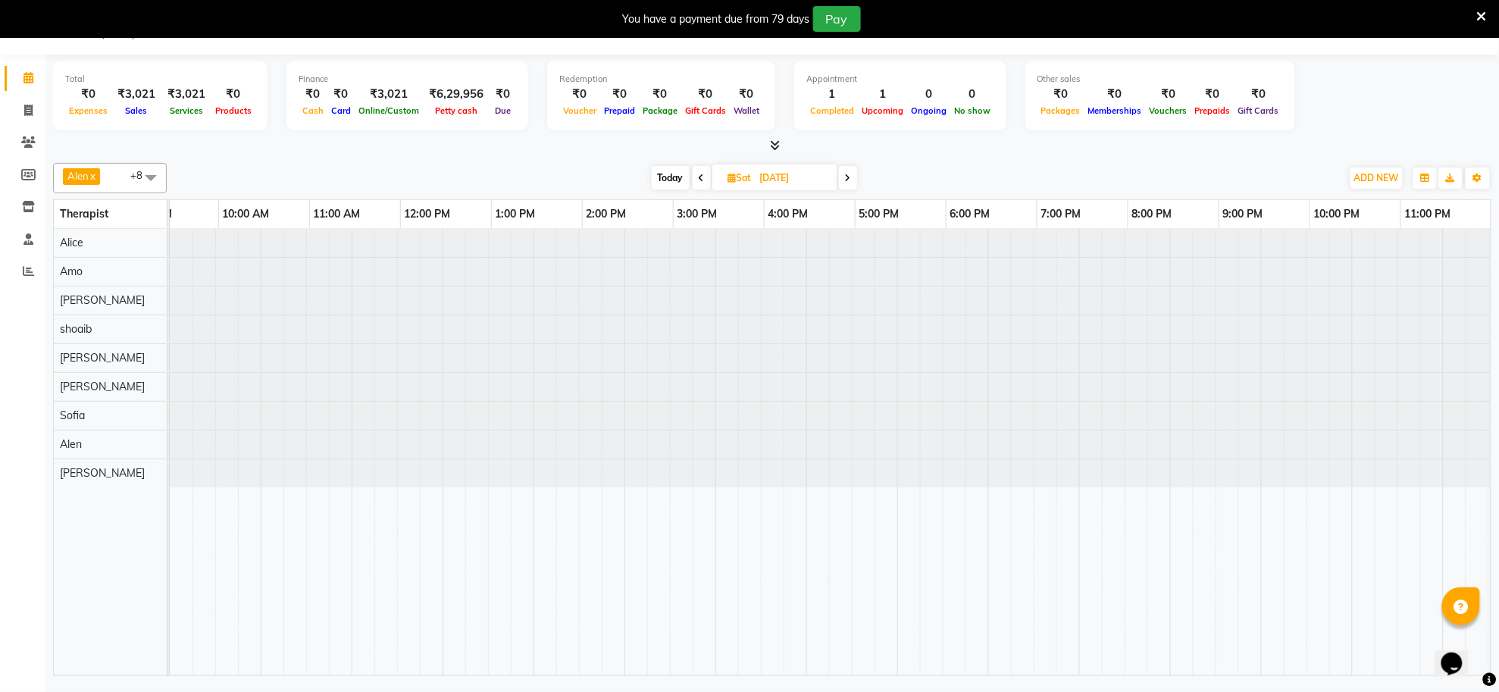
scroll to position [0, 42]
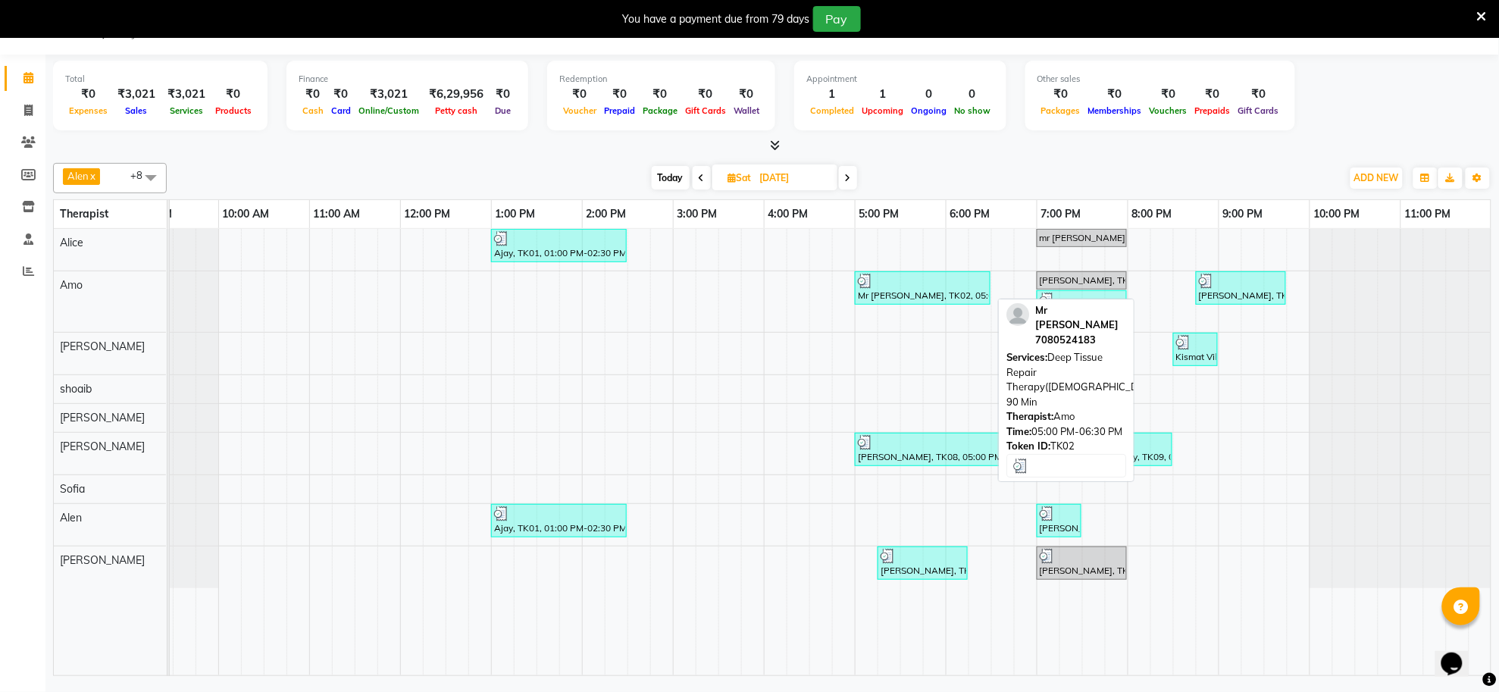
click at [914, 290] on div "Mr [PERSON_NAME], TK02, 05:00 PM-06:30 PM, Deep Tissue Repair Therapy([DEMOGRAP…" at bounding box center [922, 288] width 133 height 29
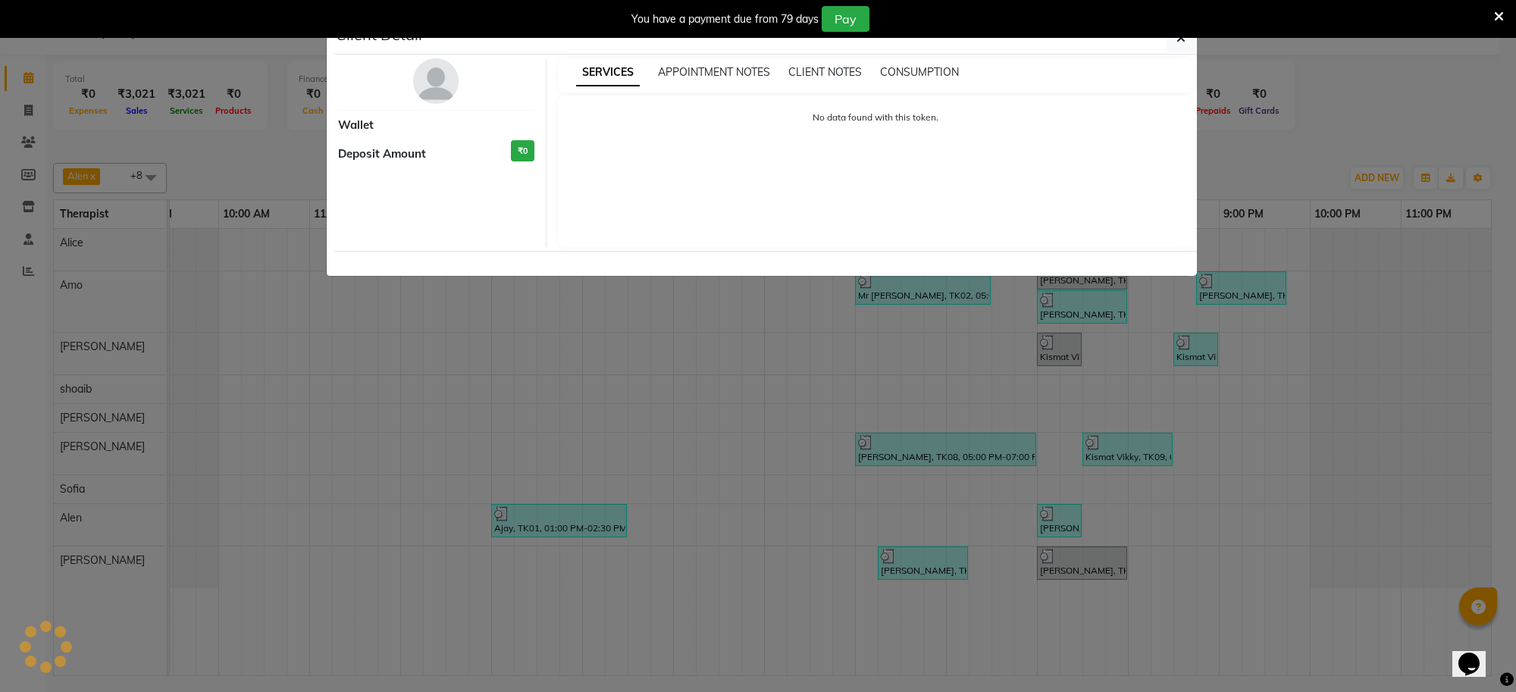
select select "3"
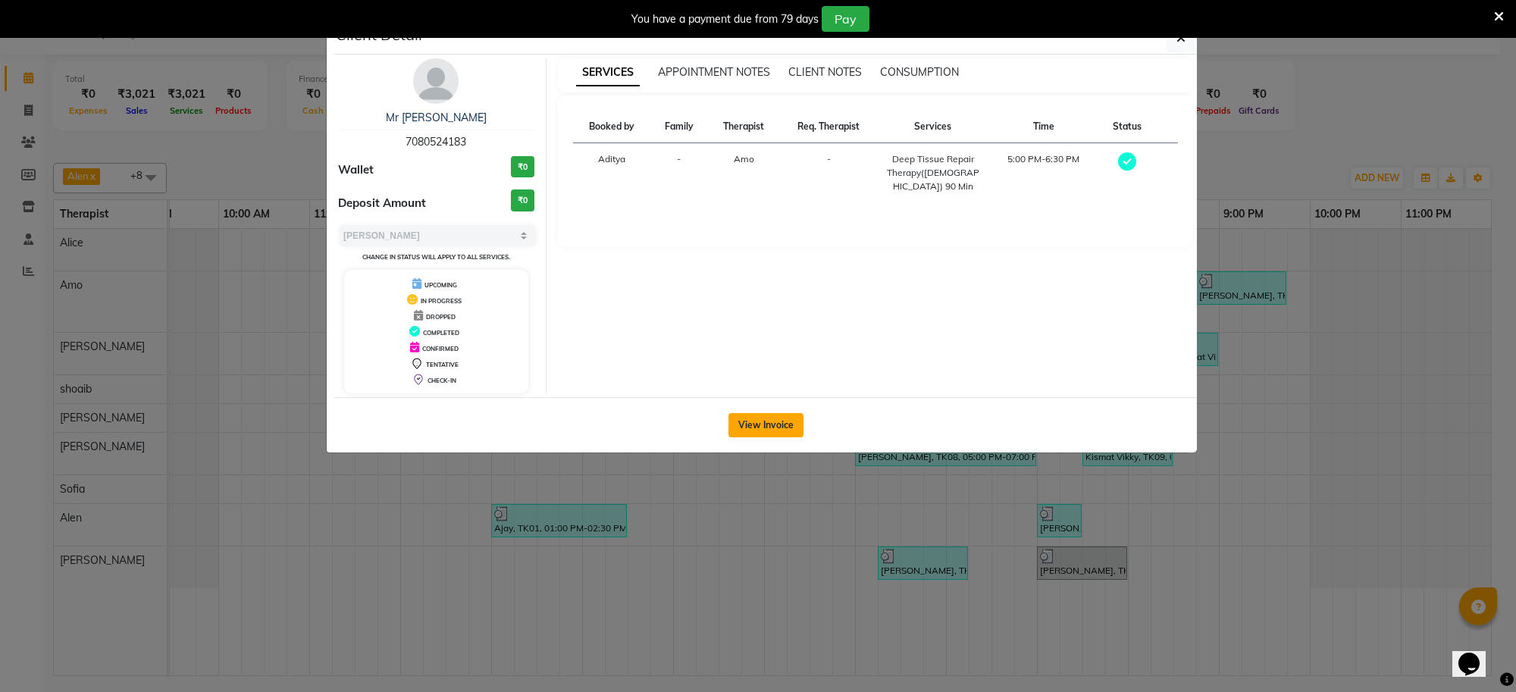
click at [779, 421] on button "View Invoice" at bounding box center [765, 425] width 75 height 24
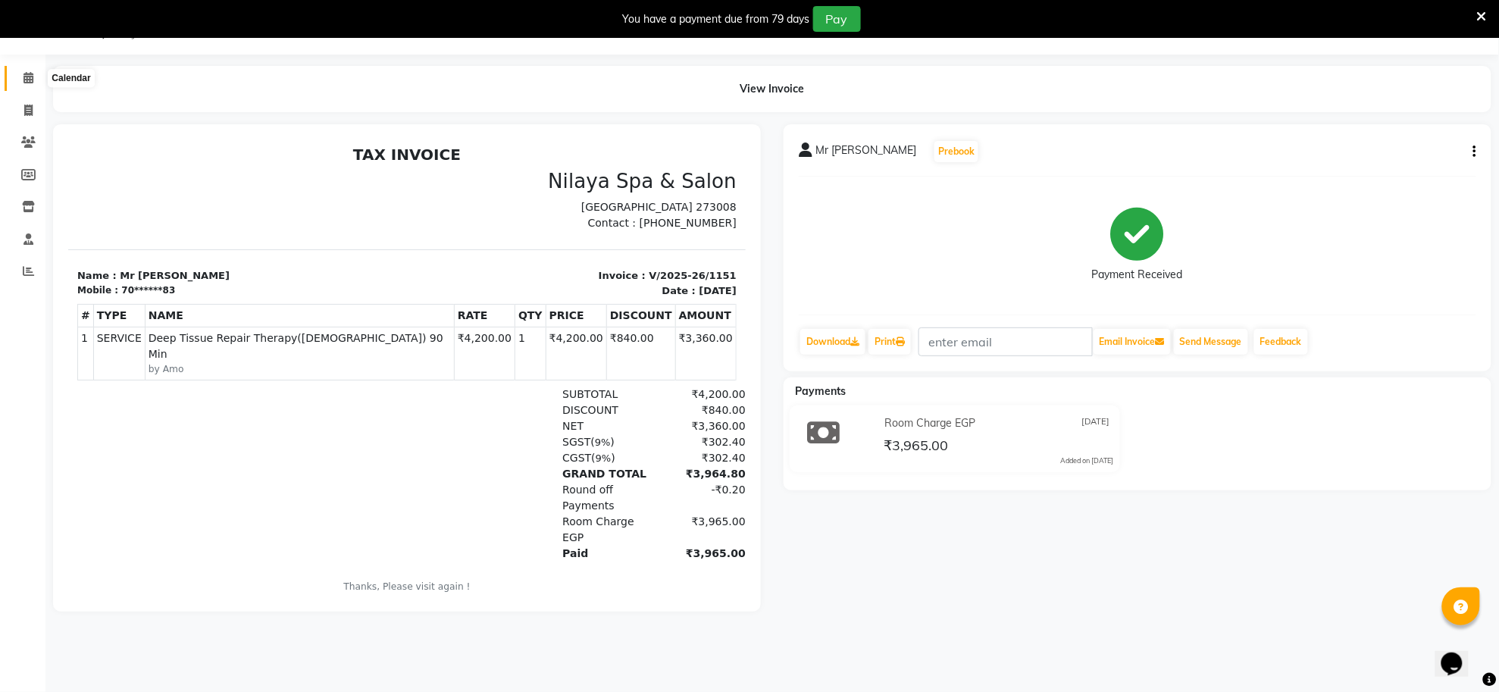
click at [20, 74] on span at bounding box center [28, 78] width 27 height 17
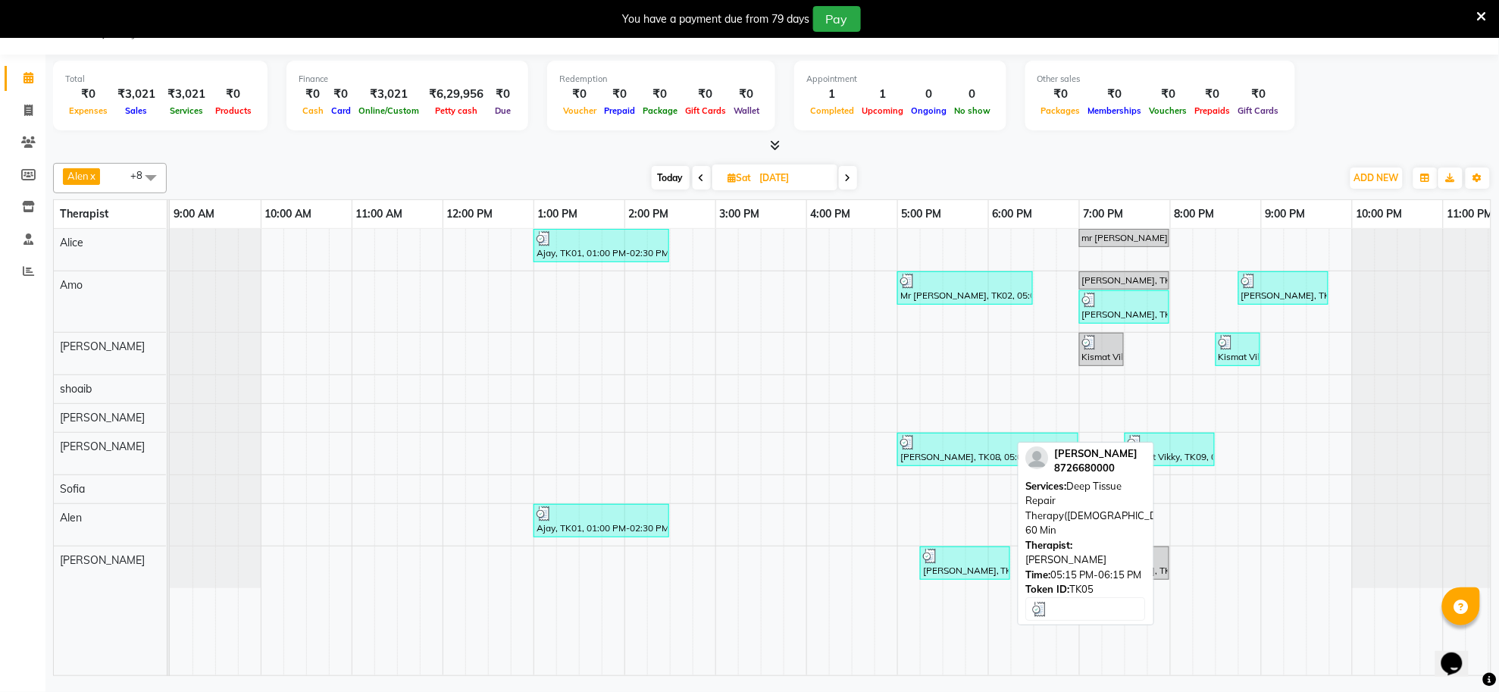
click at [985, 566] on div "[PERSON_NAME], TK05, 05:15 PM-06:15 PM, Deep Tissue Repair Therapy([DEMOGRAPHIC…" at bounding box center [965, 563] width 87 height 29
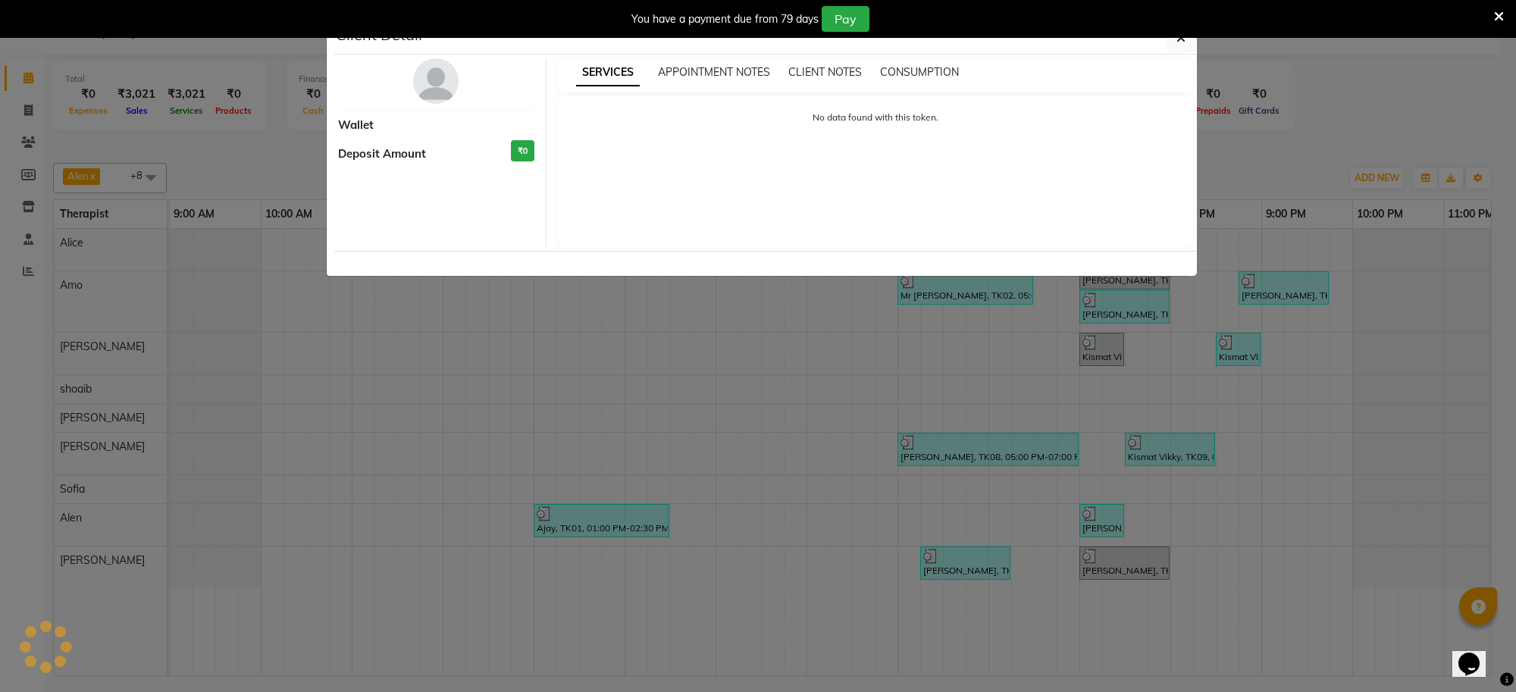
select select "3"
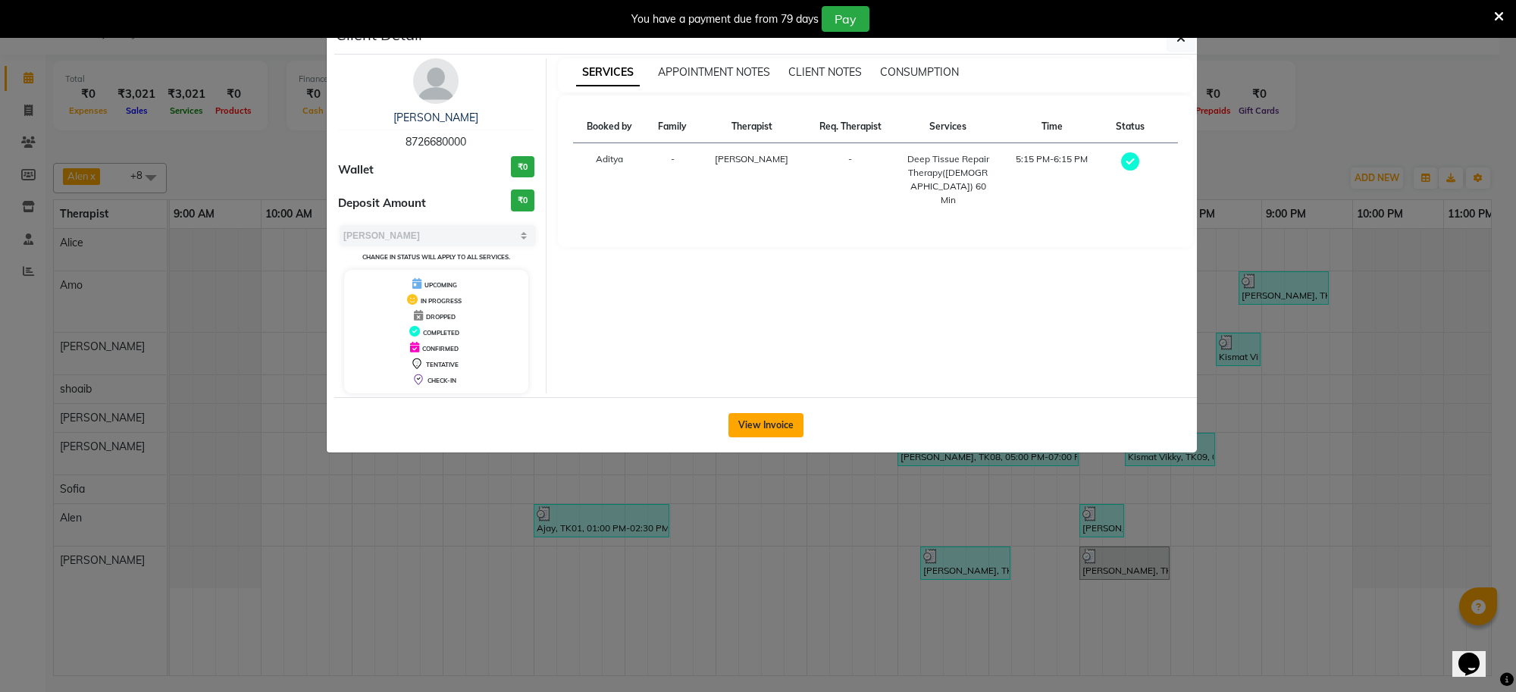
click at [755, 419] on button "View Invoice" at bounding box center [765, 425] width 75 height 24
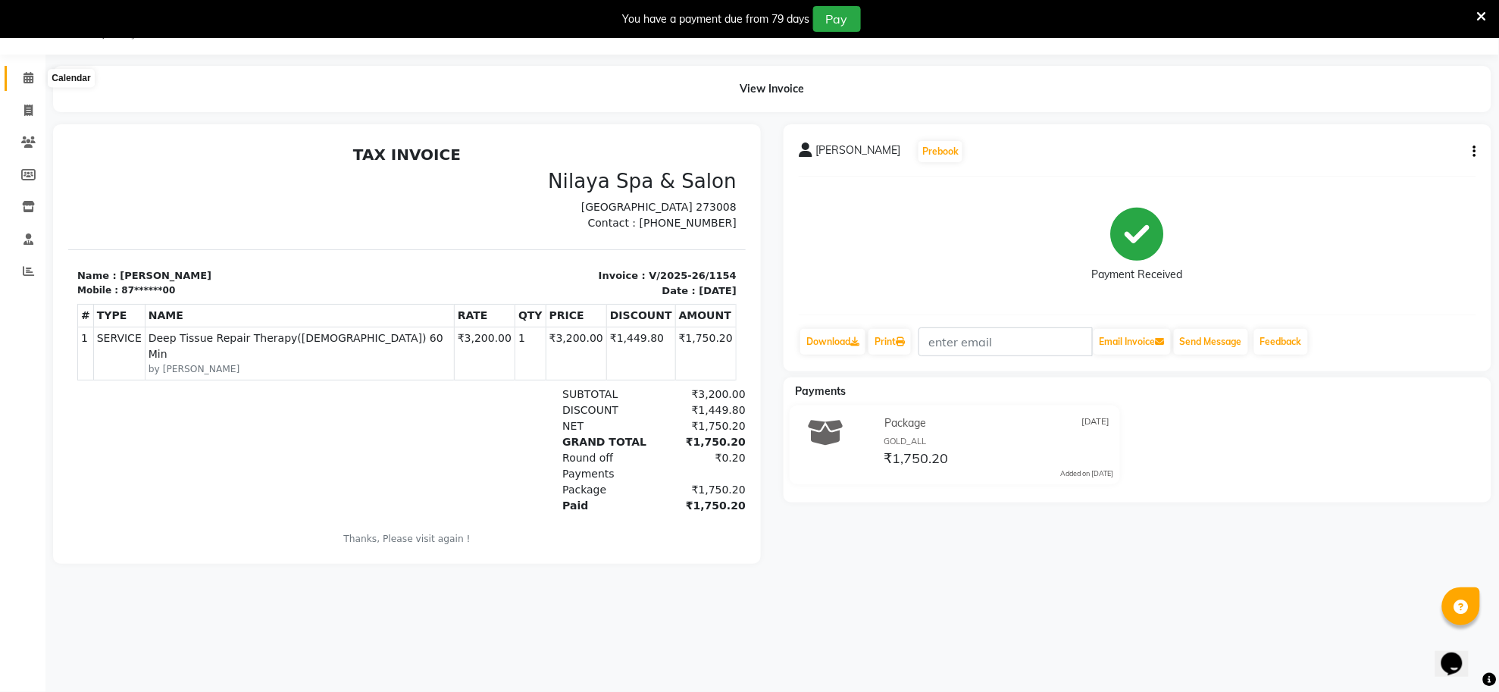
click at [20, 77] on span at bounding box center [28, 78] width 27 height 17
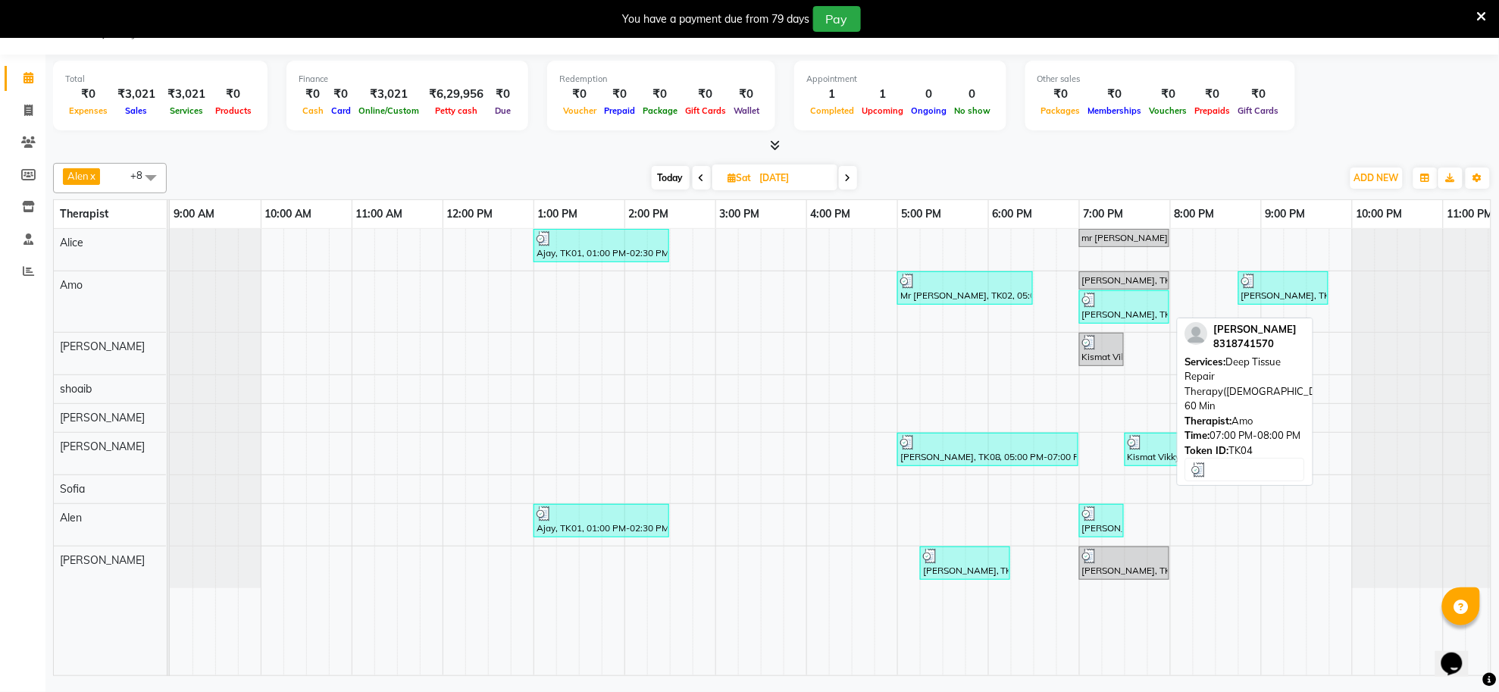
click at [1119, 309] on div "[PERSON_NAME], TK04, 07:00 PM-08:00 PM, Deep Tissue Repair Therapy([DEMOGRAPHIC…" at bounding box center [1124, 307] width 87 height 29
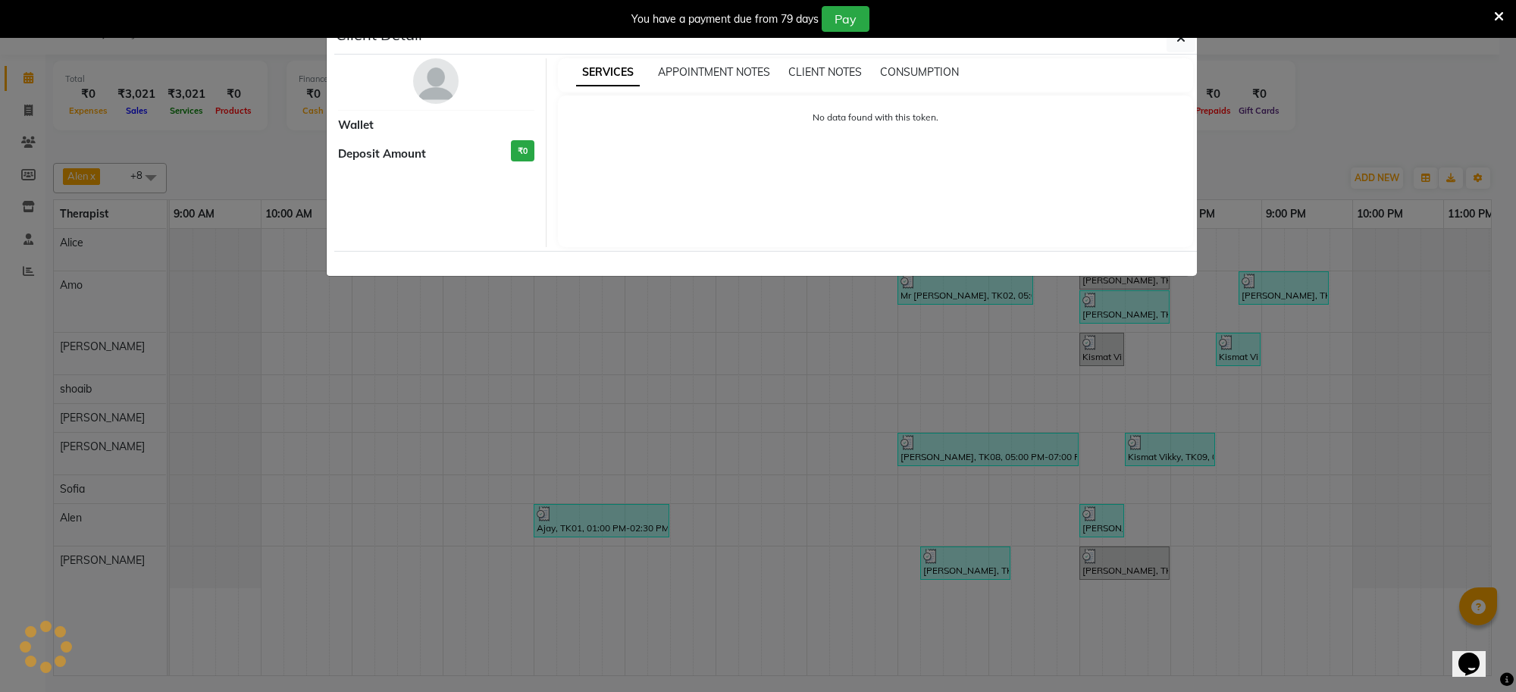
select select "3"
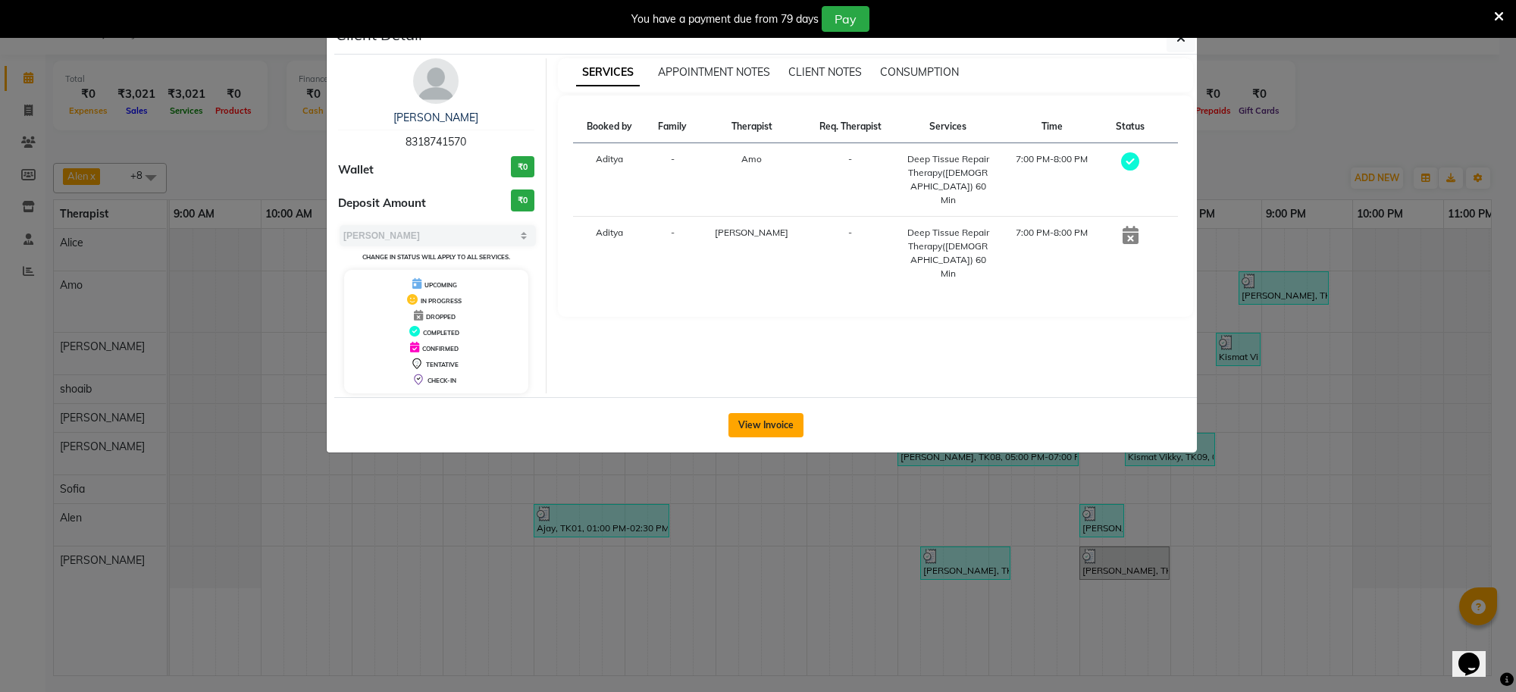
click at [771, 421] on button "View Invoice" at bounding box center [765, 425] width 75 height 24
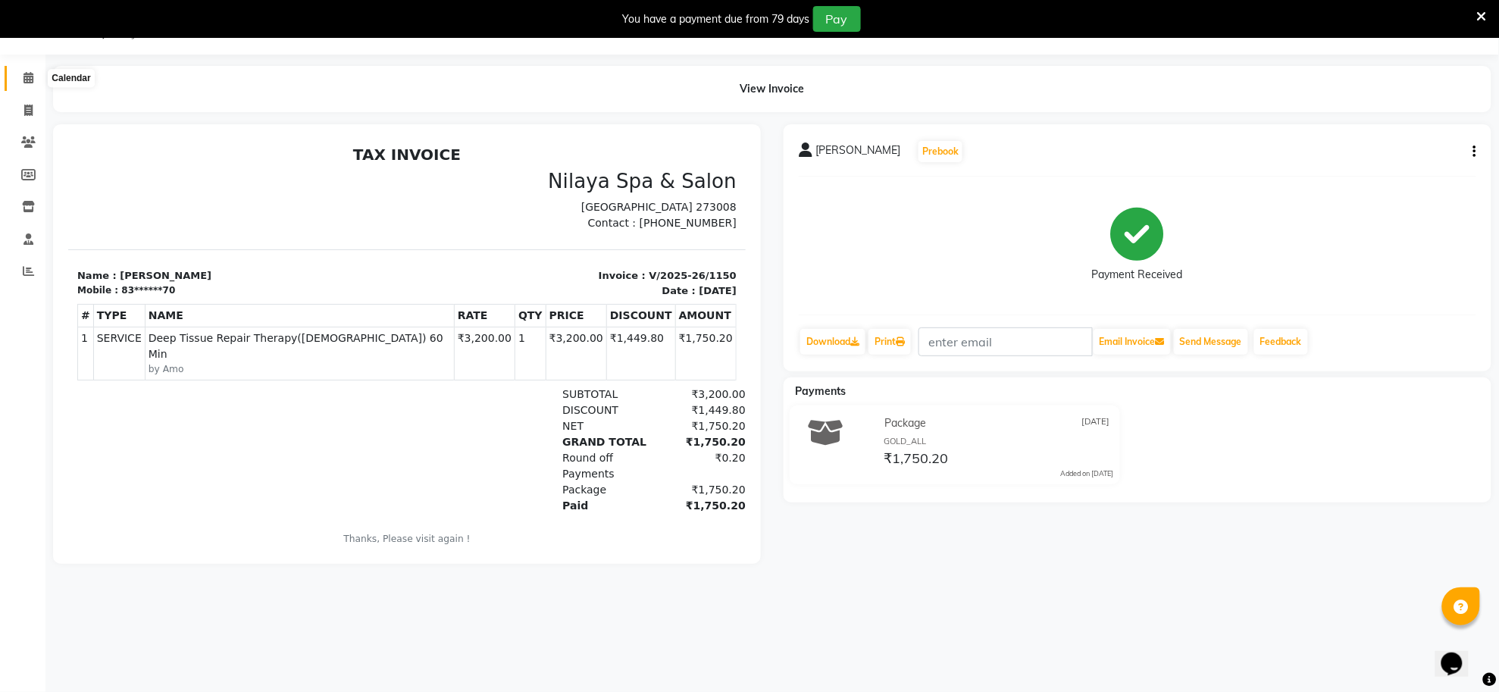
click at [21, 78] on span at bounding box center [28, 78] width 27 height 17
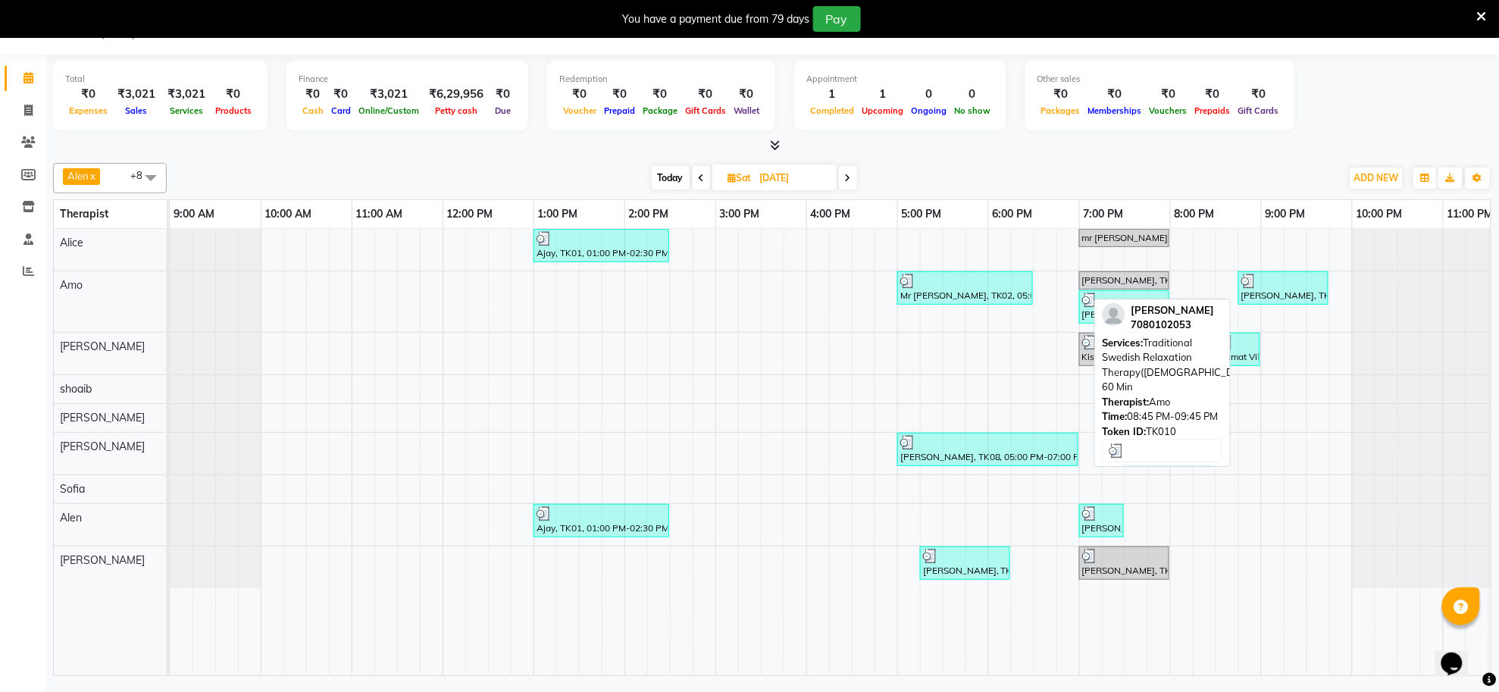
click at [1301, 297] on div "[PERSON_NAME], TK10, 08:45 PM-09:45 PM, Traditional Swedish Relaxation Therapy(…" at bounding box center [1283, 288] width 87 height 29
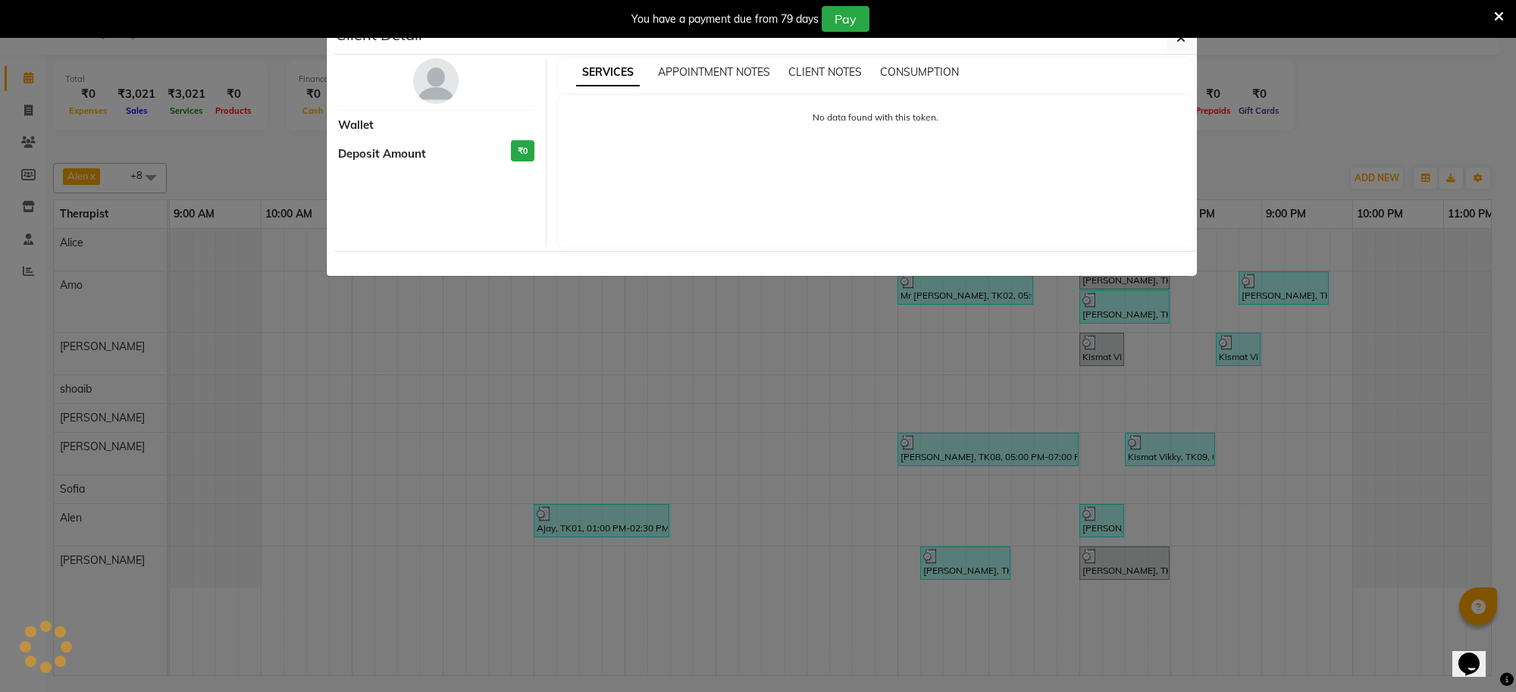
select select "3"
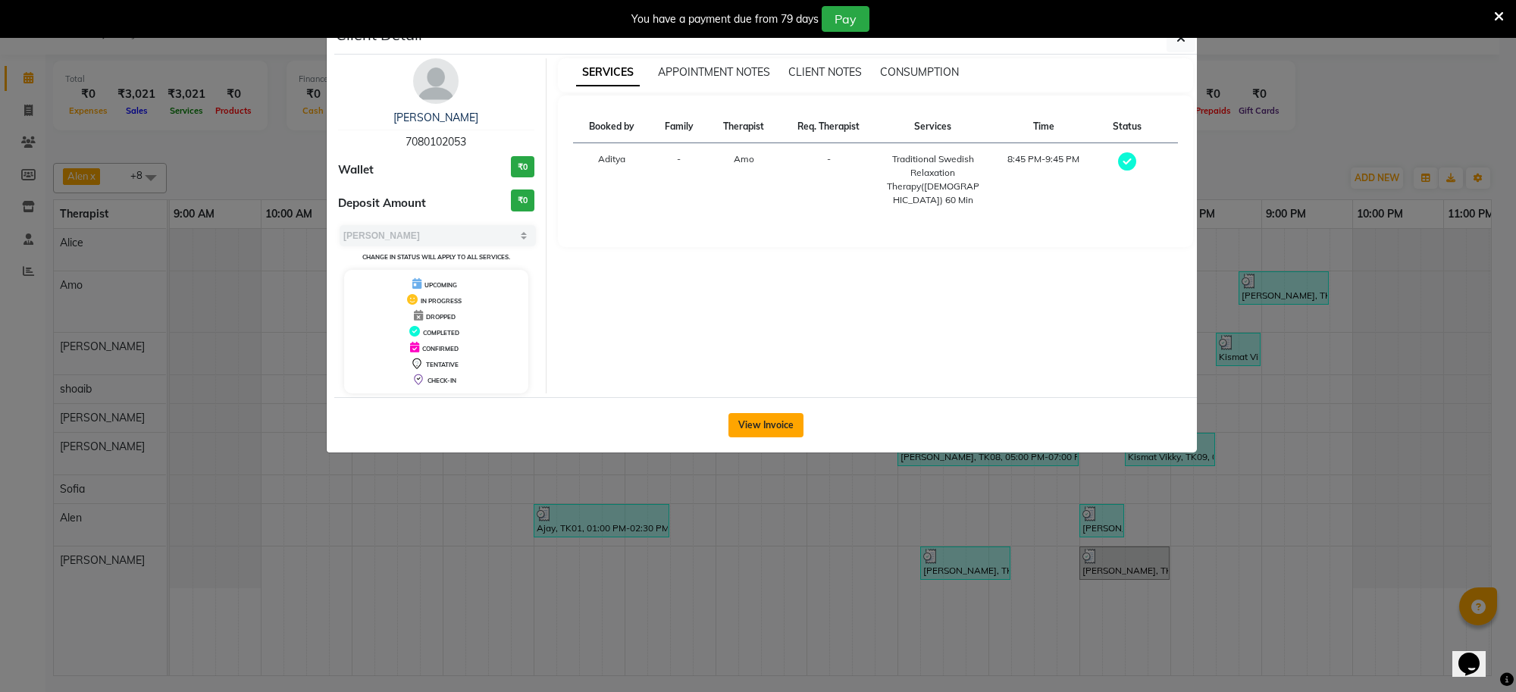
click at [781, 424] on button "View Invoice" at bounding box center [765, 425] width 75 height 24
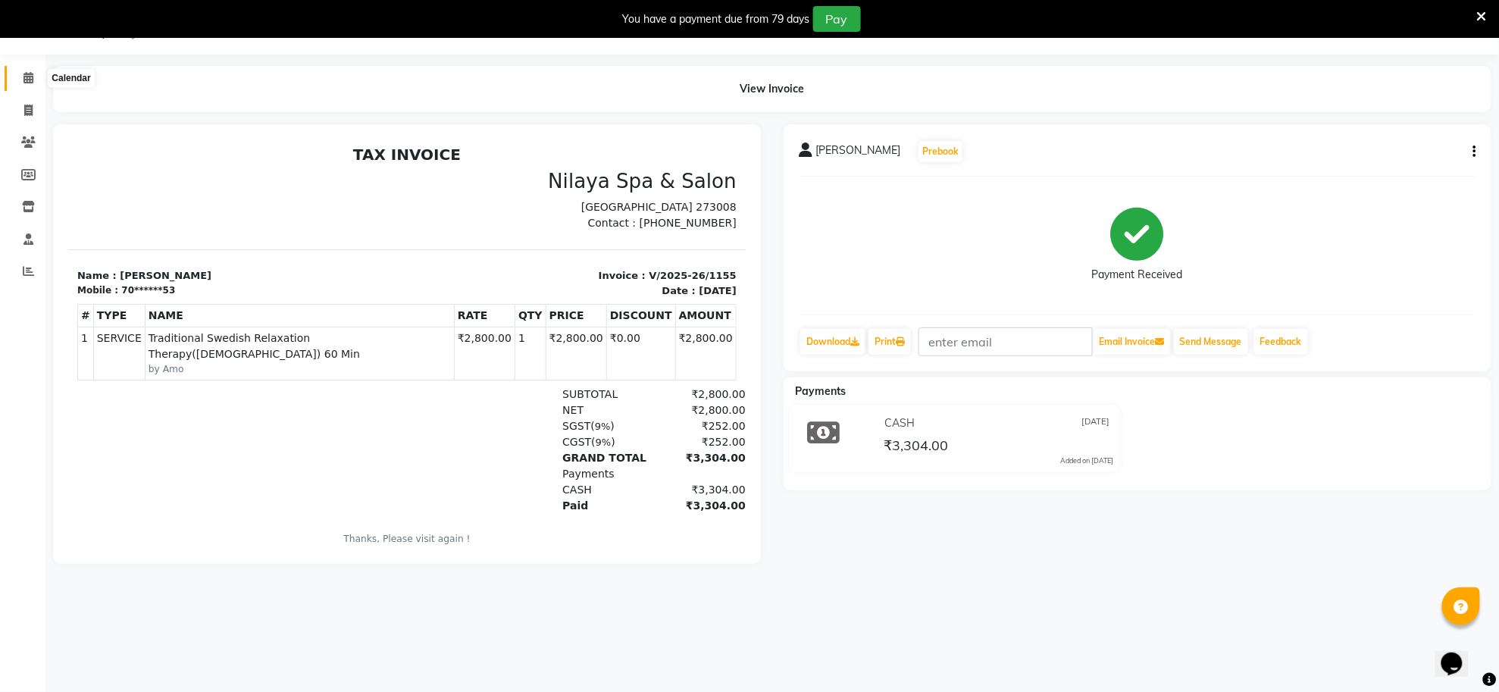
click at [24, 74] on icon at bounding box center [28, 77] width 10 height 11
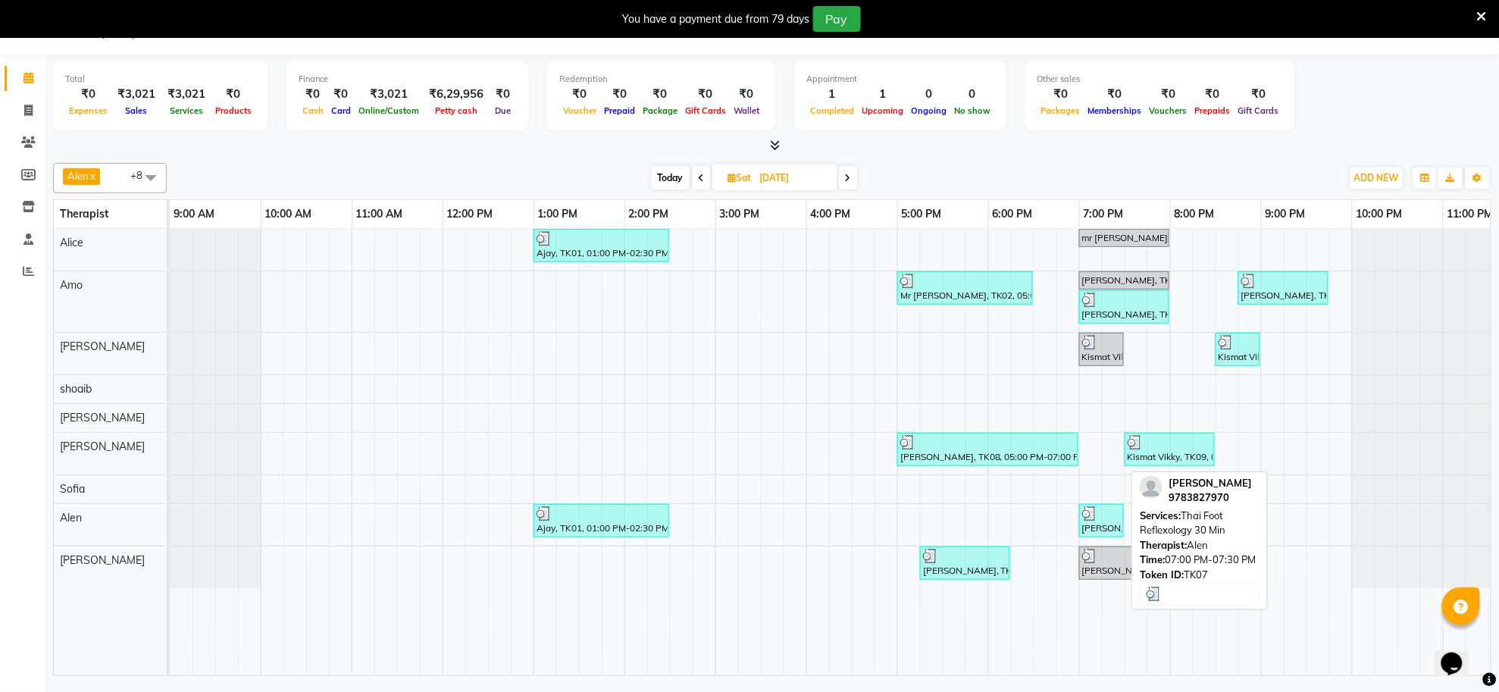
click at [1105, 528] on div "[PERSON_NAME], TK07, 07:00 PM-07:30 PM, Thai Foot Reflexology 30 Min" at bounding box center [1102, 520] width 42 height 29
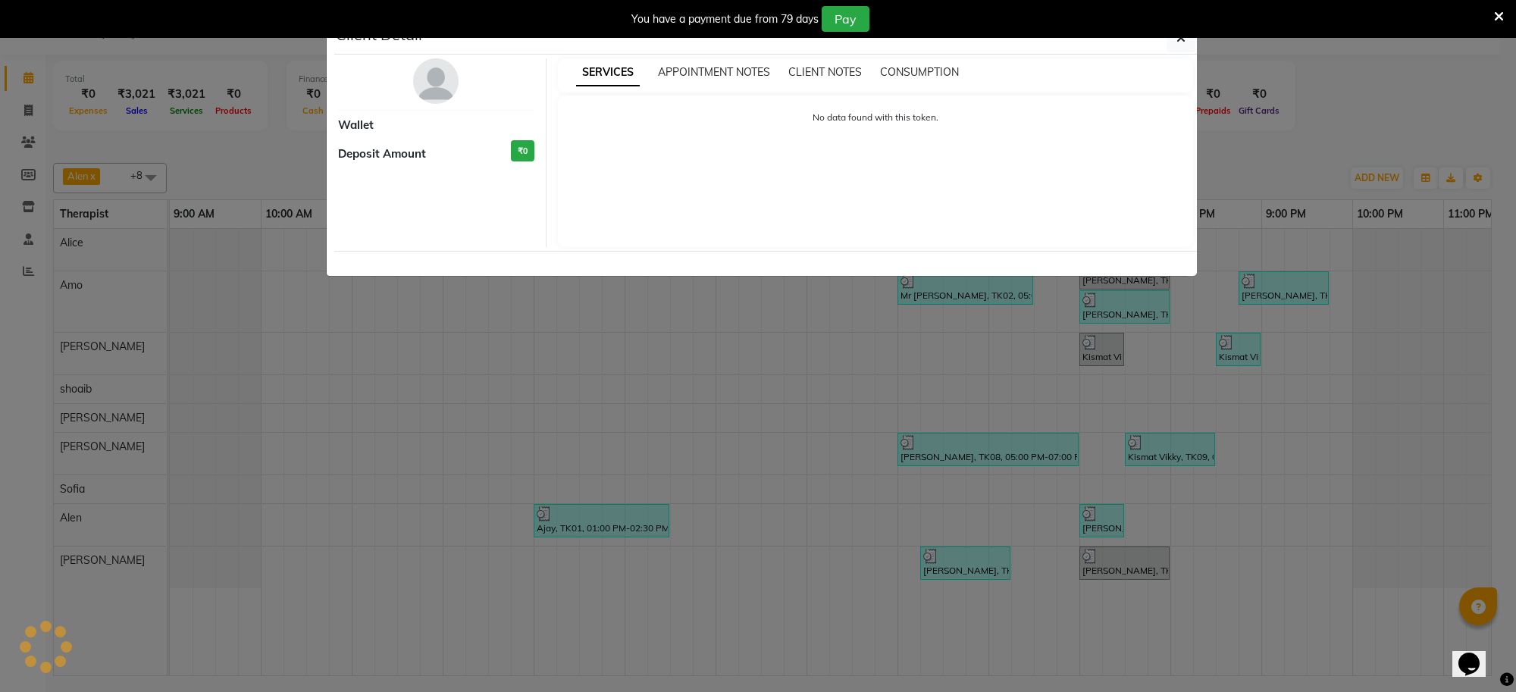
select select "3"
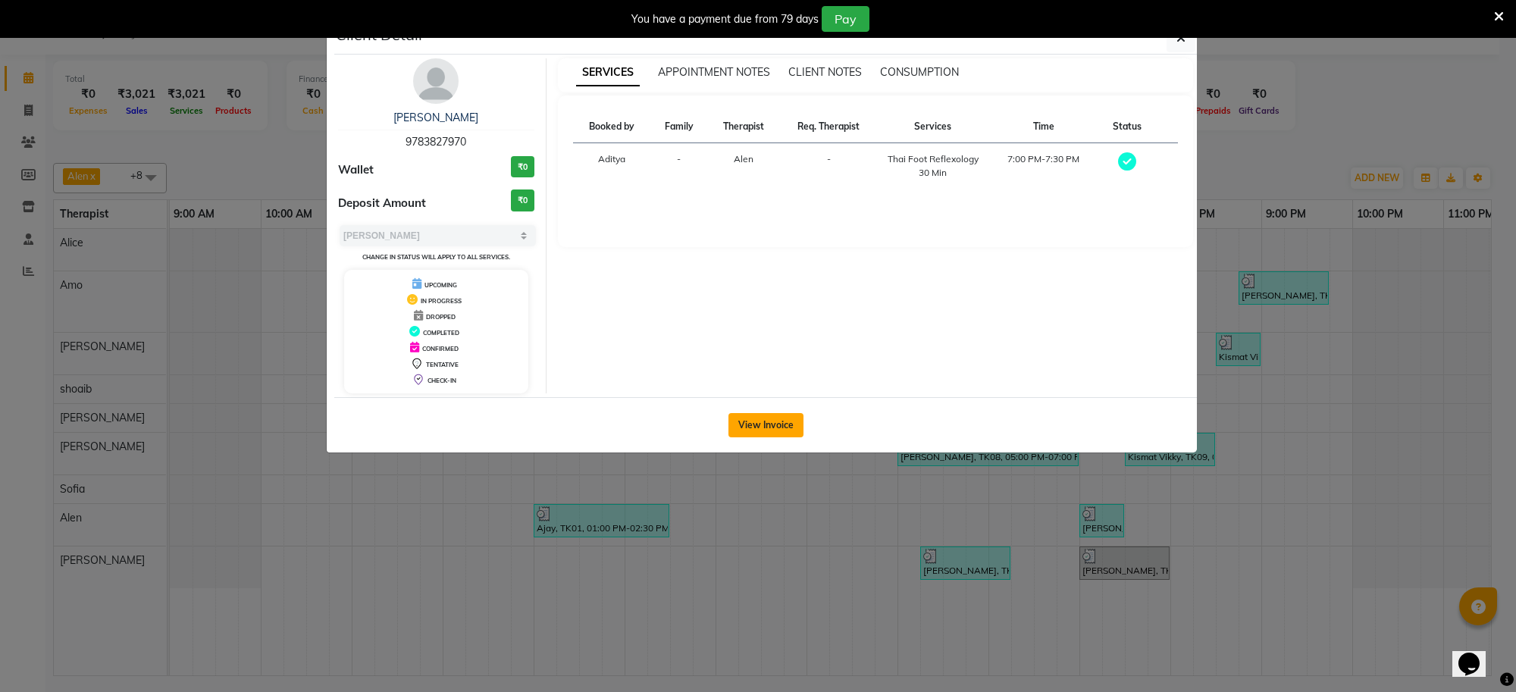
click at [756, 433] on button "View Invoice" at bounding box center [765, 425] width 75 height 24
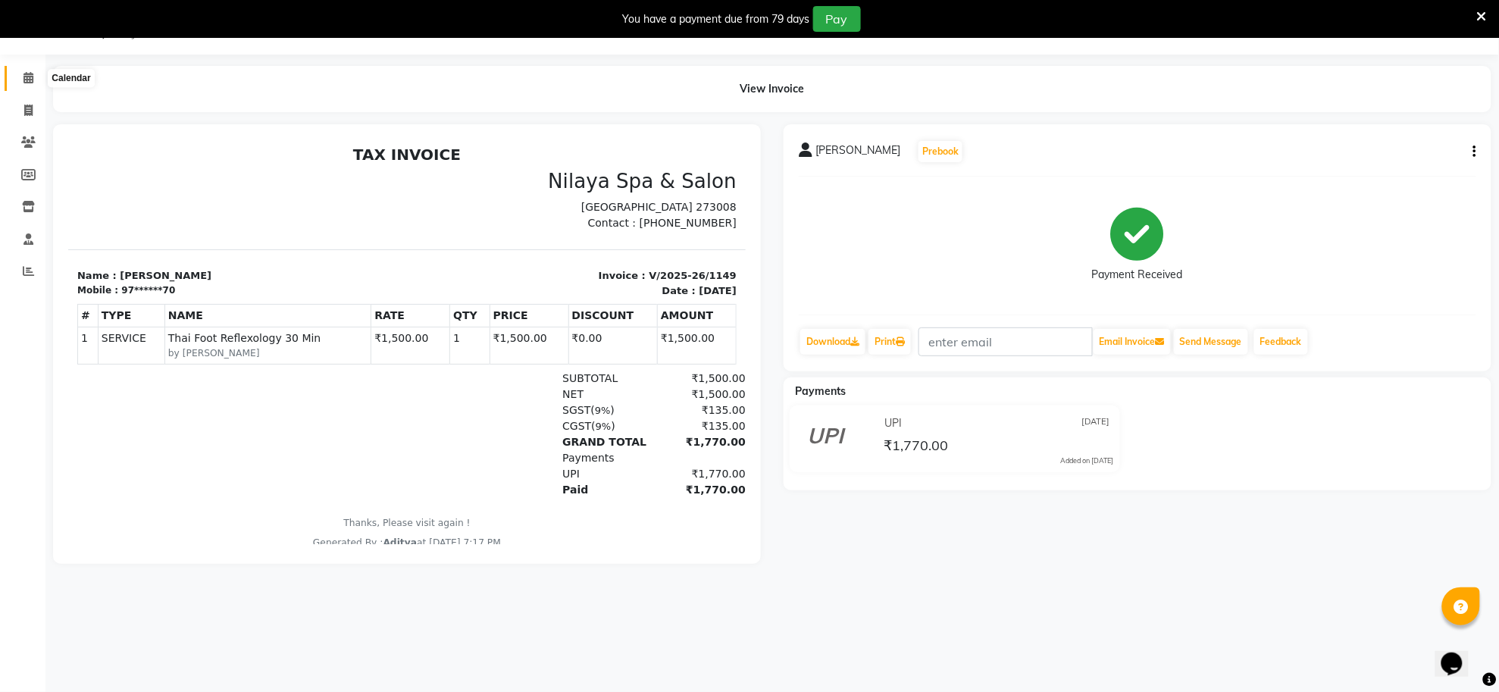
click at [27, 77] on icon at bounding box center [28, 77] width 10 height 11
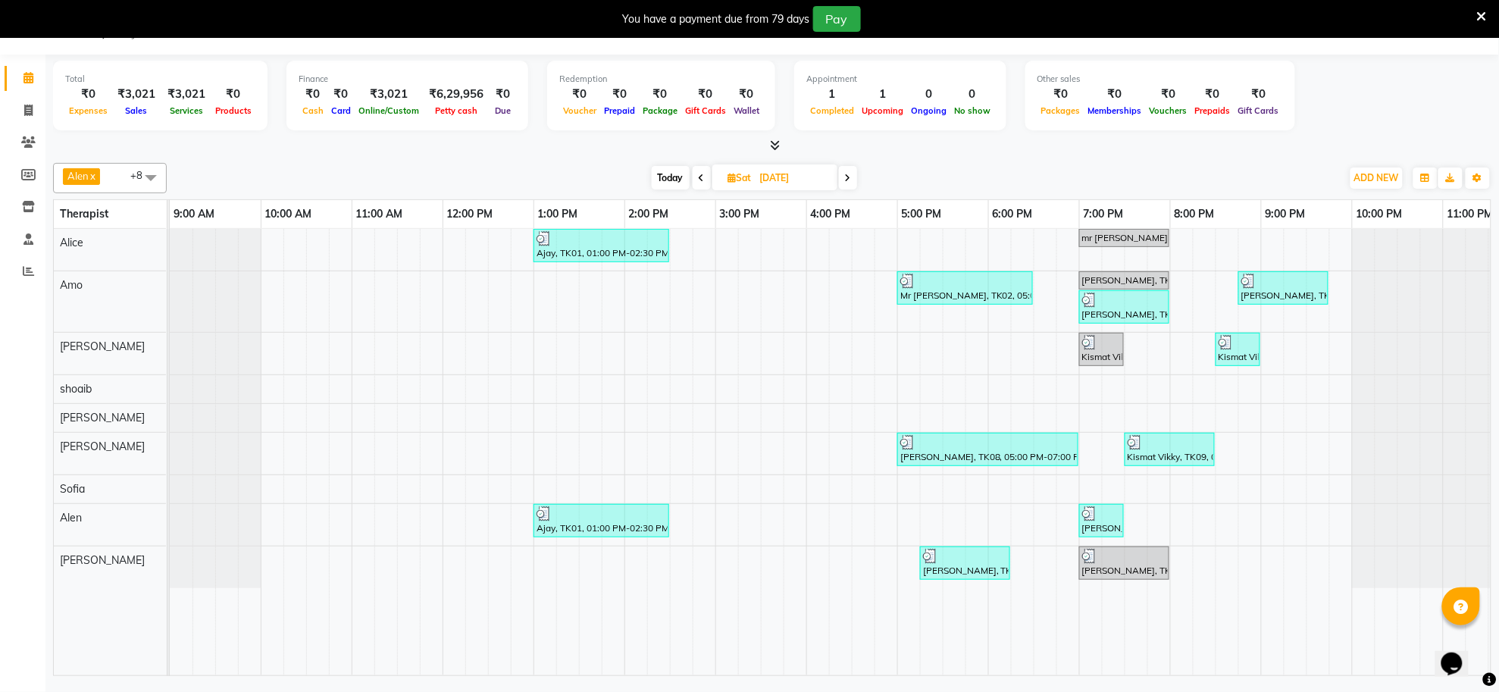
click at [847, 171] on span at bounding box center [848, 177] width 18 height 23
type input "[DATE]"
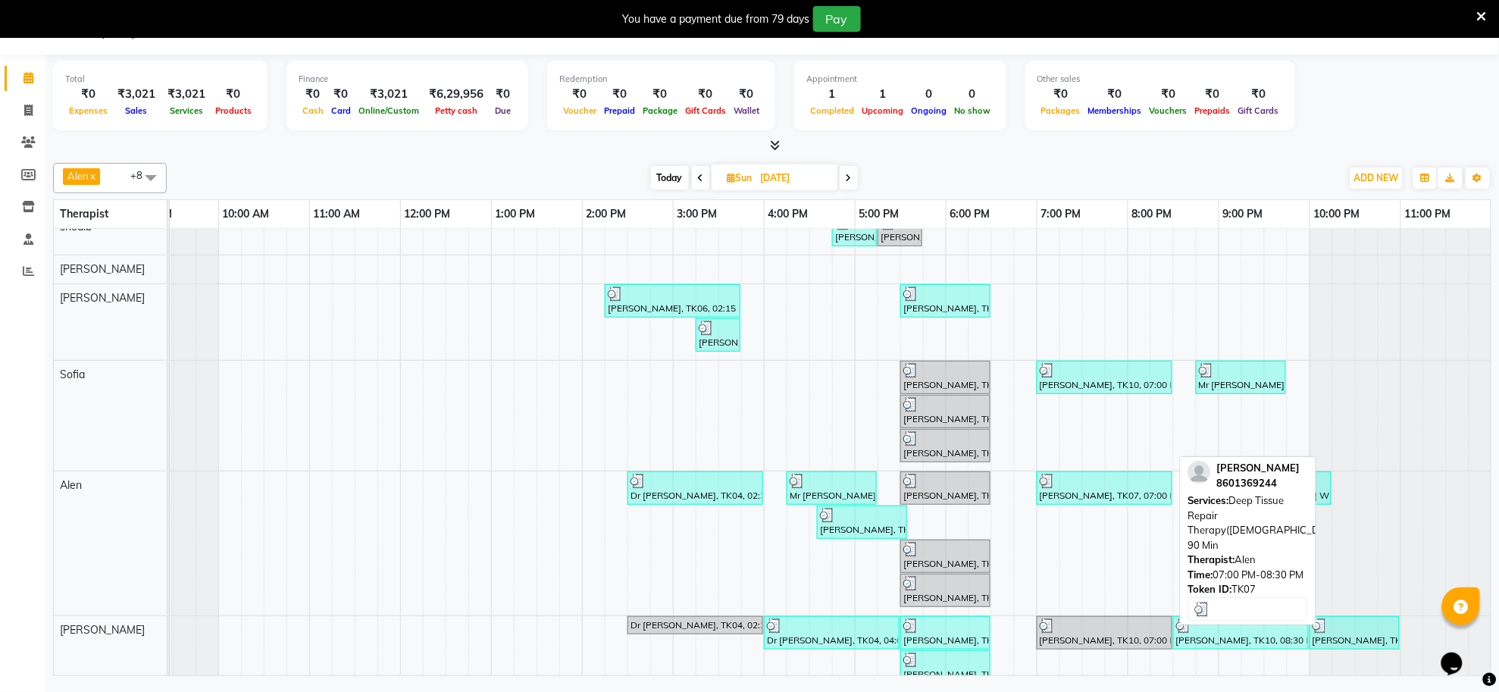
scroll to position [172, 0]
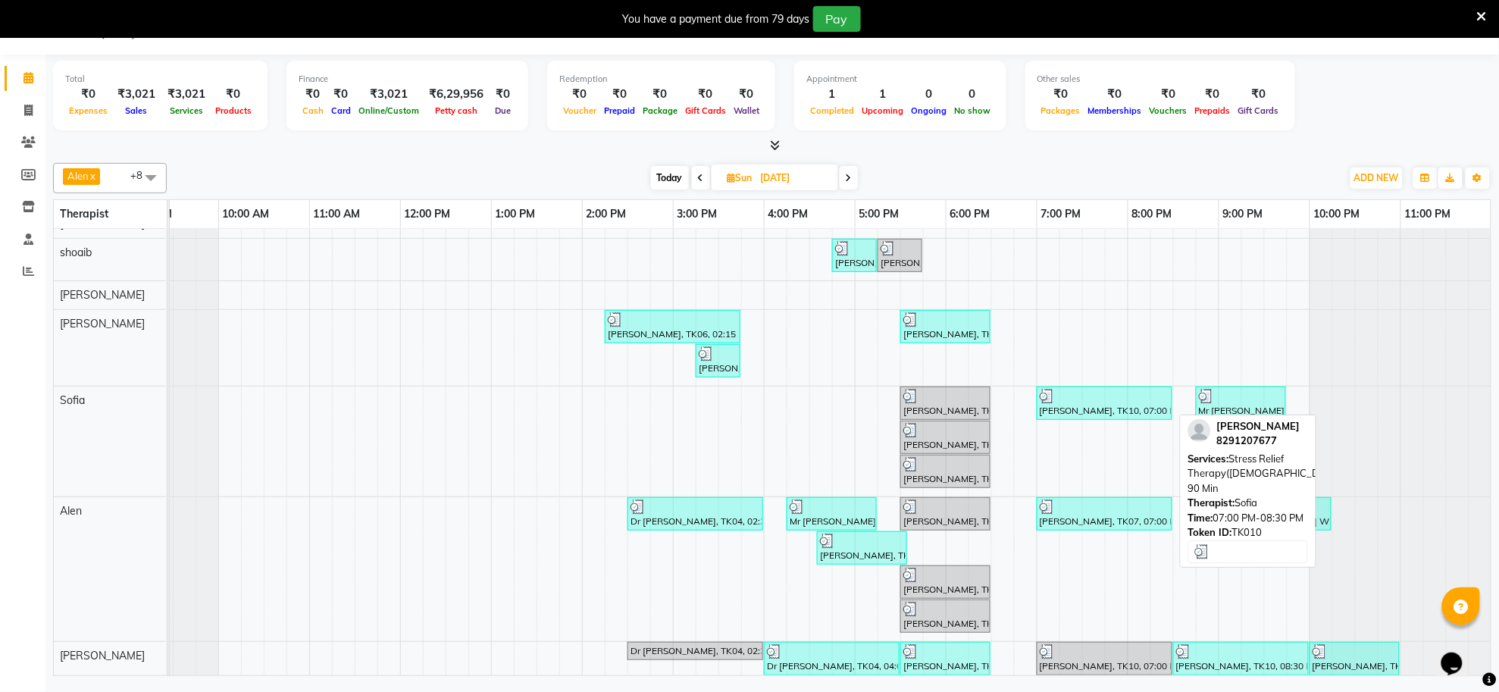
click at [1082, 410] on div "[PERSON_NAME], TK10, 07:00 PM-08:30 PM, Stress Relief Therapy([DEMOGRAPHIC_DATA…" at bounding box center [1104, 403] width 133 height 29
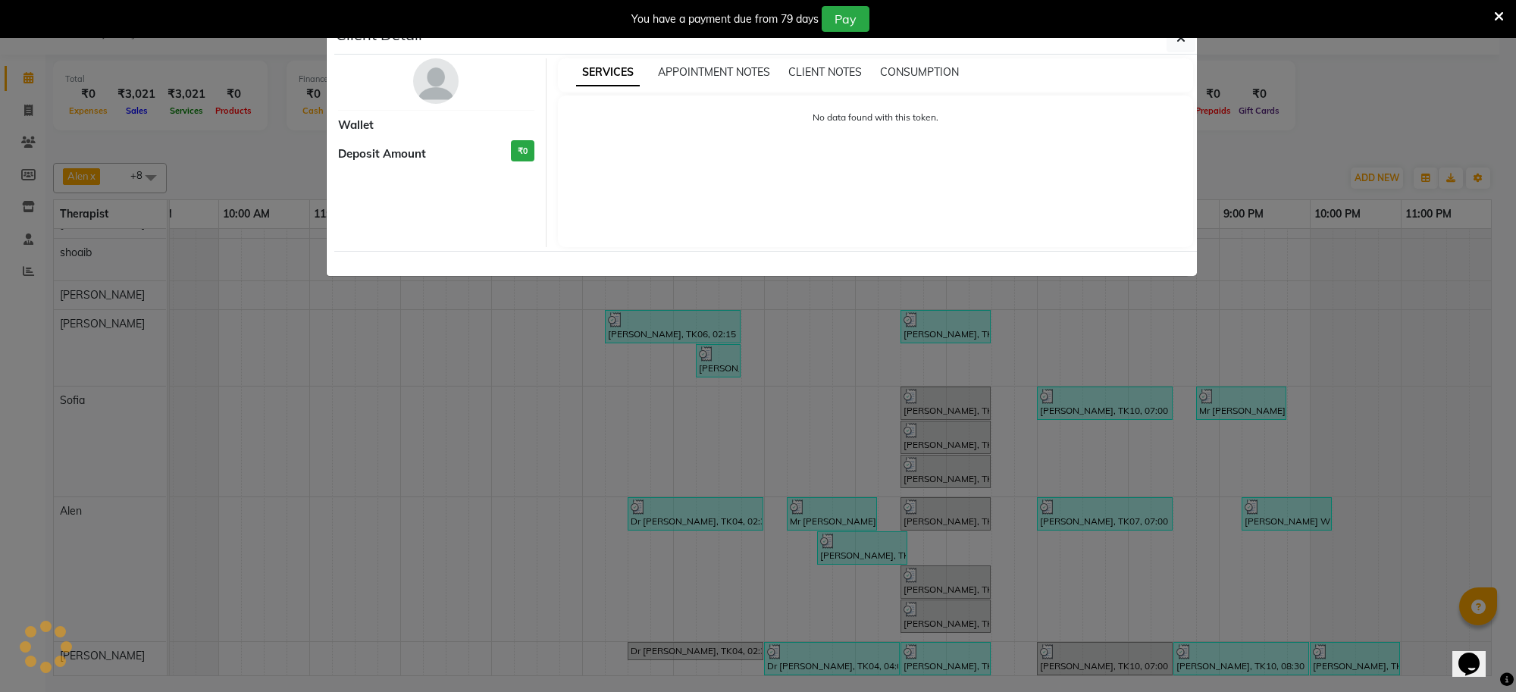
select select "3"
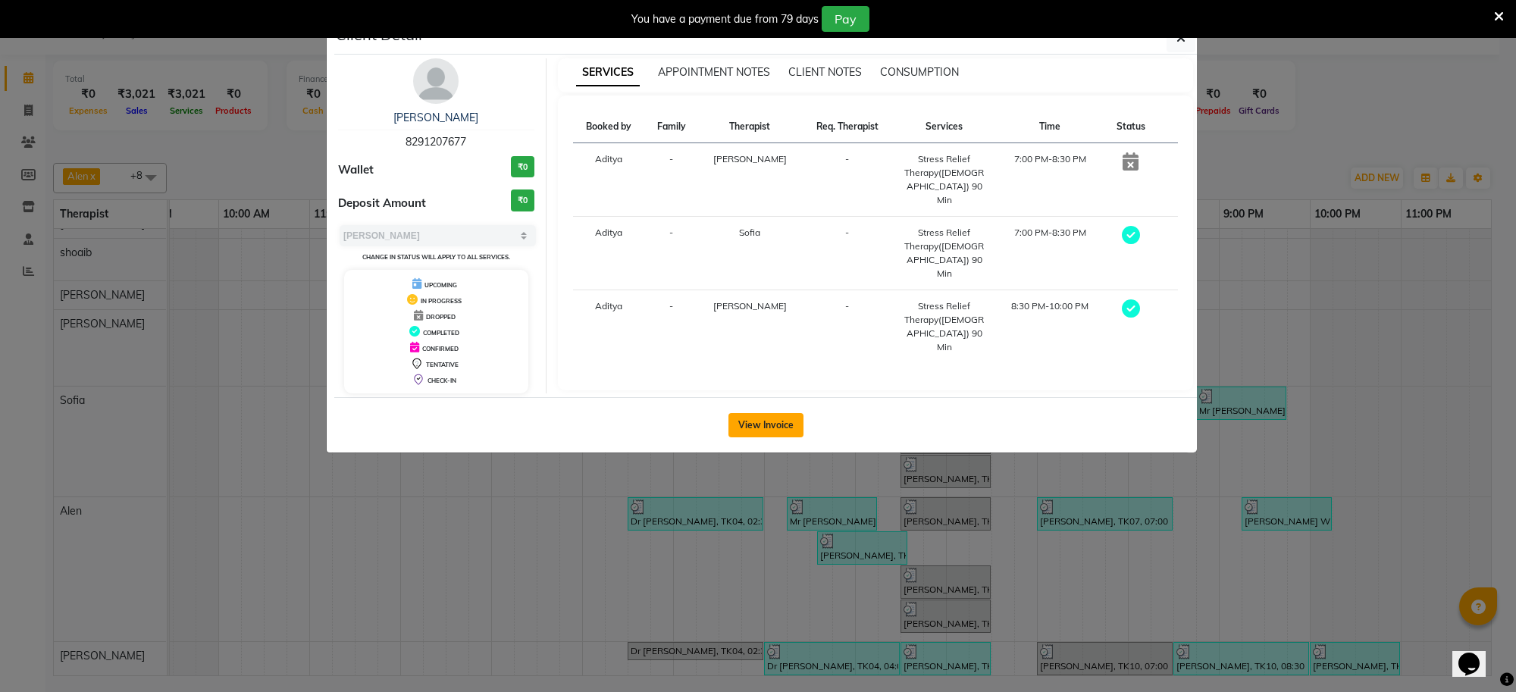
click at [764, 417] on button "View Invoice" at bounding box center [765, 425] width 75 height 24
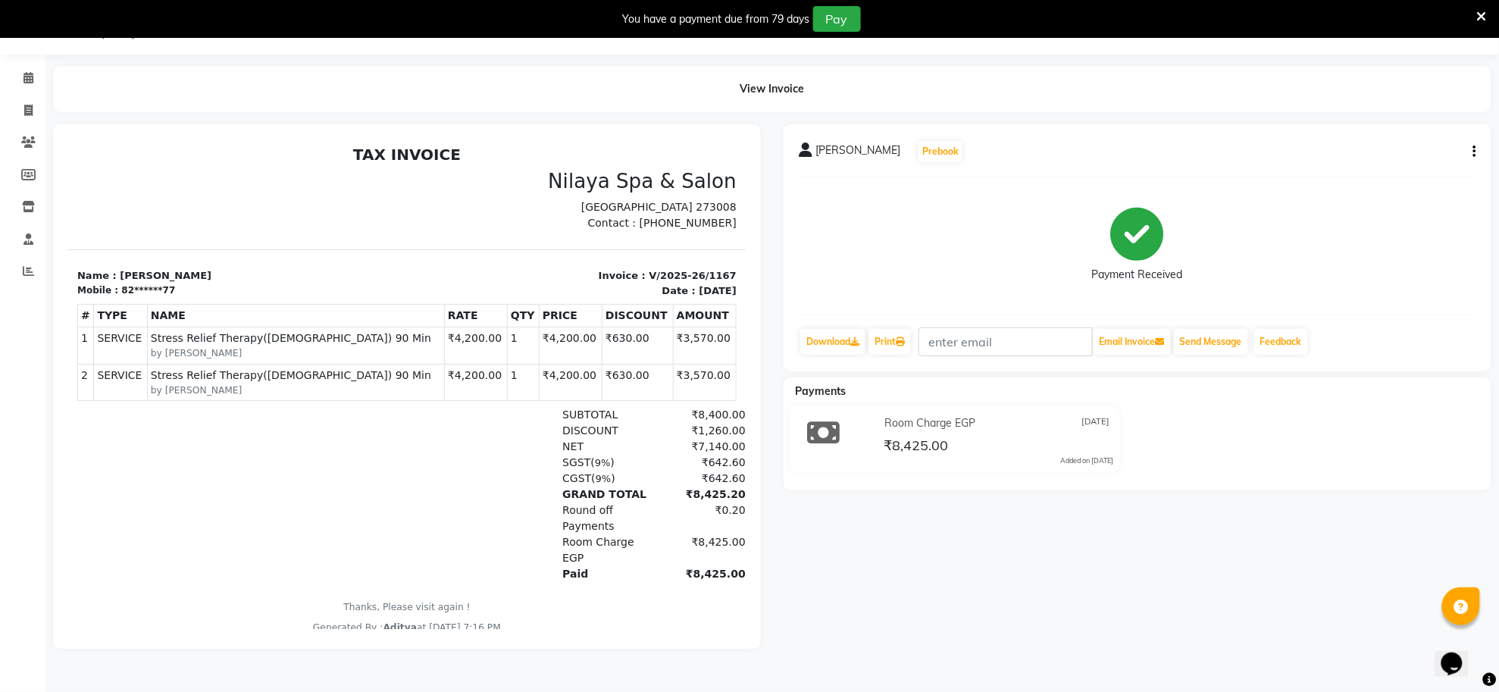
drag, startPoint x: 580, startPoint y: 431, endPoint x: 822, endPoint y: 575, distance: 281.4
click at [745, 436] on html "TAX INVOICE Nilaya Spa & Salon [GEOGRAPHIC_DATA], [GEOGRAPHIC_DATA], [GEOGRAPHI…" at bounding box center [406, 389] width 678 height 501
click at [691, 434] on div "₹1,260.00" at bounding box center [697, 430] width 96 height 16
